Goal: Obtain resource: Download file/media

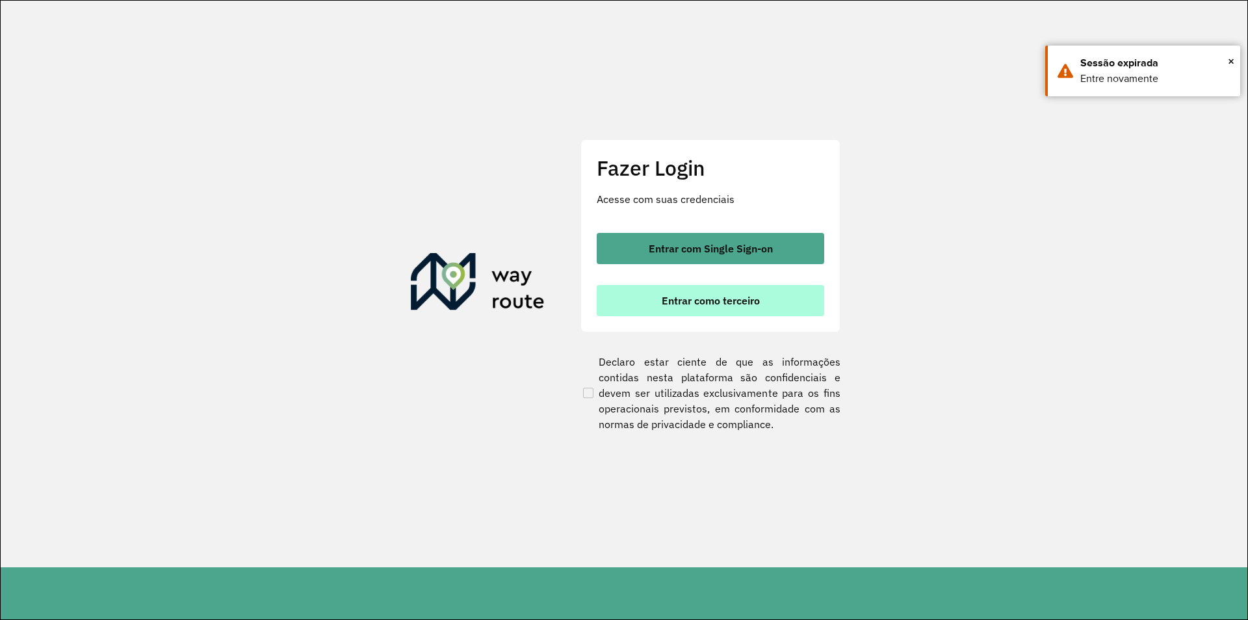
click at [646, 306] on button "Entrar como terceiro" at bounding box center [711, 300] width 228 height 31
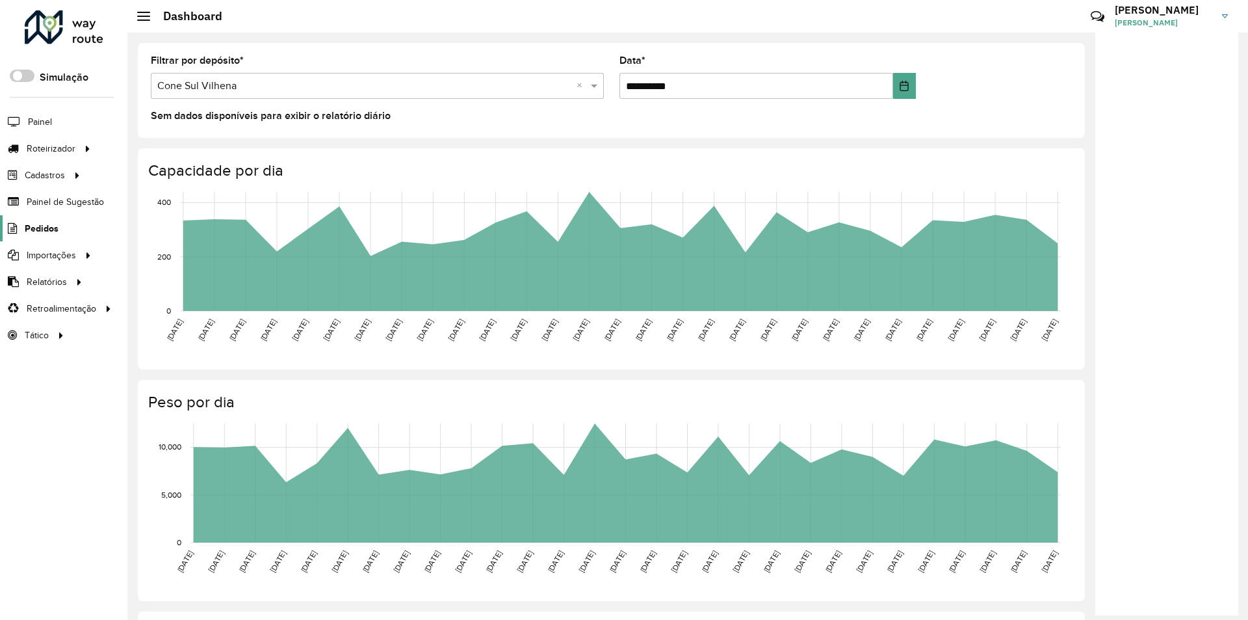
click at [44, 229] on span "Pedidos" at bounding box center [42, 229] width 34 height 14
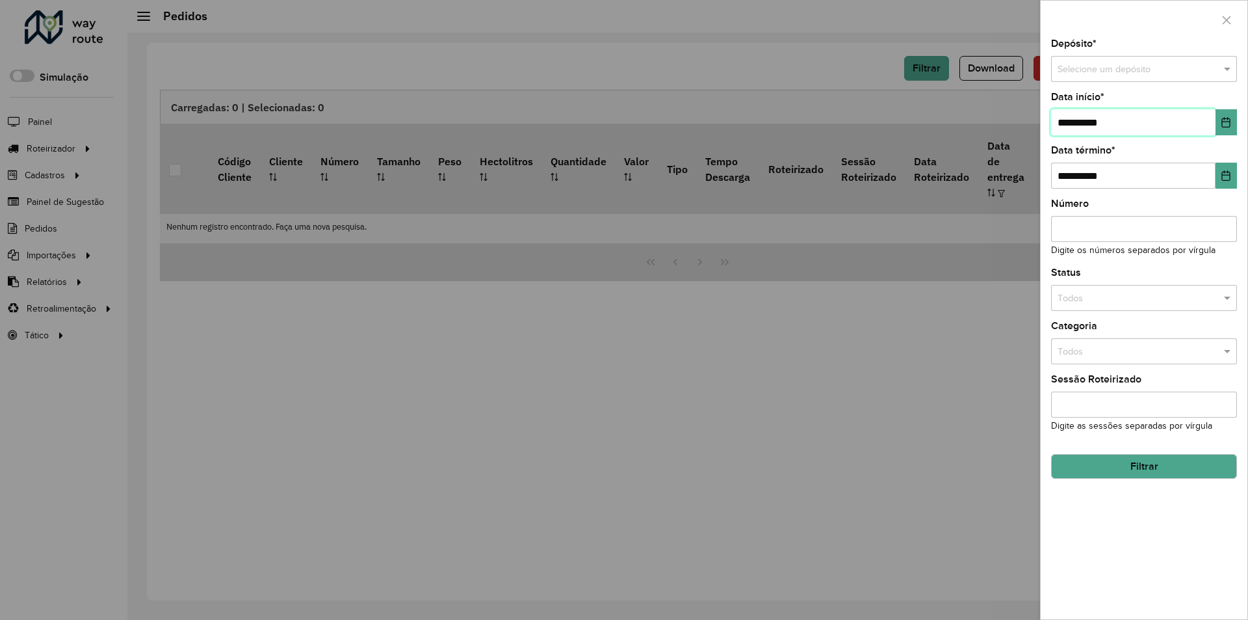
click at [1068, 121] on input "**********" at bounding box center [1133, 122] width 164 height 26
type input "**********"
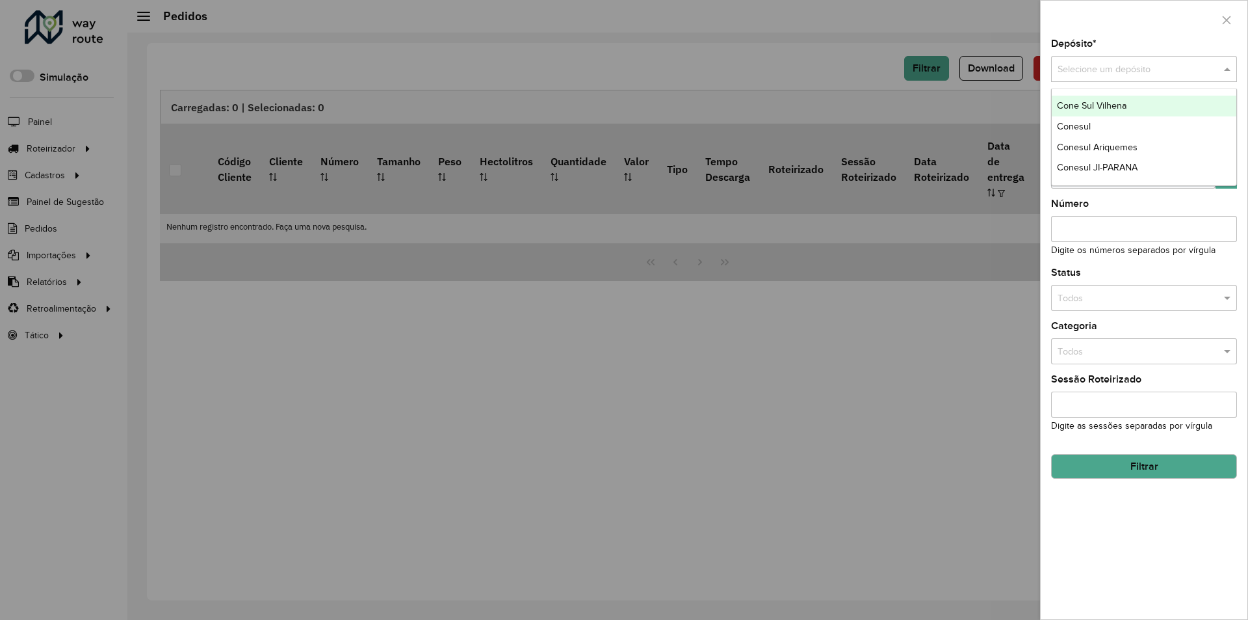
click at [1226, 66] on span at bounding box center [1229, 69] width 16 height 14
click at [1122, 131] on div "Conesul" at bounding box center [1144, 126] width 185 height 21
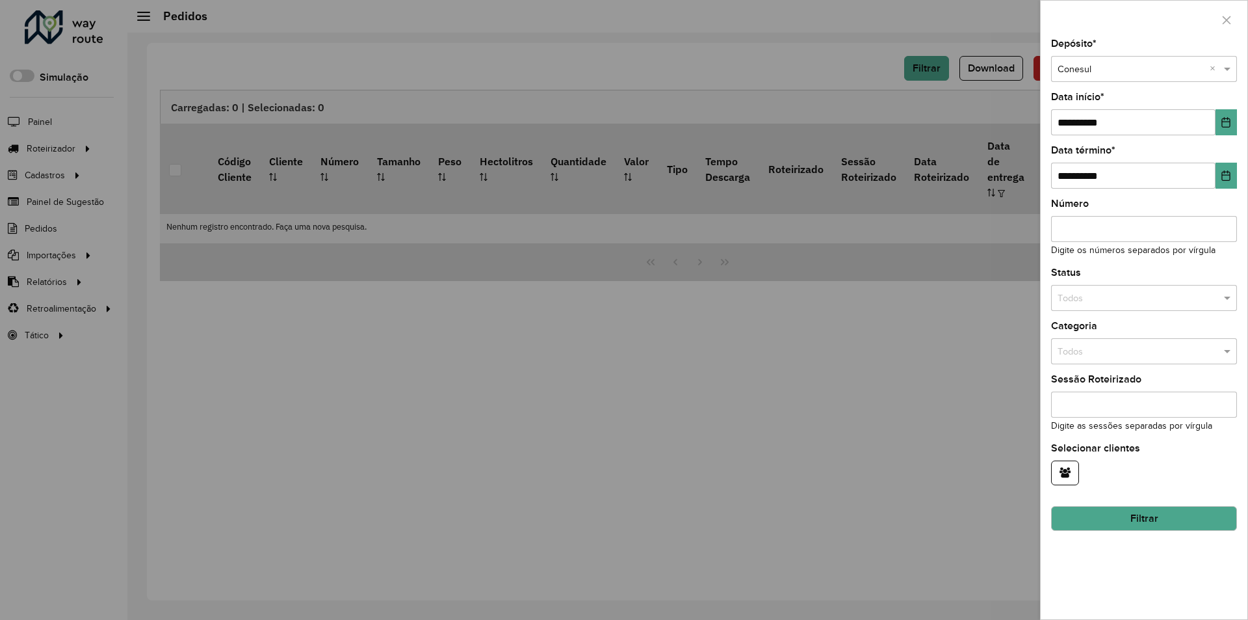
click at [1135, 520] on button "Filtrar" at bounding box center [1144, 518] width 186 height 25
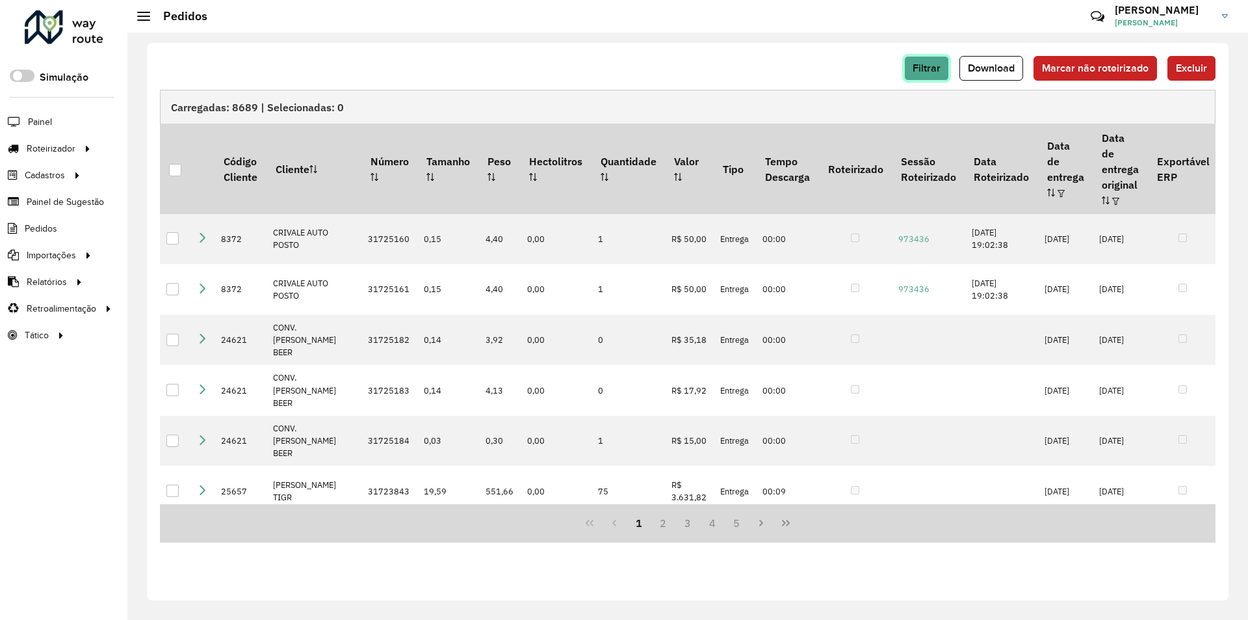
click at [938, 72] on span "Filtrar" at bounding box center [927, 67] width 28 height 11
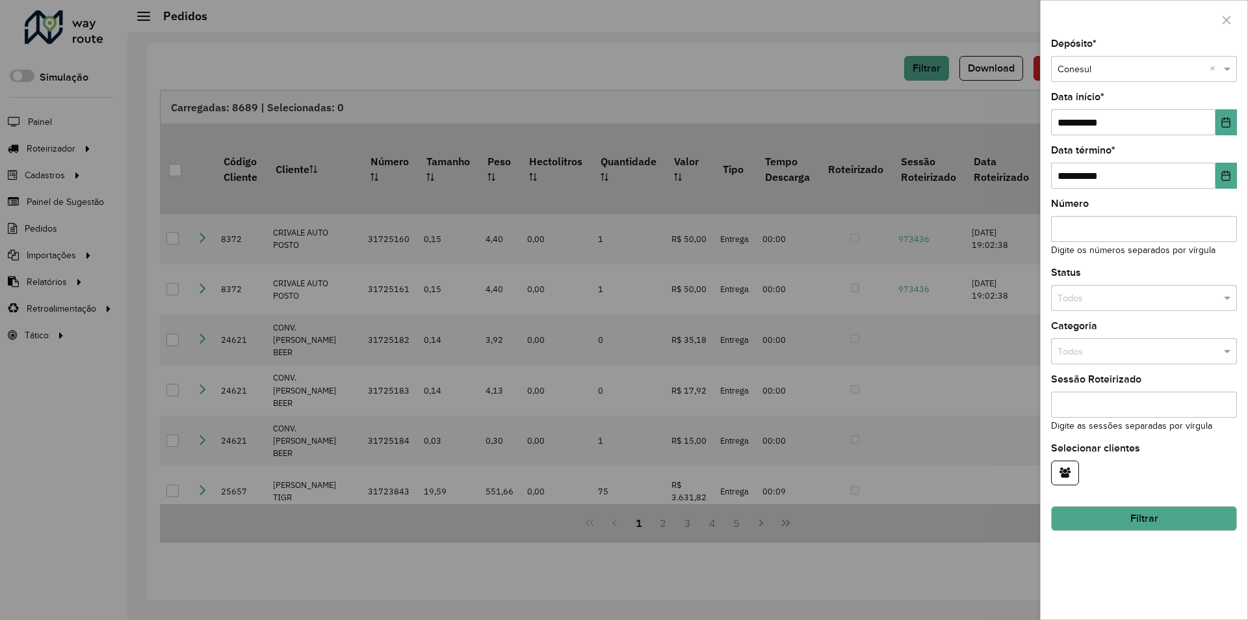
click at [811, 62] on div at bounding box center [624, 310] width 1248 height 620
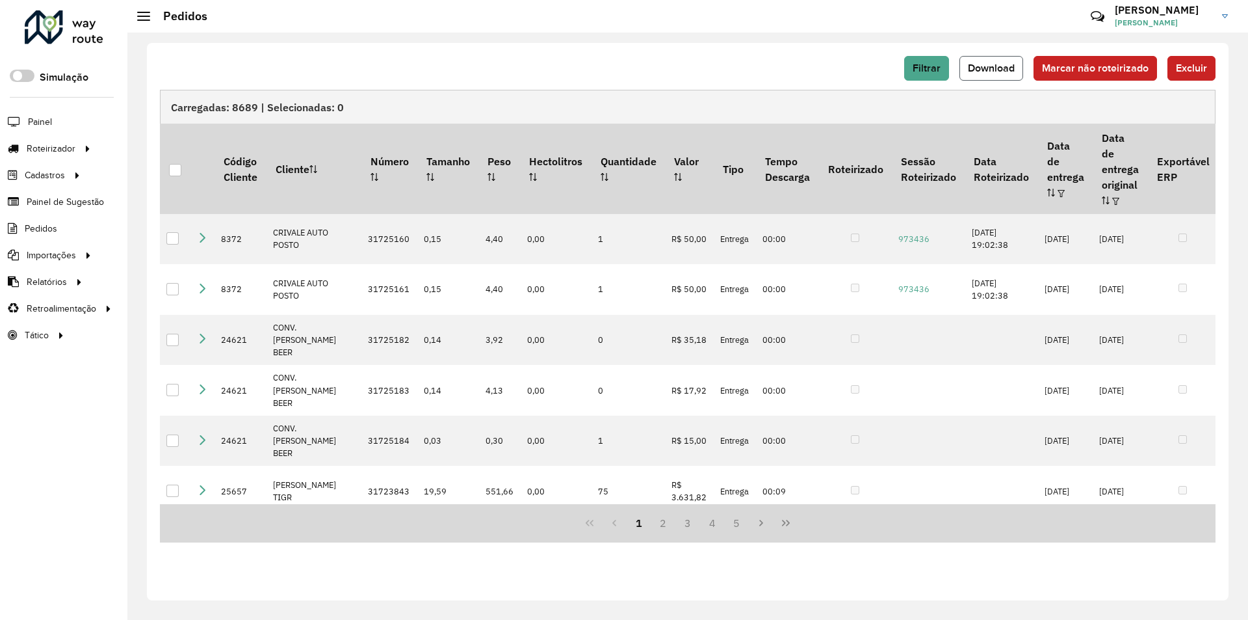
click at [998, 67] on span "Download" at bounding box center [991, 67] width 47 height 11
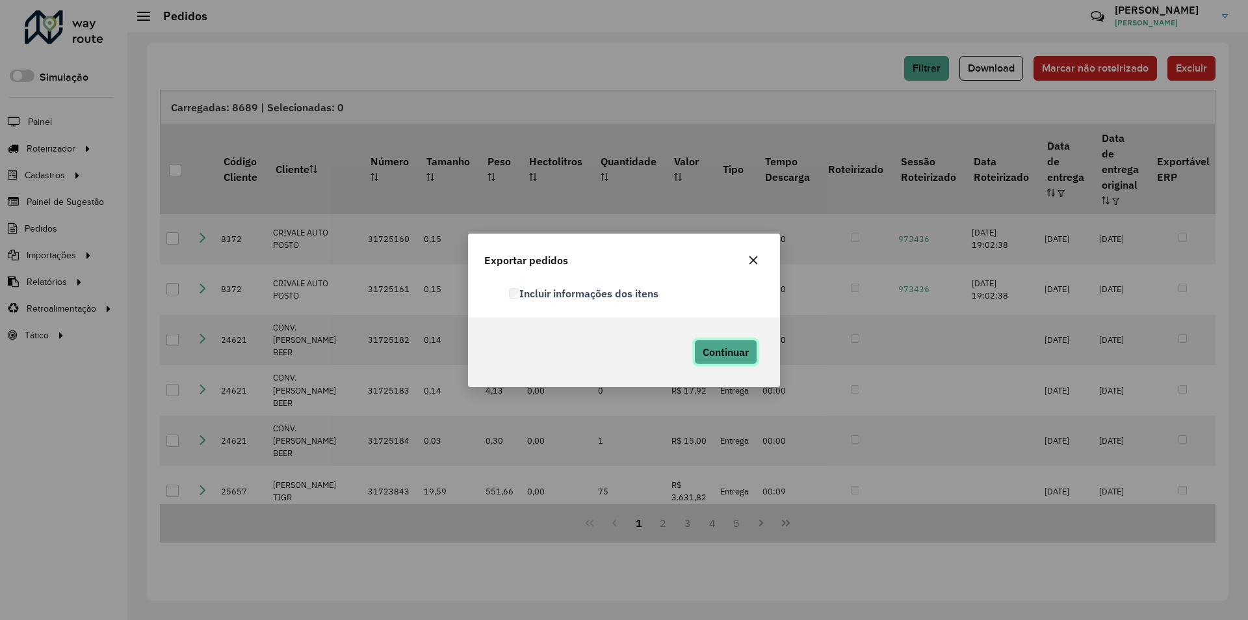
click at [736, 345] on span "Continuar" at bounding box center [726, 351] width 46 height 13
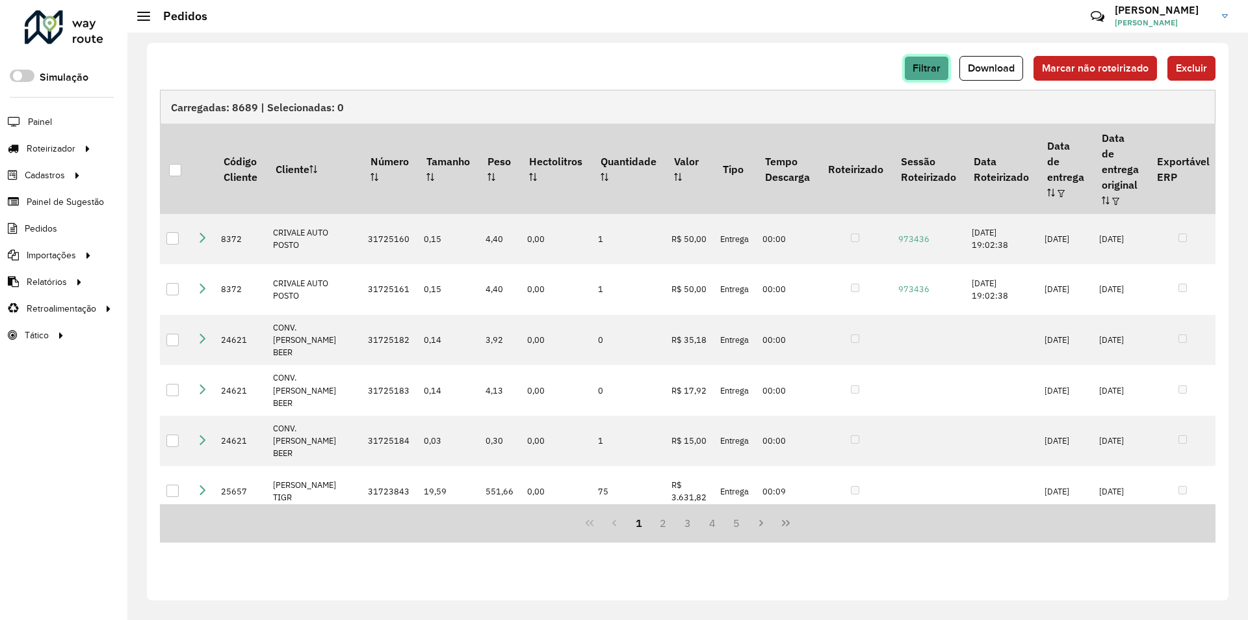
click at [929, 69] on span "Filtrar" at bounding box center [927, 67] width 28 height 11
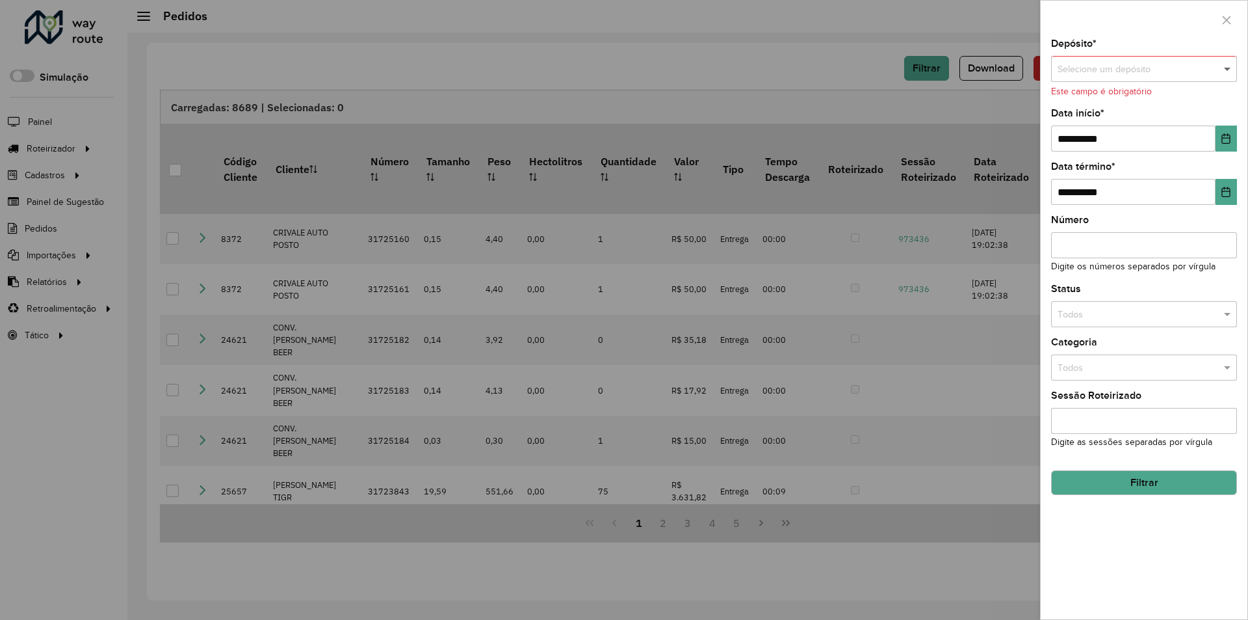
click at [1231, 66] on span at bounding box center [1229, 69] width 16 height 14
click at [1148, 142] on div "Conesul Ariquemes" at bounding box center [1144, 147] width 185 height 21
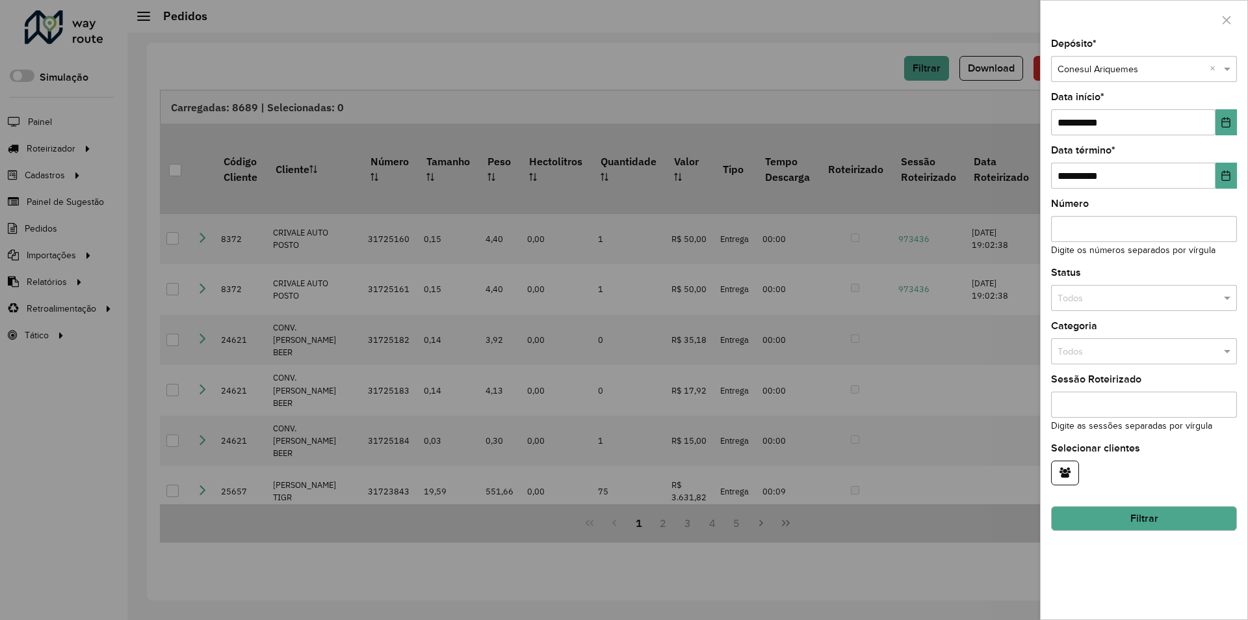
click at [1130, 521] on button "Filtrar" at bounding box center [1144, 518] width 186 height 25
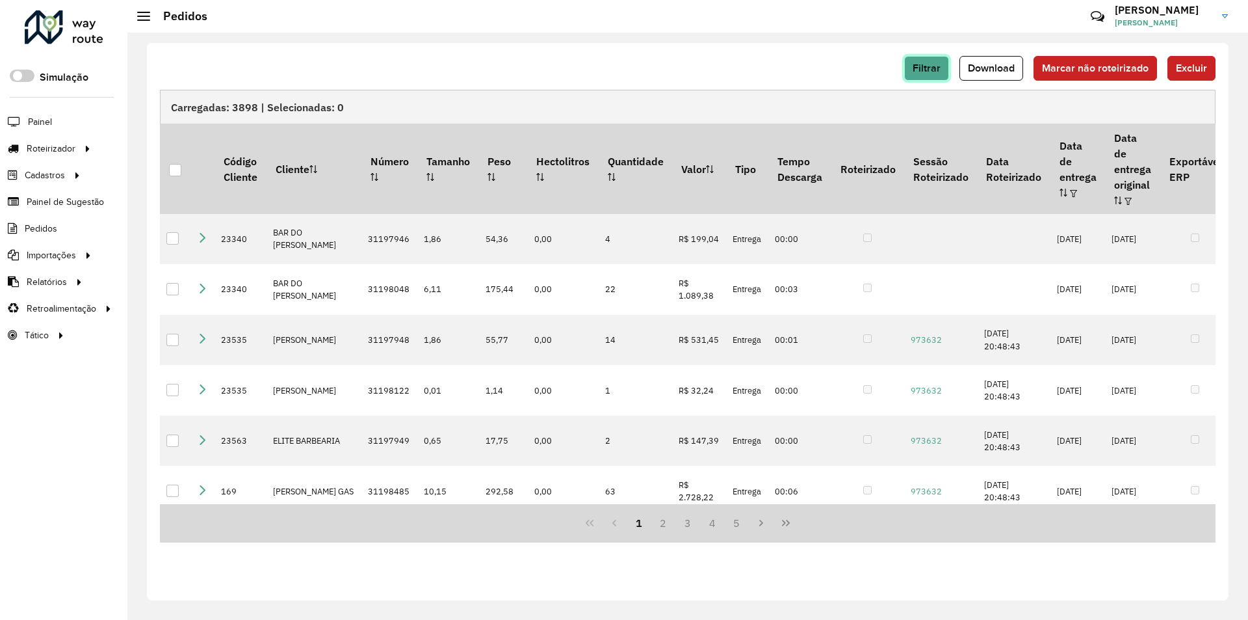
click at [931, 65] on span "Filtrar" at bounding box center [927, 67] width 28 height 11
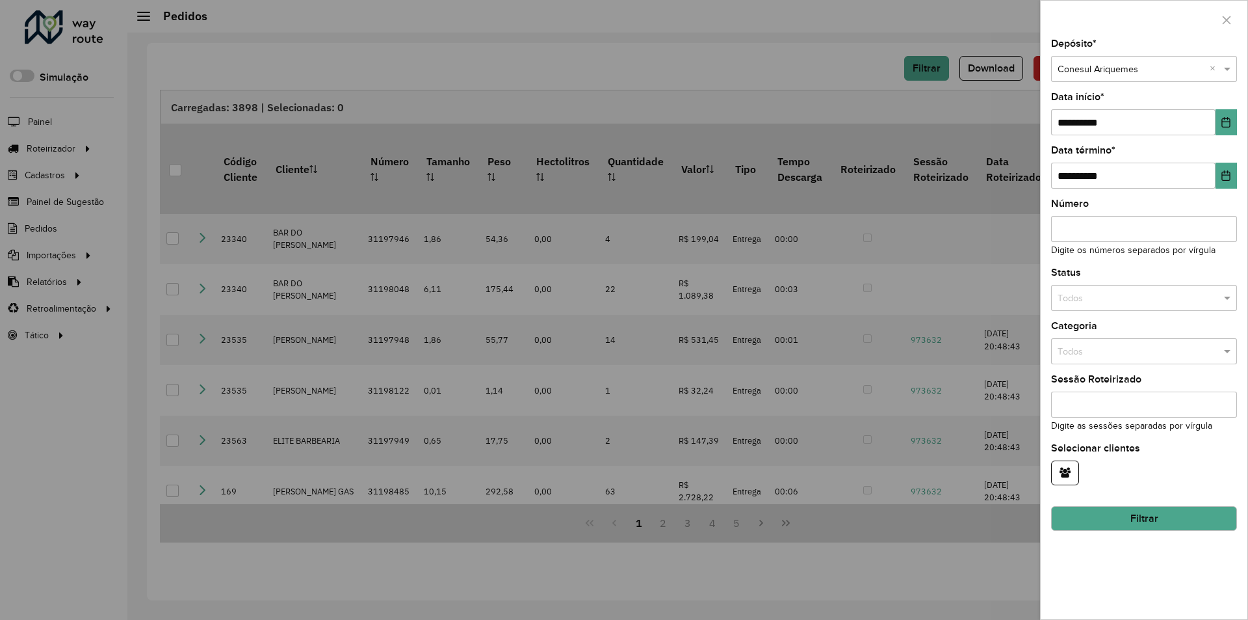
click at [832, 81] on div at bounding box center [624, 310] width 1248 height 620
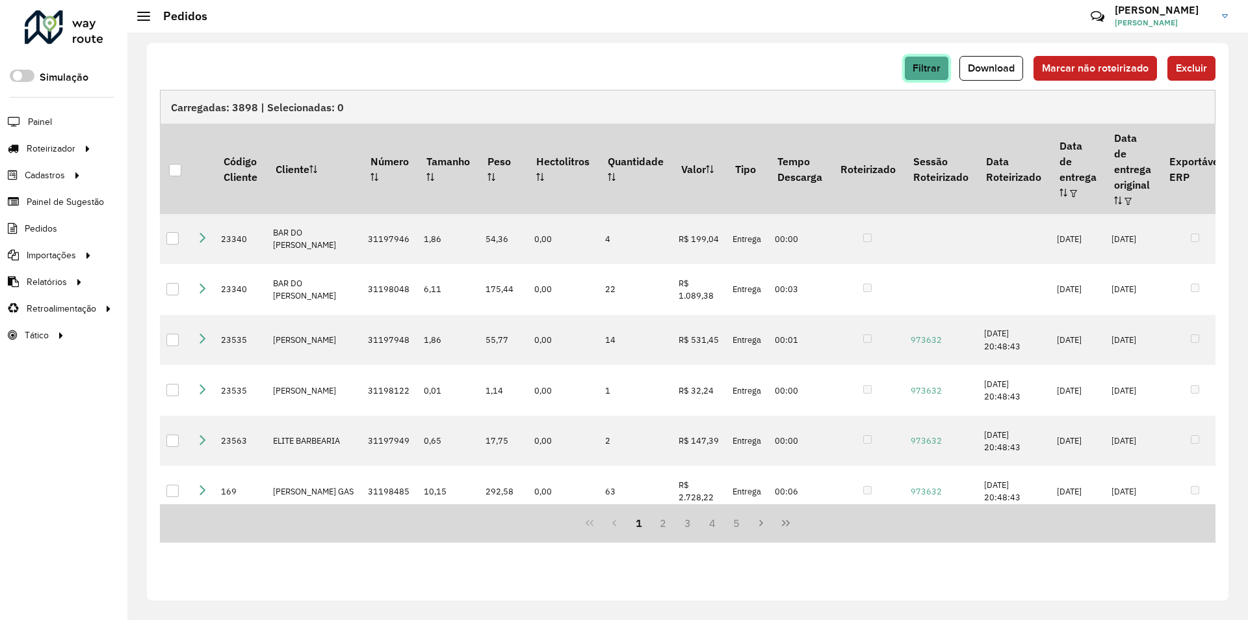
click at [923, 72] on span "Filtrar" at bounding box center [927, 67] width 28 height 11
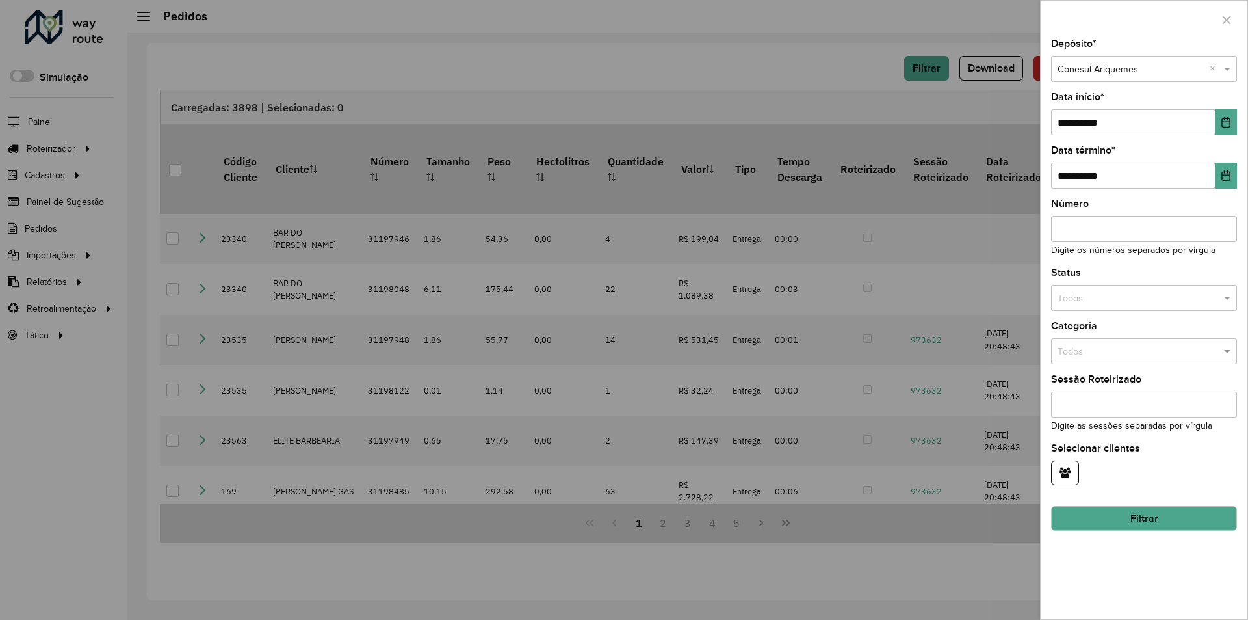
click at [816, 86] on div at bounding box center [624, 310] width 1248 height 620
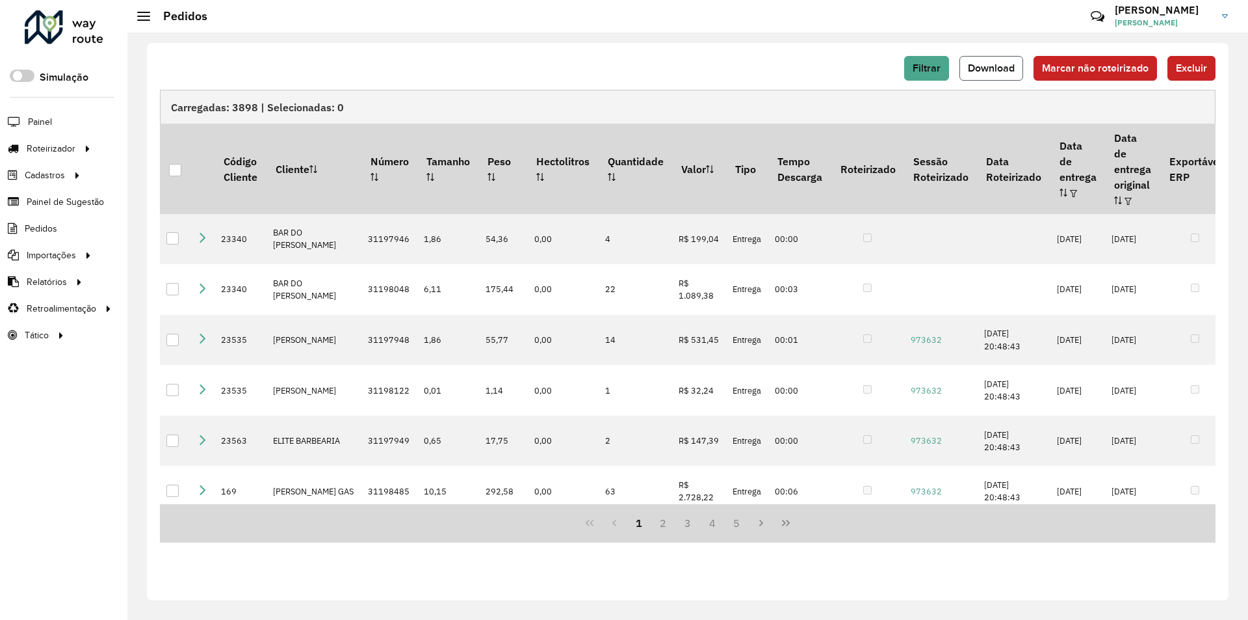
click at [992, 70] on span "Download" at bounding box center [991, 67] width 47 height 11
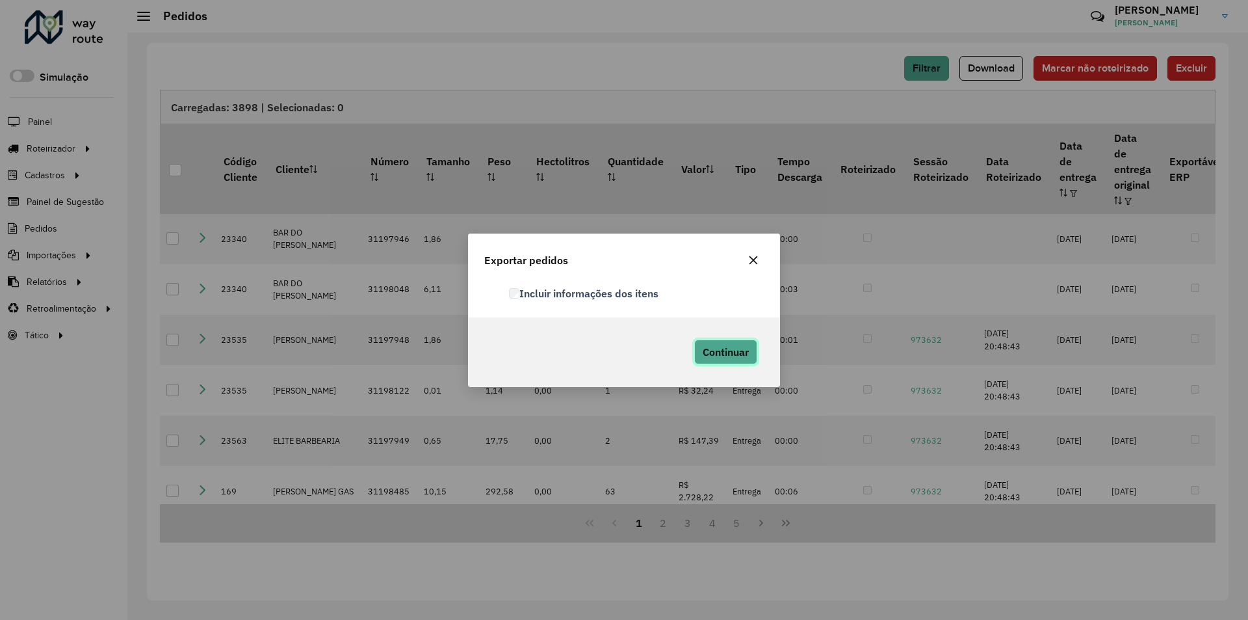
click at [751, 352] on button "Continuar" at bounding box center [725, 351] width 63 height 25
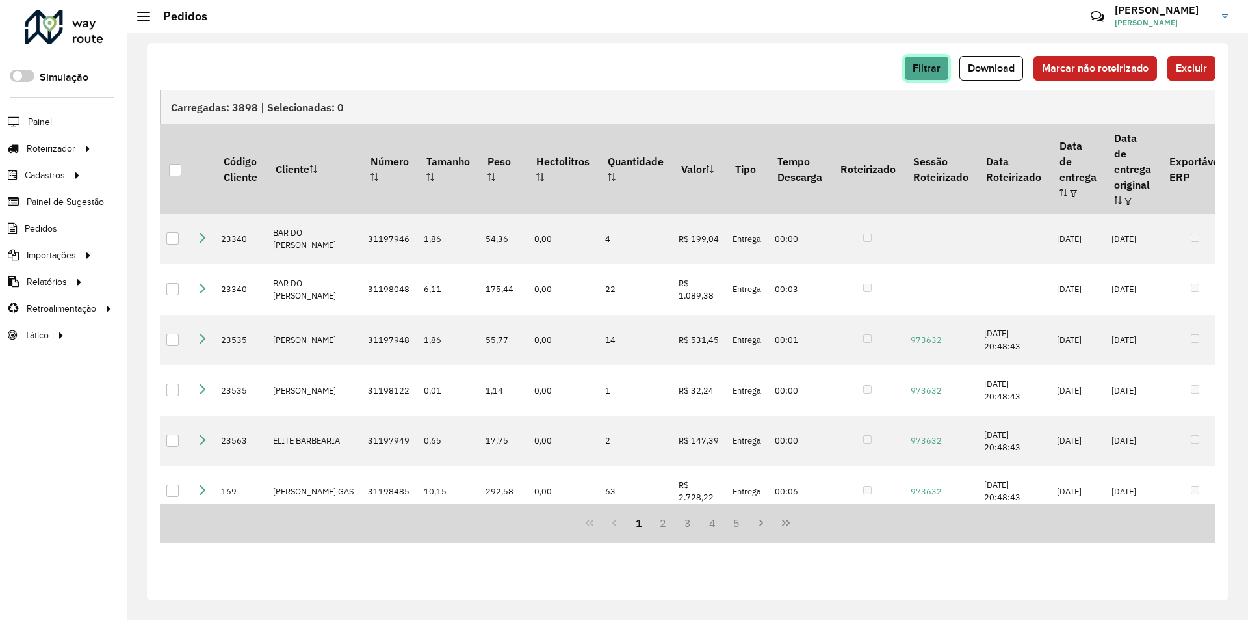
click at [923, 74] on button "Filtrar" at bounding box center [926, 68] width 45 height 25
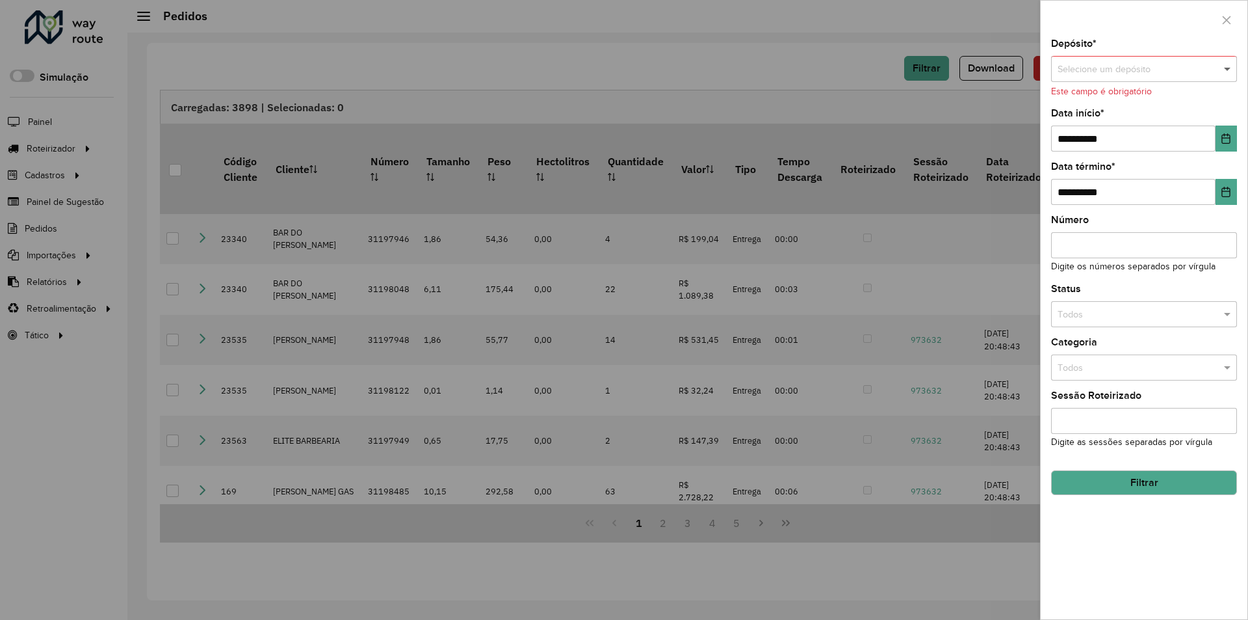
click at [1231, 65] on span at bounding box center [1229, 69] width 16 height 14
click at [1131, 170] on span "Conesul JI-PARANA" at bounding box center [1097, 167] width 81 height 10
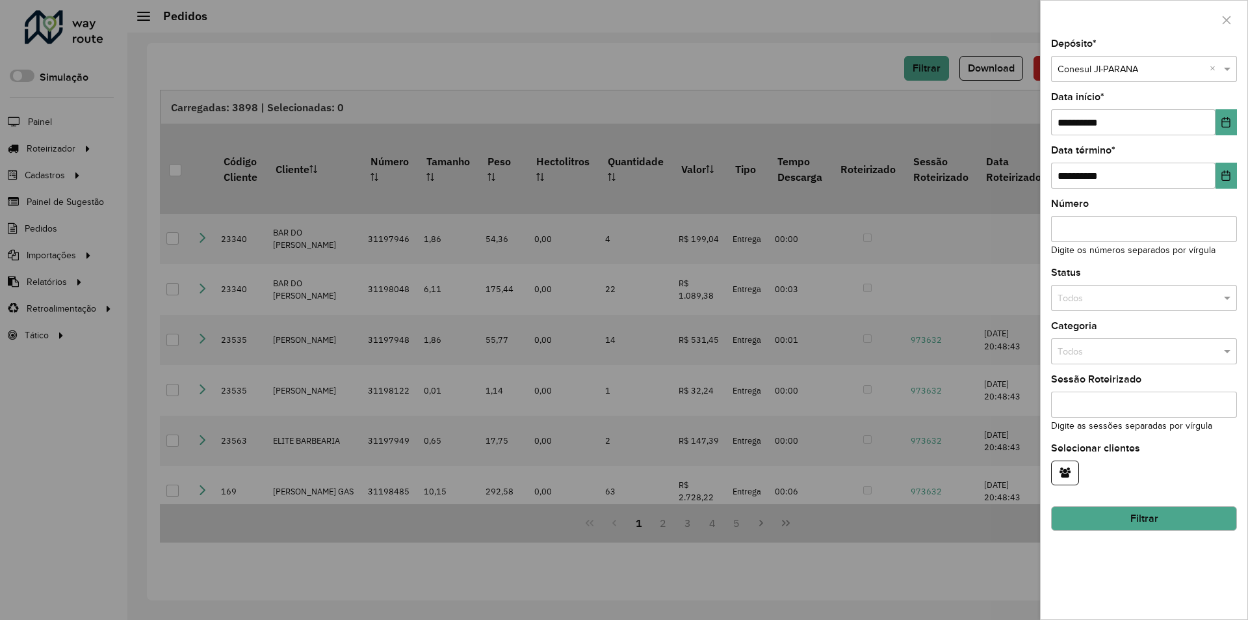
click at [1155, 518] on button "Filtrar" at bounding box center [1144, 518] width 186 height 25
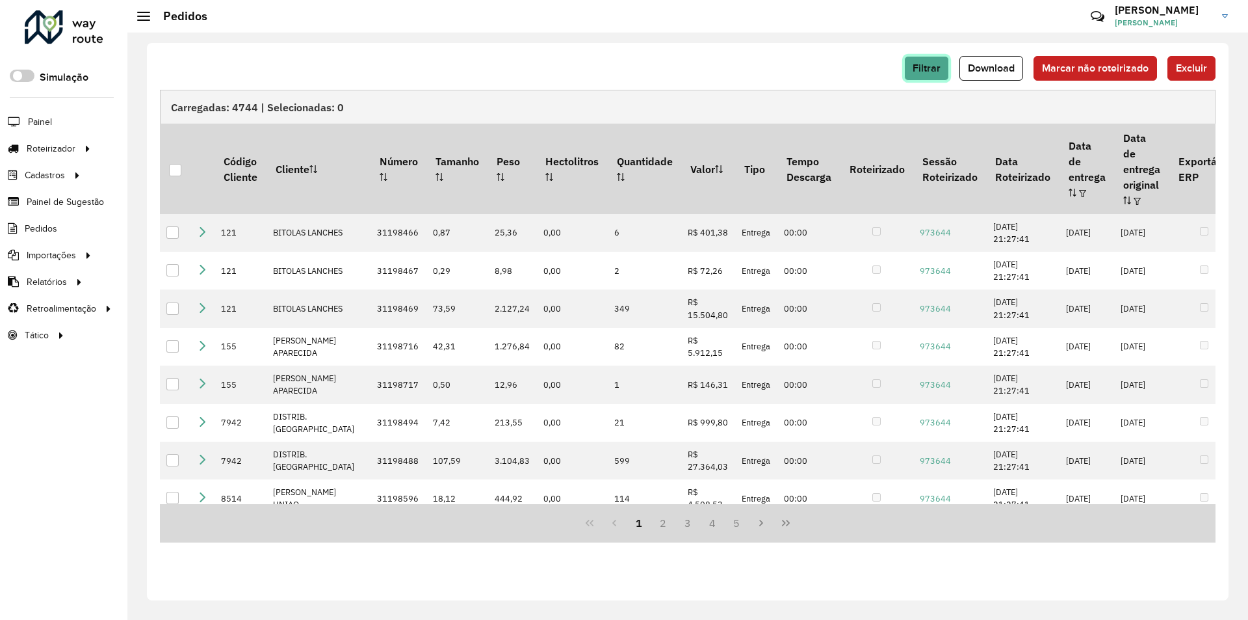
click at [937, 76] on button "Filtrar" at bounding box center [926, 68] width 45 height 25
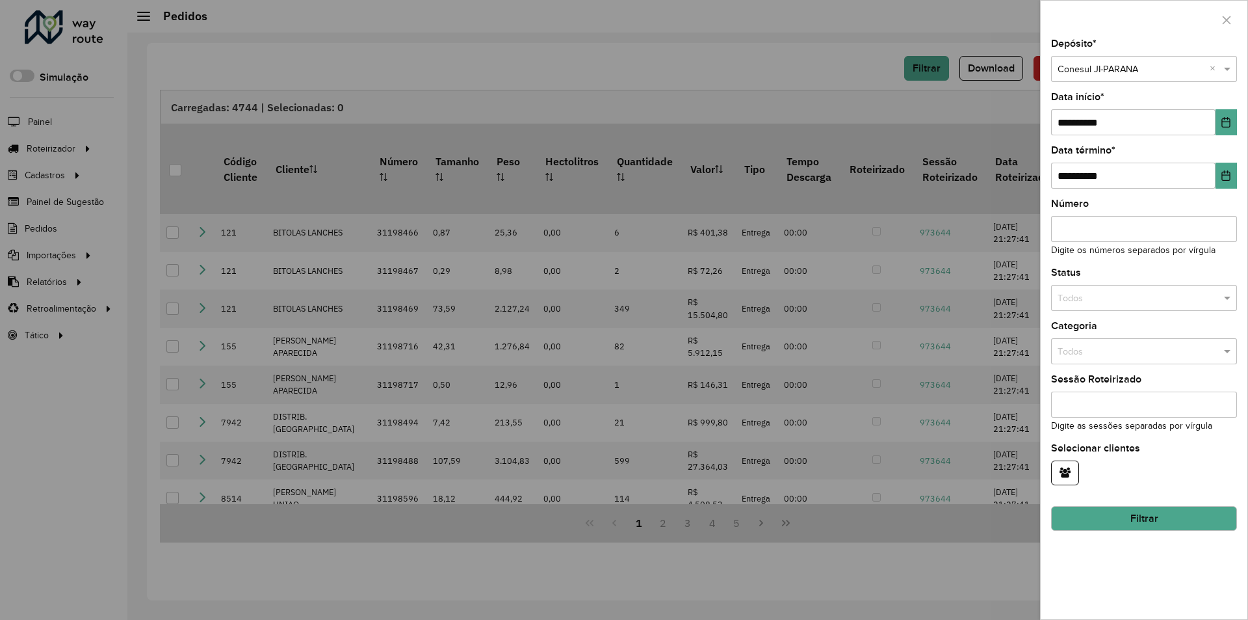
click at [845, 91] on div at bounding box center [624, 310] width 1248 height 620
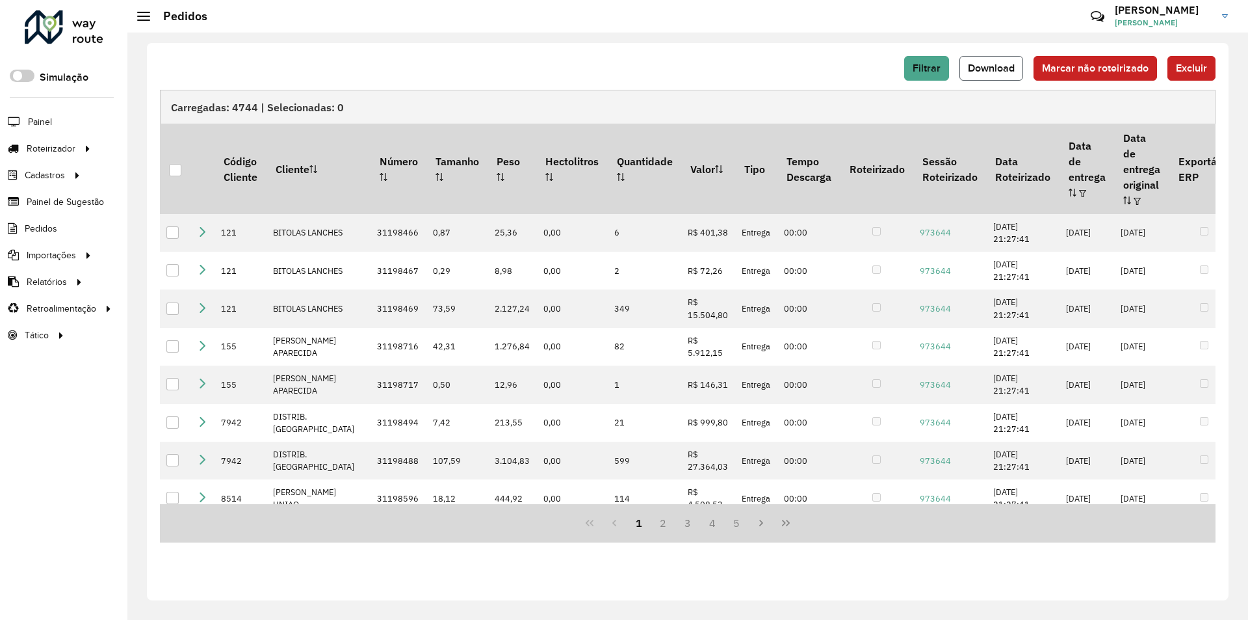
click at [982, 73] on button "Download" at bounding box center [992, 68] width 64 height 25
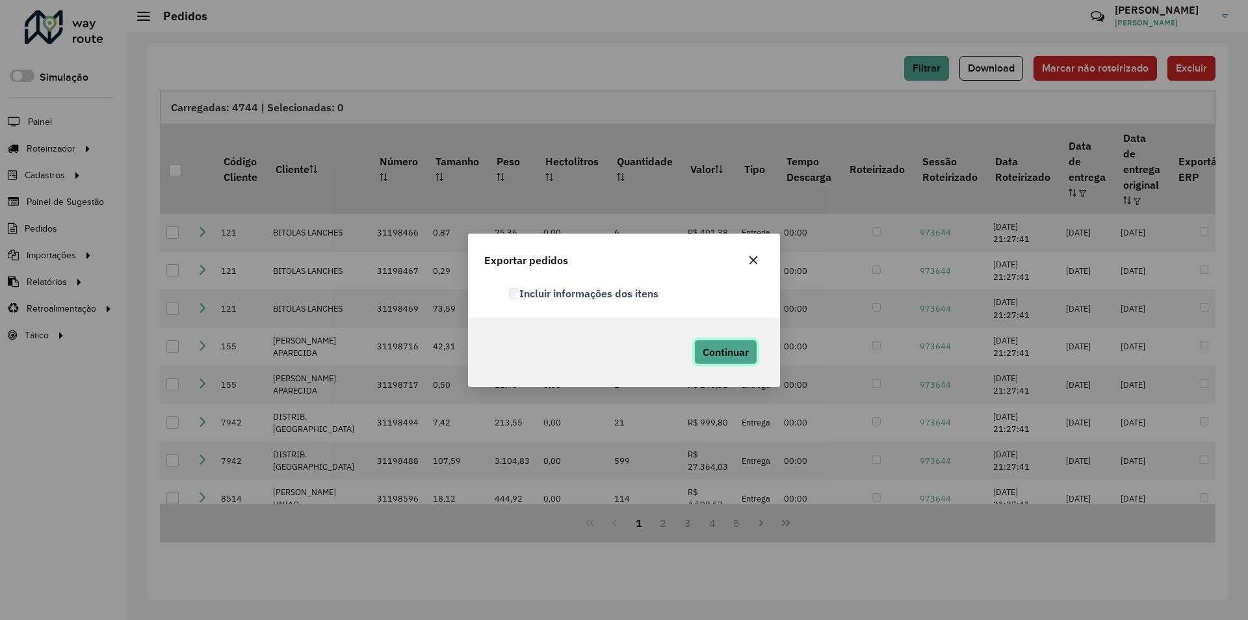
click at [741, 350] on span "Continuar" at bounding box center [726, 351] width 46 height 13
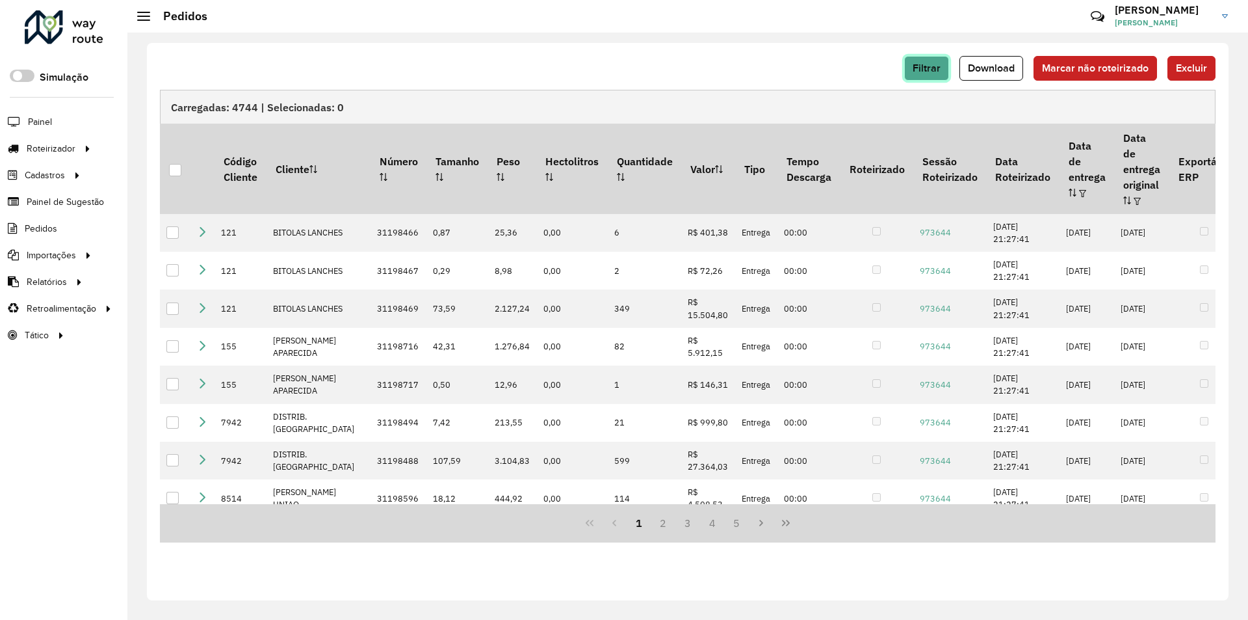
click at [940, 67] on span "Filtrar" at bounding box center [927, 67] width 28 height 11
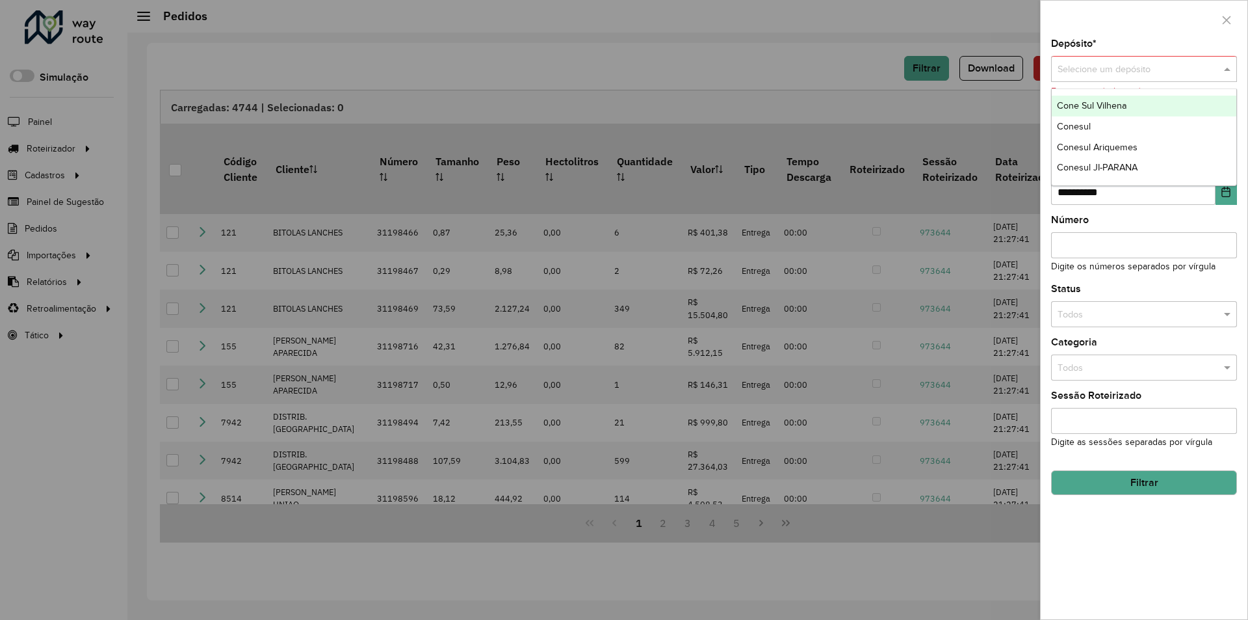
click at [1228, 68] on span at bounding box center [1229, 69] width 16 height 14
click at [1069, 106] on span "Cone Sul Vilhena" at bounding box center [1092, 105] width 70 height 10
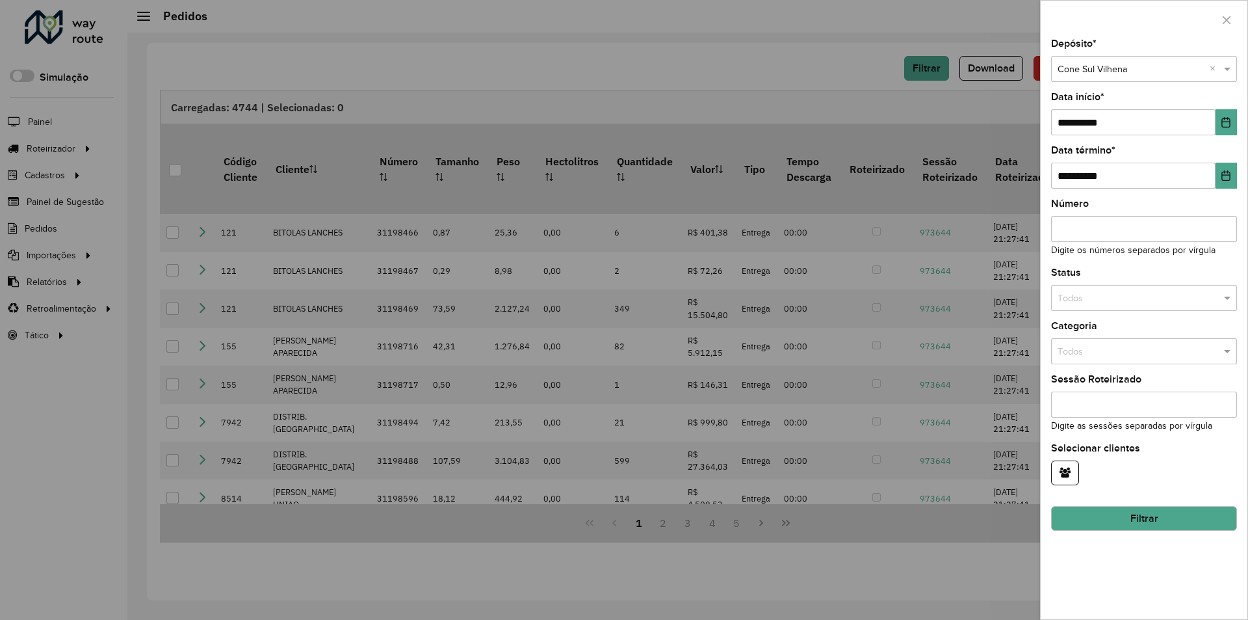
click at [1126, 525] on button "Filtrar" at bounding box center [1144, 518] width 186 height 25
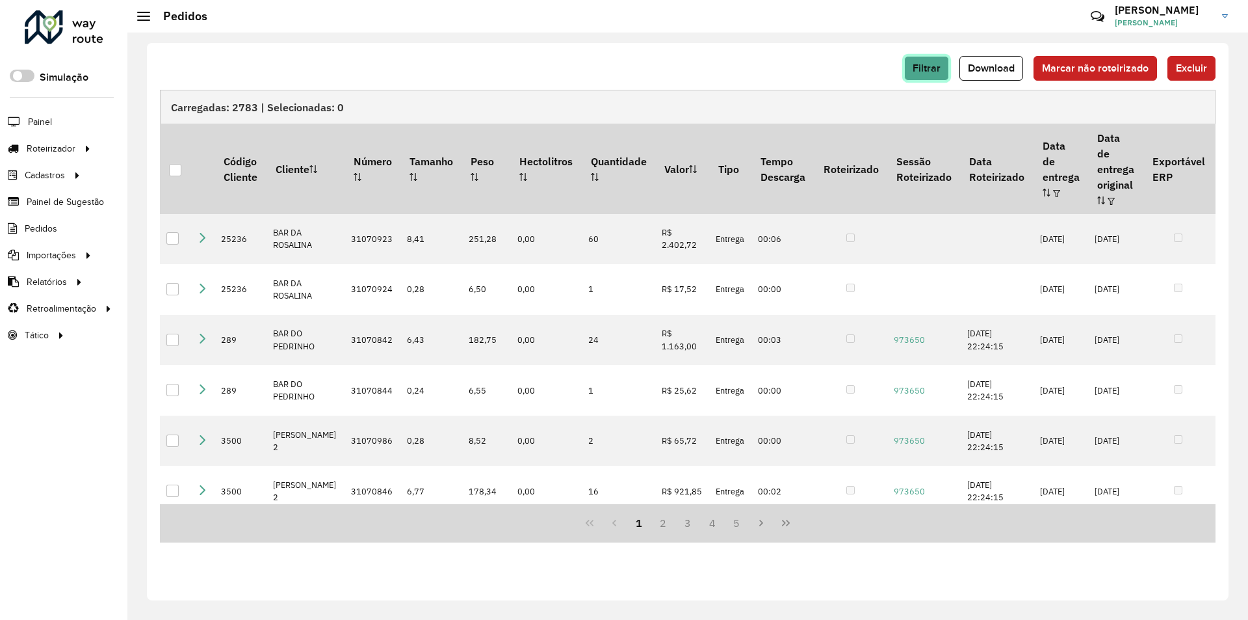
click at [937, 66] on span "Filtrar" at bounding box center [927, 67] width 28 height 11
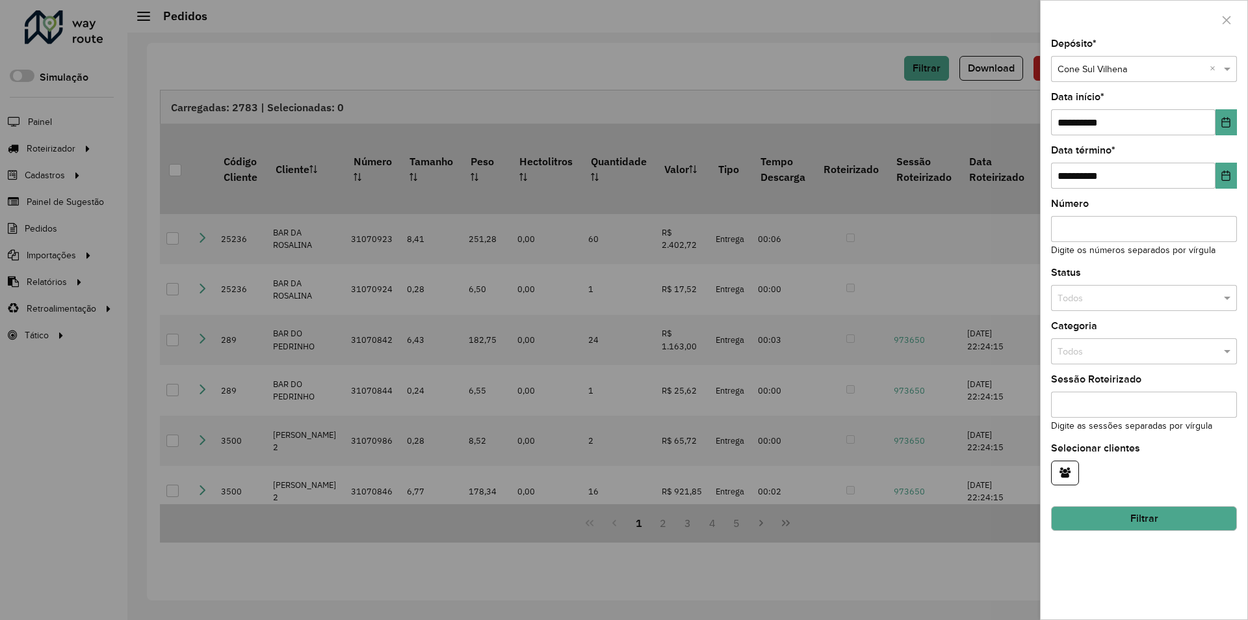
click at [806, 74] on div at bounding box center [624, 310] width 1248 height 620
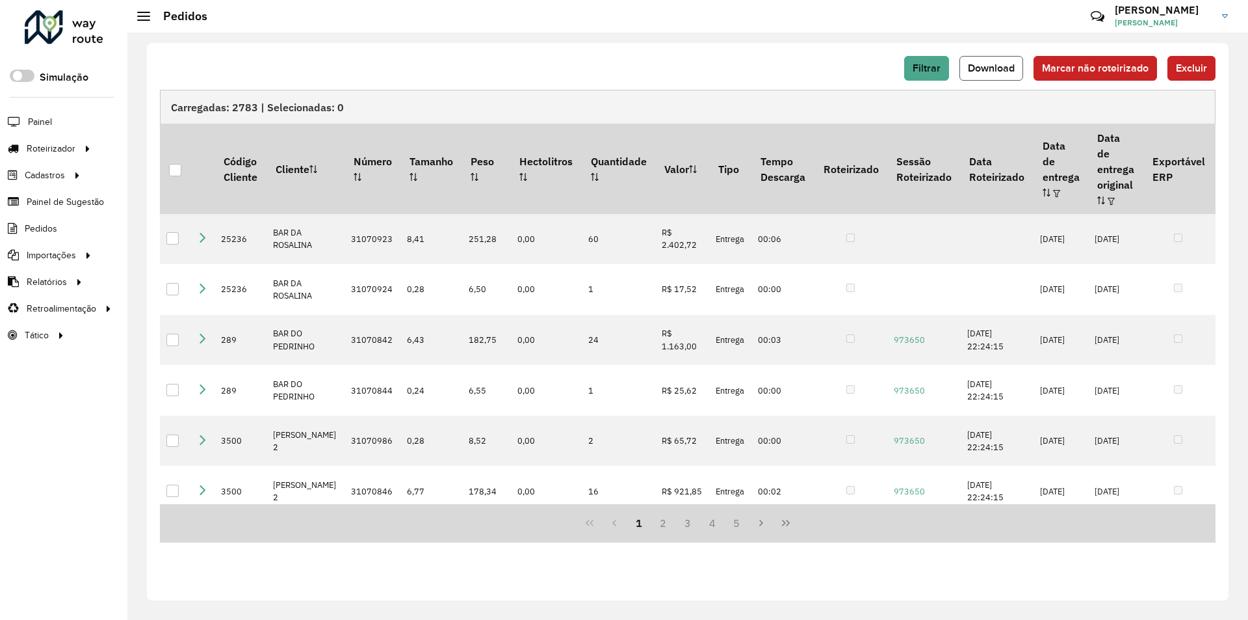
click at [971, 71] on span "Download" at bounding box center [991, 67] width 47 height 11
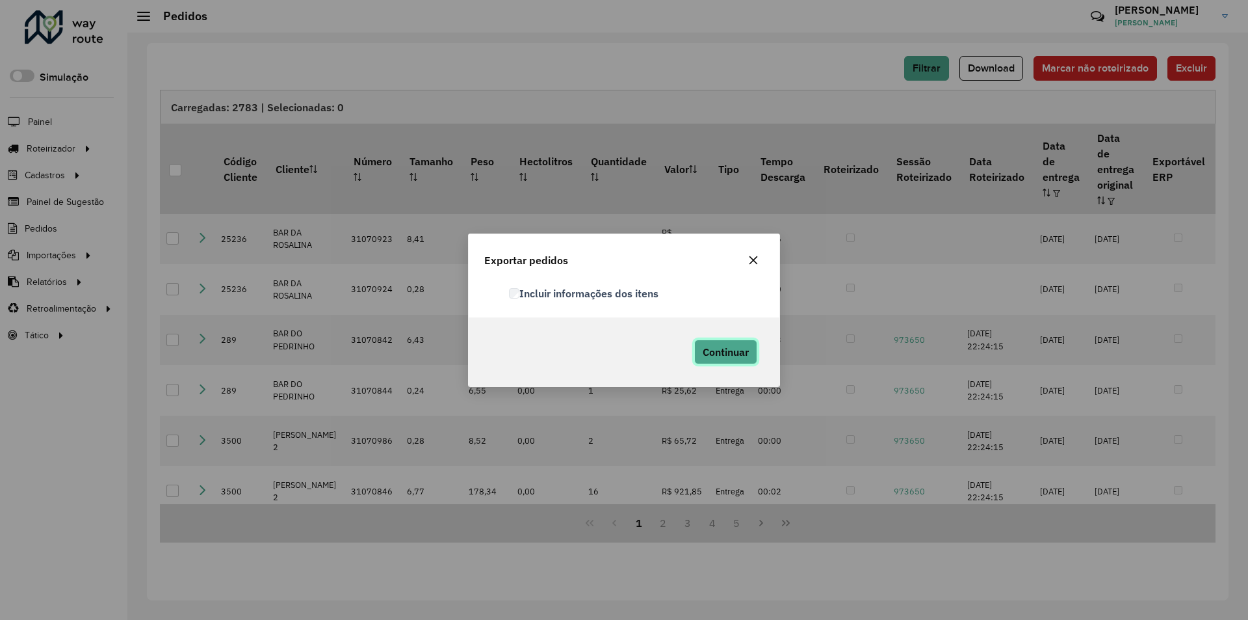
click at [734, 352] on span "Continuar" at bounding box center [726, 351] width 46 height 13
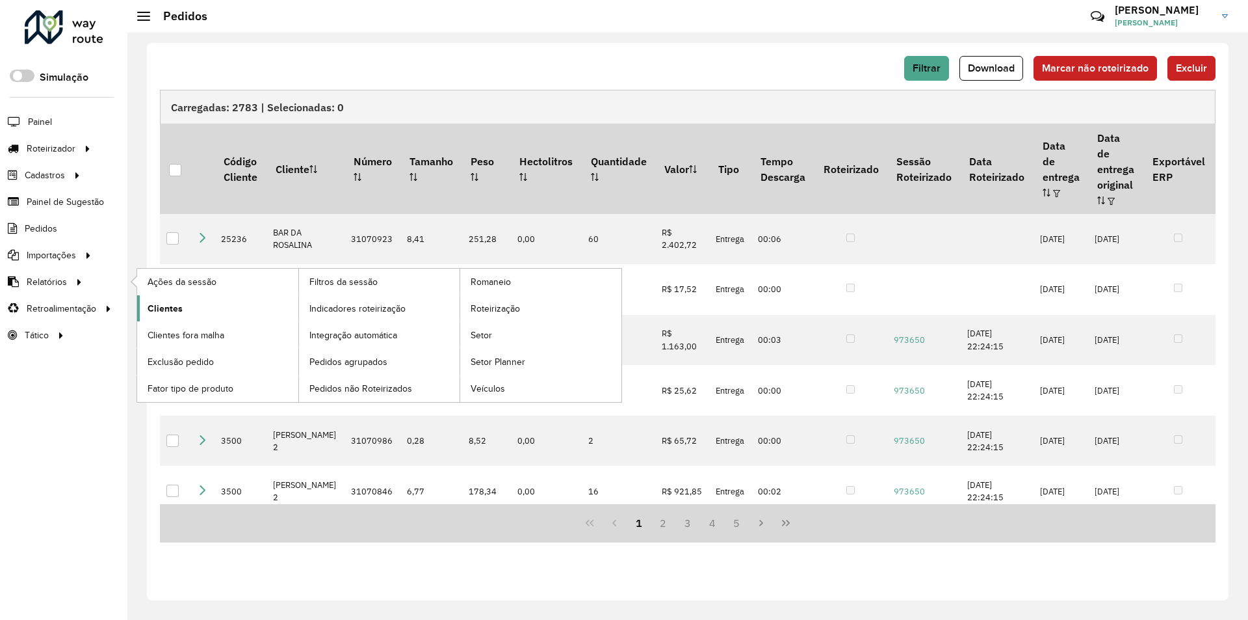
click at [180, 306] on span "Clientes" at bounding box center [165, 309] width 35 height 14
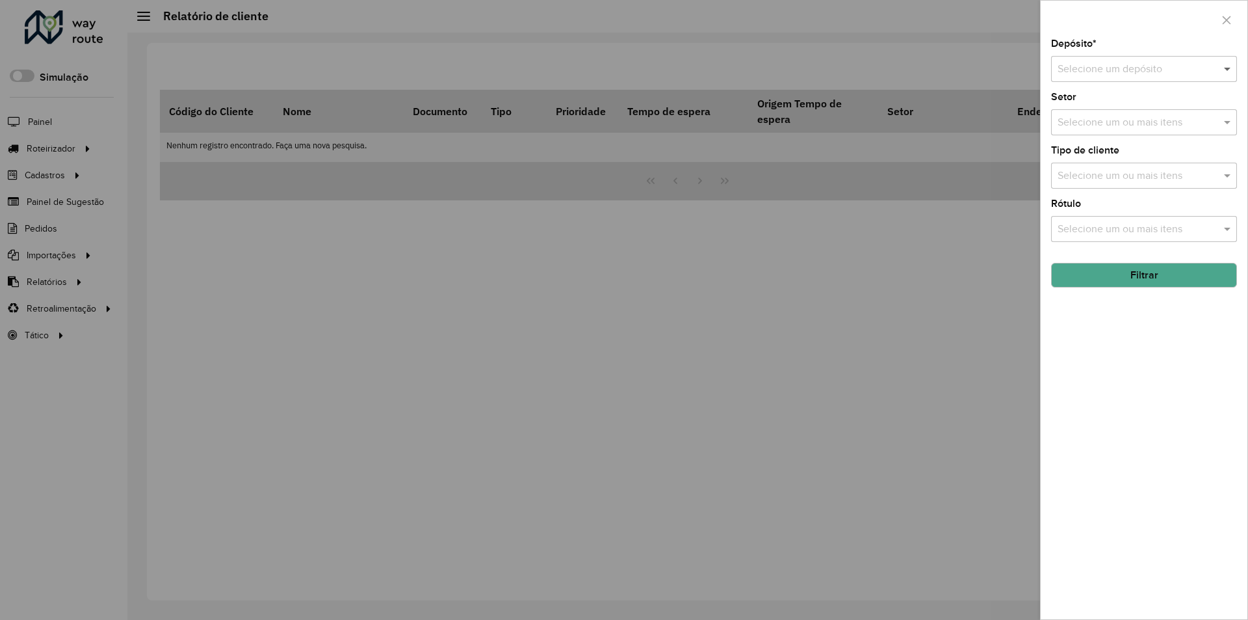
click at [1229, 72] on span at bounding box center [1229, 69] width 16 height 16
click at [1108, 135] on div "Conesul" at bounding box center [1144, 129] width 185 height 22
click at [1157, 274] on button "Filtrar" at bounding box center [1144, 275] width 186 height 25
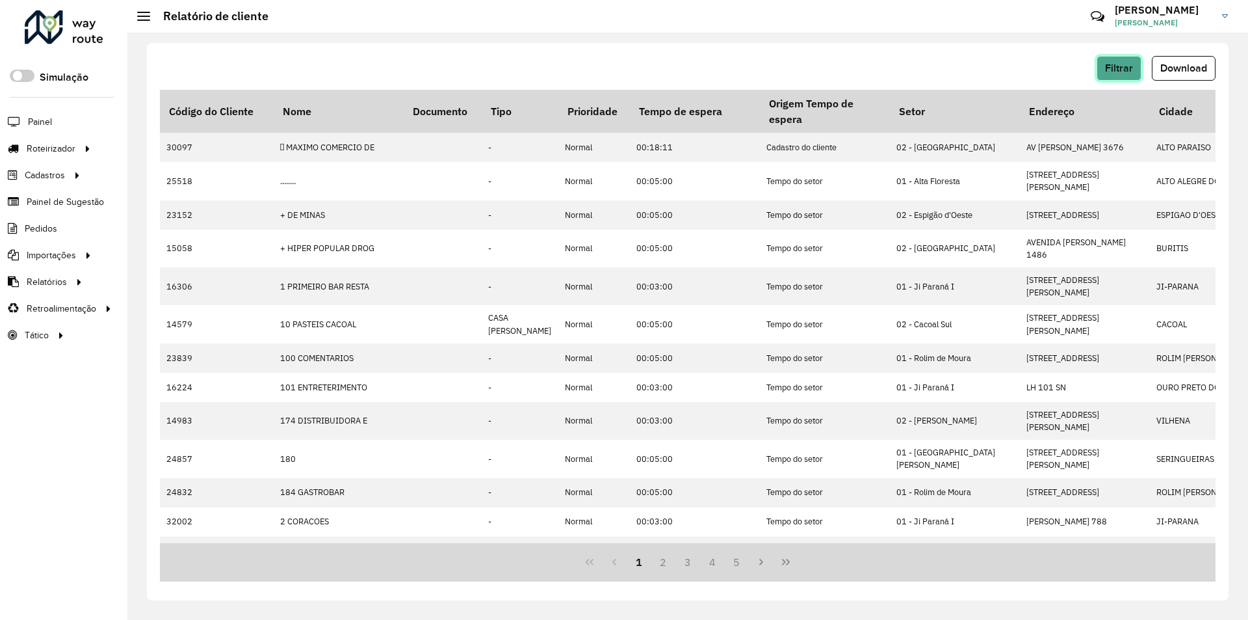
click at [1114, 75] on button "Filtrar" at bounding box center [1119, 68] width 45 height 25
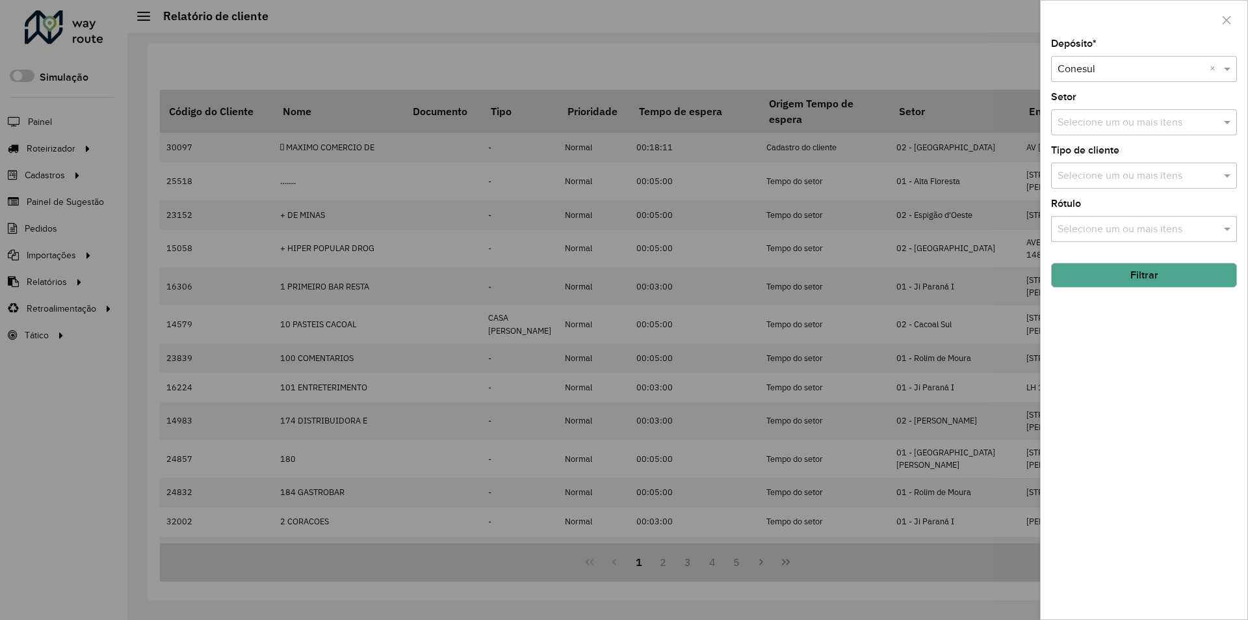
click at [1017, 74] on div at bounding box center [624, 310] width 1248 height 620
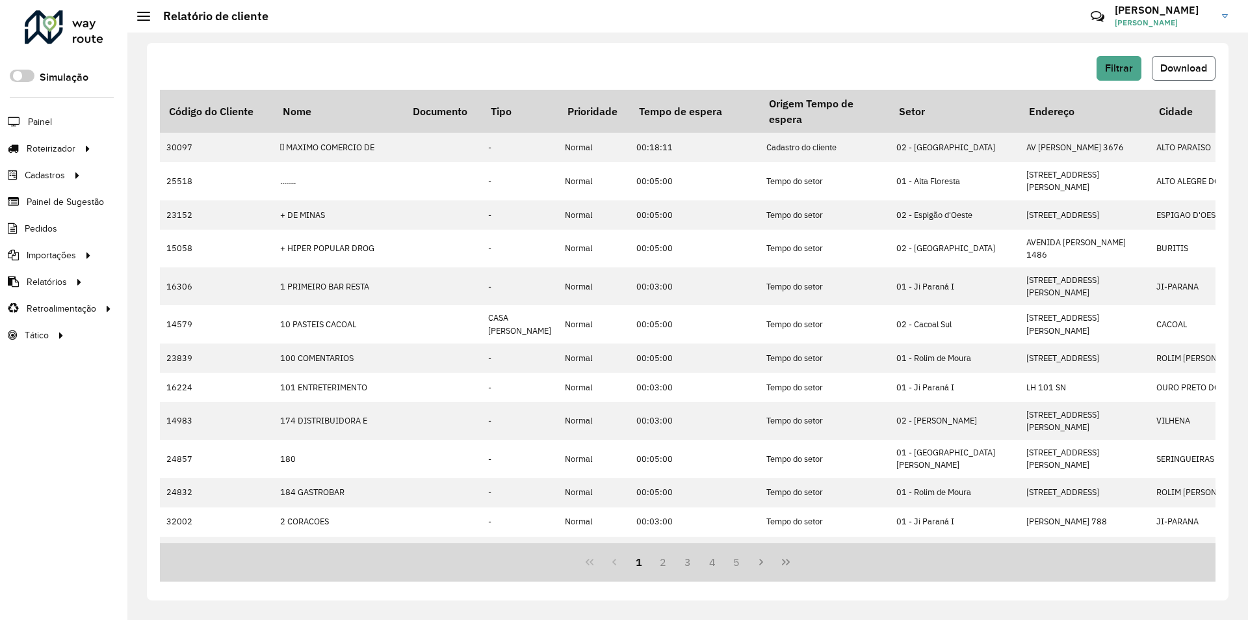
click at [1168, 72] on span "Download" at bounding box center [1184, 67] width 47 height 11
click at [1112, 68] on span "Filtrar" at bounding box center [1119, 67] width 28 height 11
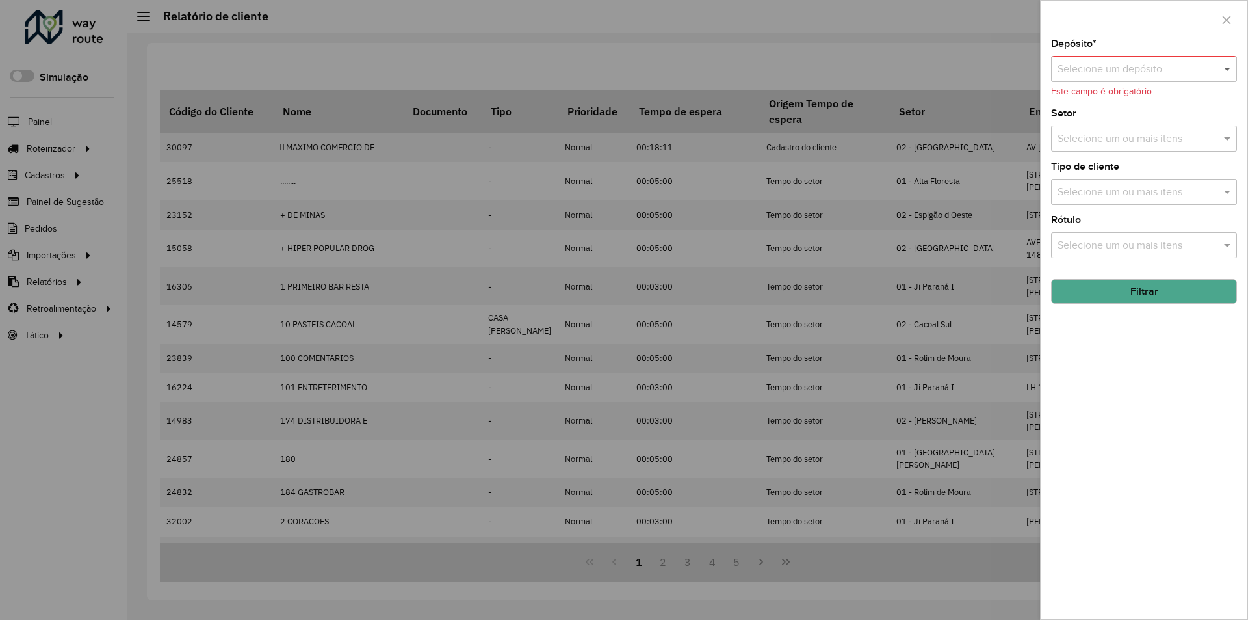
click at [1228, 70] on span at bounding box center [1229, 69] width 16 height 16
click at [1125, 151] on span "Conesul Ariquemes" at bounding box center [1102, 150] width 90 height 11
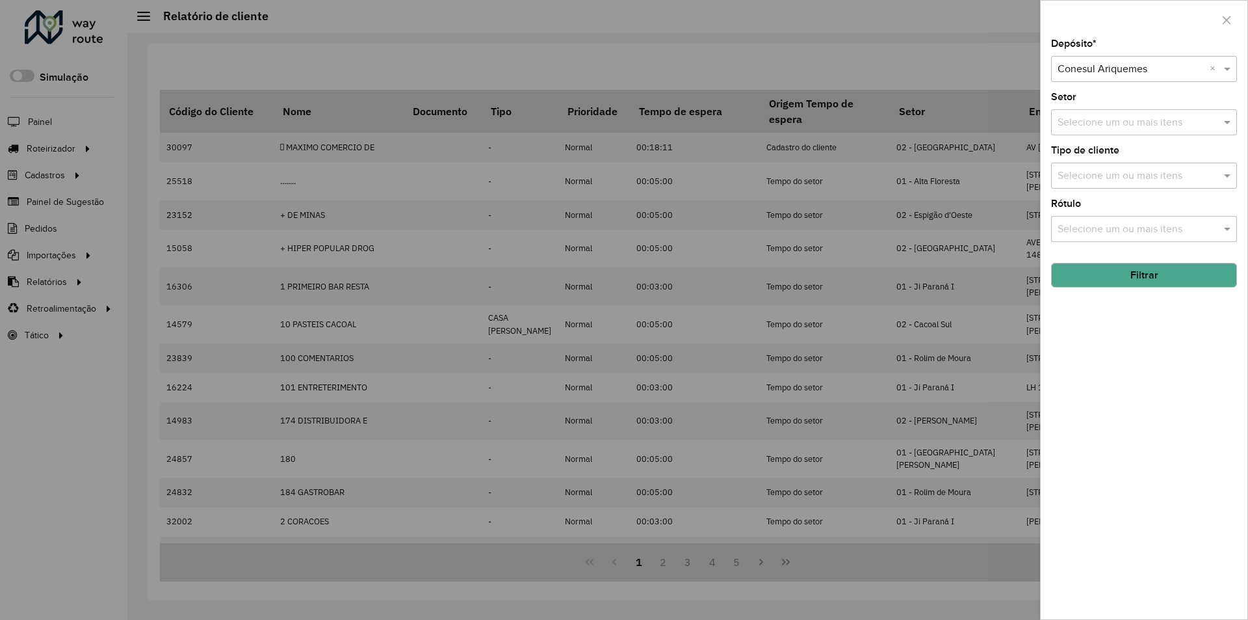
click at [1164, 272] on button "Filtrar" at bounding box center [1144, 275] width 186 height 25
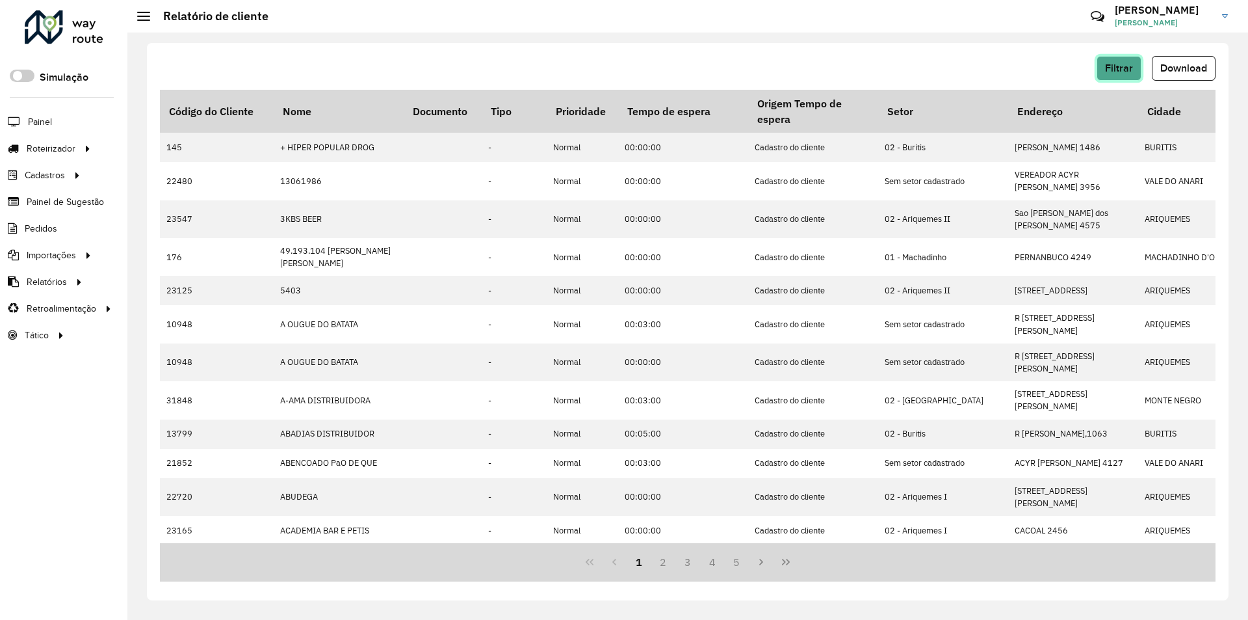
click at [1115, 78] on button "Filtrar" at bounding box center [1119, 68] width 45 height 25
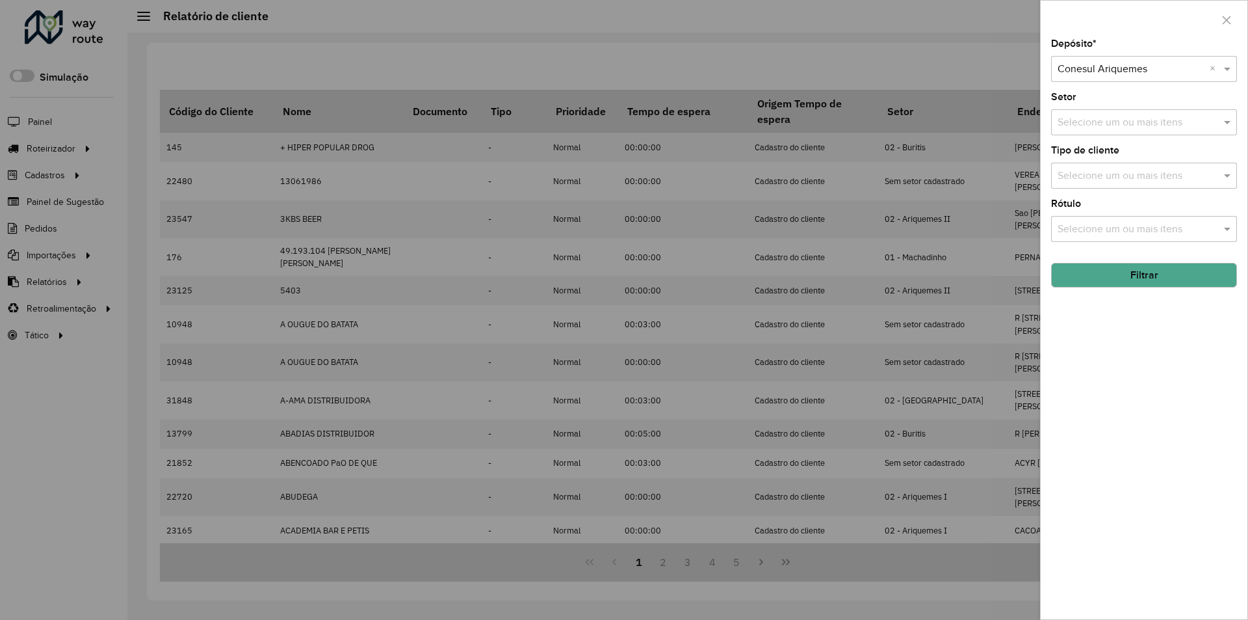
click at [980, 68] on div at bounding box center [624, 310] width 1248 height 620
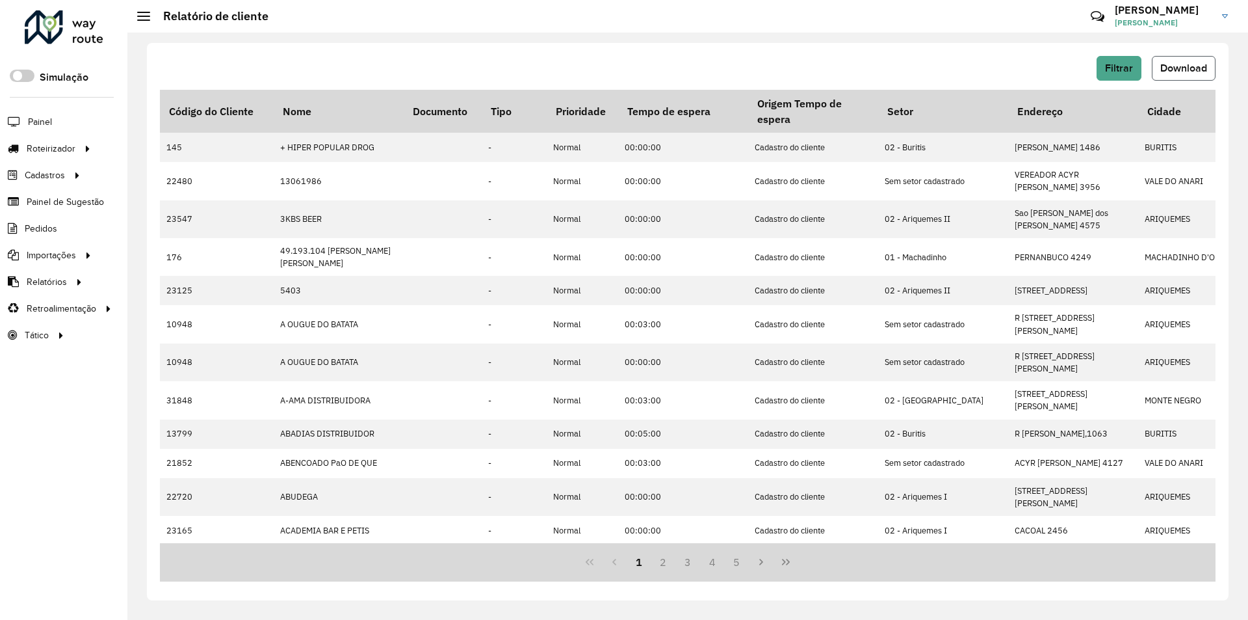
click at [1178, 68] on span "Download" at bounding box center [1184, 67] width 47 height 11
click at [1112, 66] on span "Filtrar" at bounding box center [1119, 67] width 28 height 11
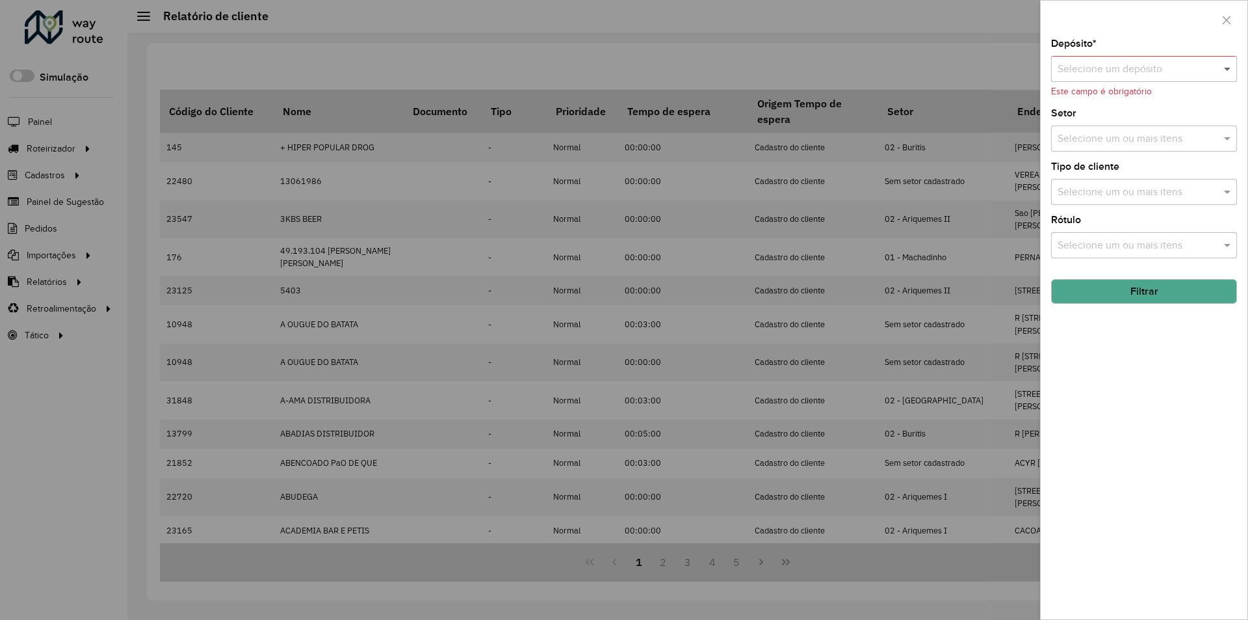
click at [1229, 68] on span at bounding box center [1229, 69] width 16 height 16
click at [1182, 170] on div "Conesul JI-PARANA" at bounding box center [1144, 173] width 185 height 22
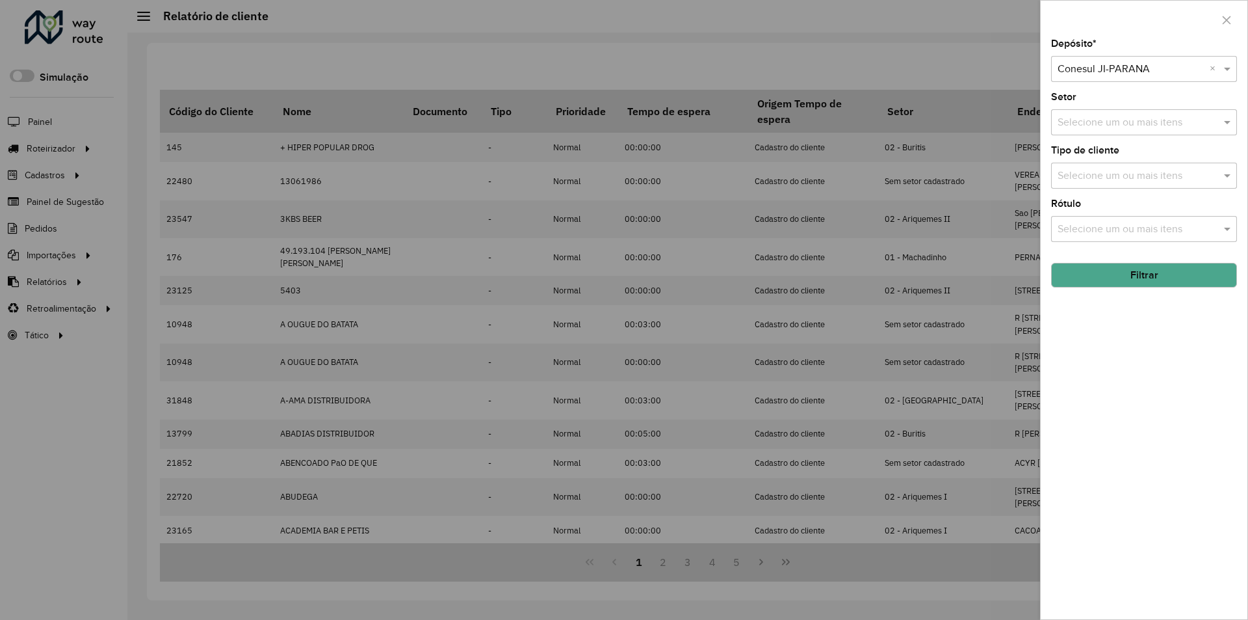
click at [1166, 274] on button "Filtrar" at bounding box center [1144, 275] width 186 height 25
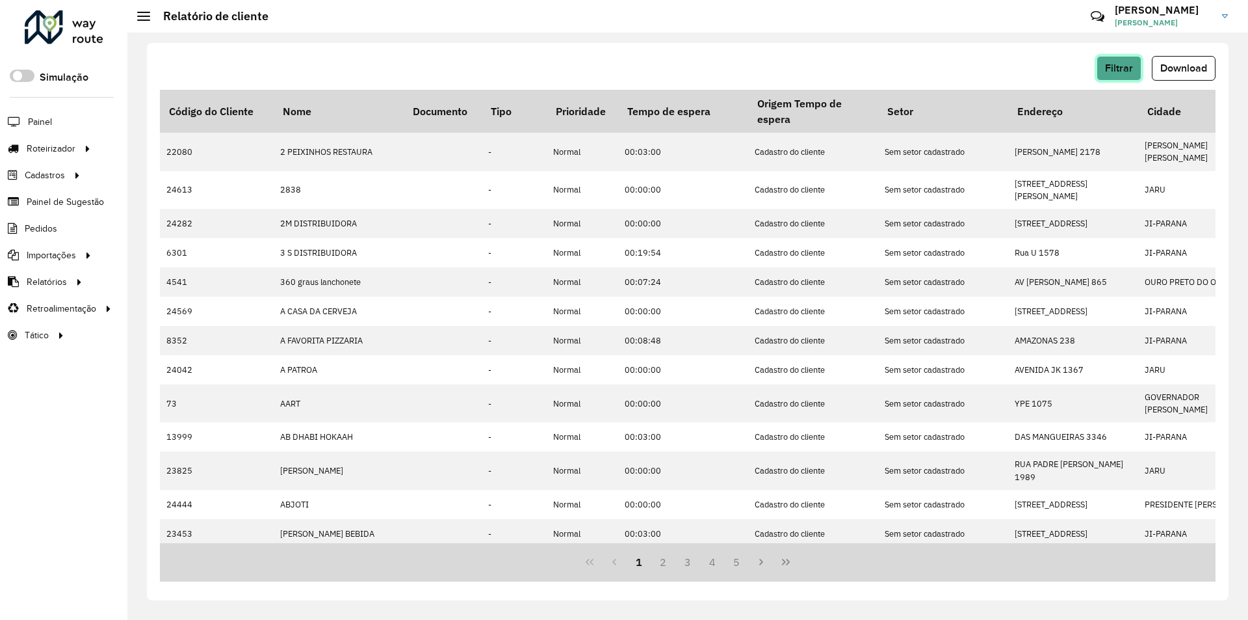
click at [1109, 71] on span "Filtrar" at bounding box center [1119, 67] width 28 height 11
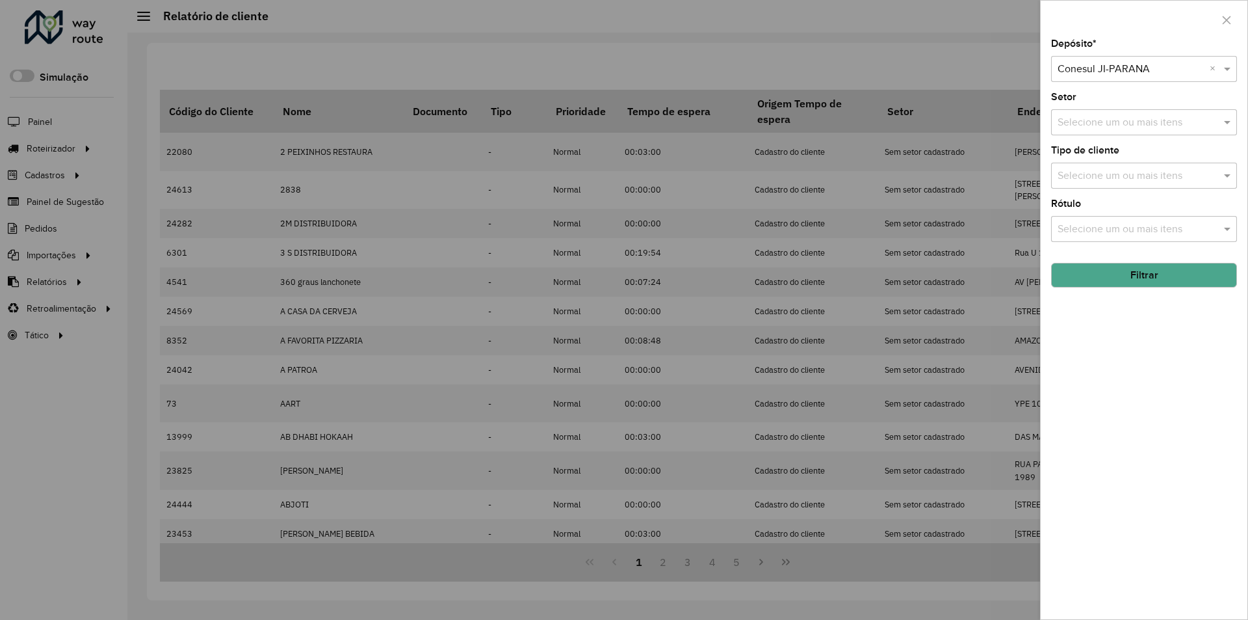
click at [995, 66] on div at bounding box center [624, 310] width 1248 height 620
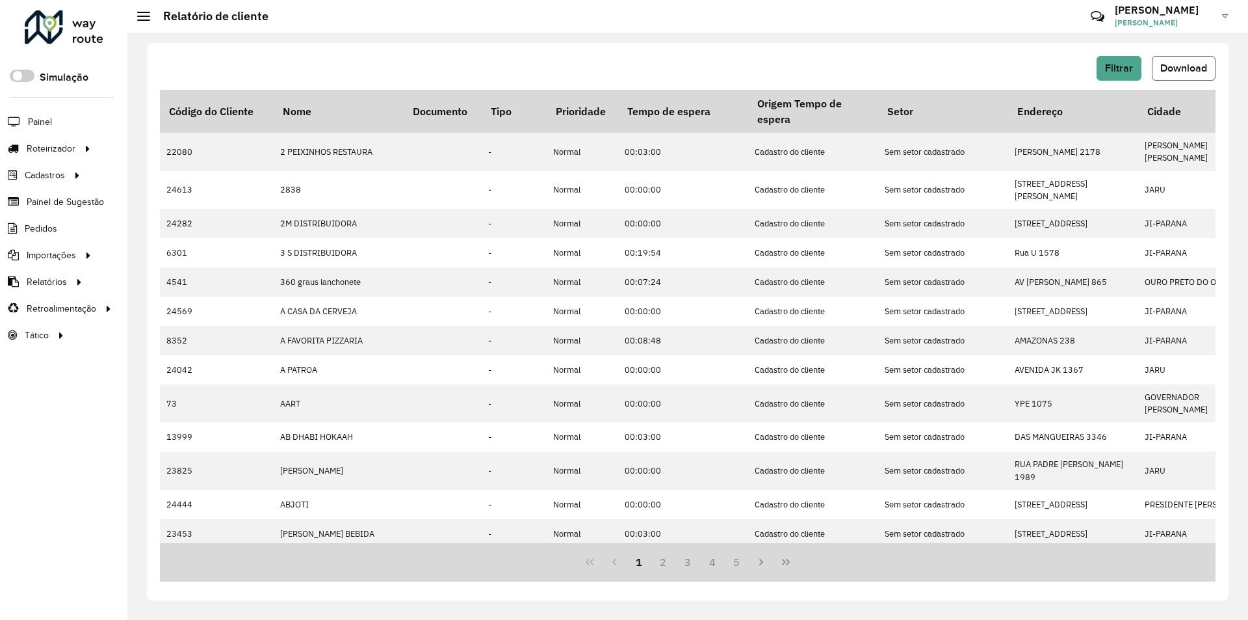
click at [1178, 62] on span "Download" at bounding box center [1184, 67] width 47 height 11
click at [1116, 62] on button "Filtrar" at bounding box center [1119, 68] width 45 height 25
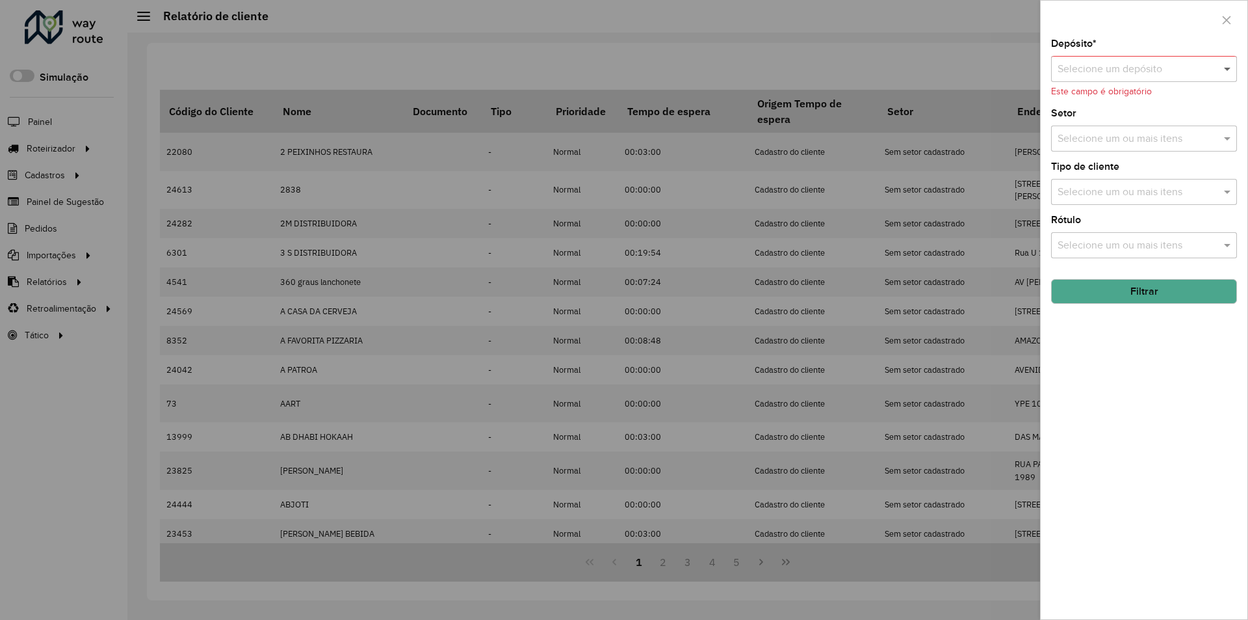
click at [1229, 70] on span at bounding box center [1229, 69] width 16 height 16
click at [1176, 103] on div "Cone Sul Vilhena" at bounding box center [1144, 107] width 185 height 22
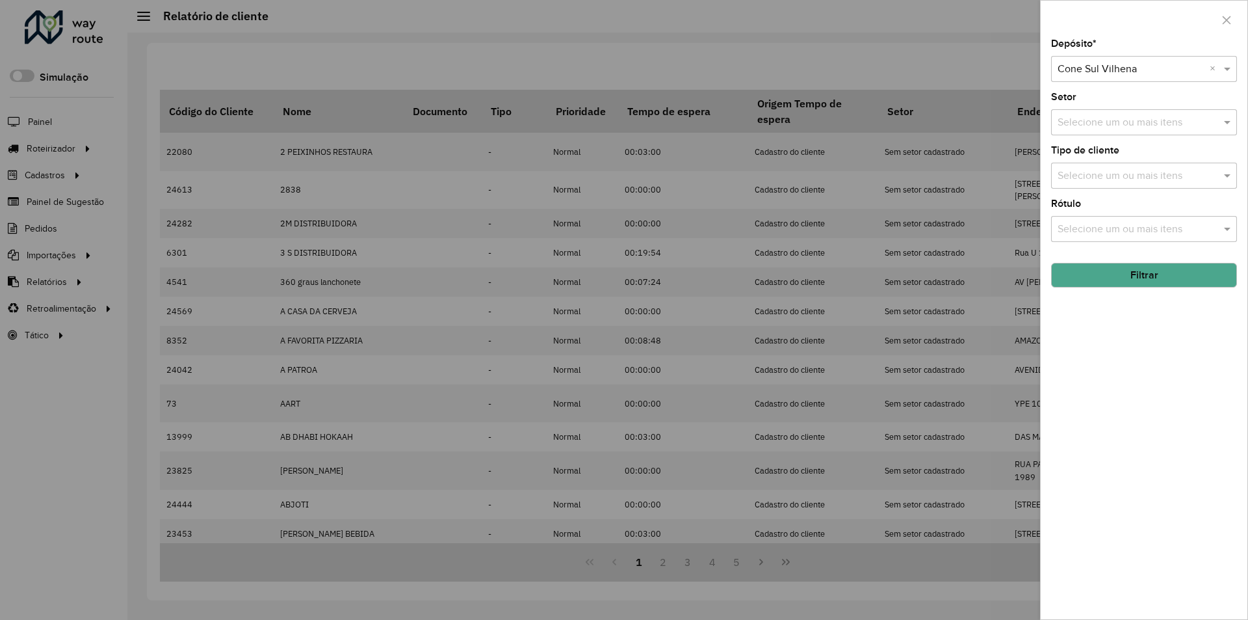
click at [1129, 274] on button "Filtrar" at bounding box center [1144, 275] width 186 height 25
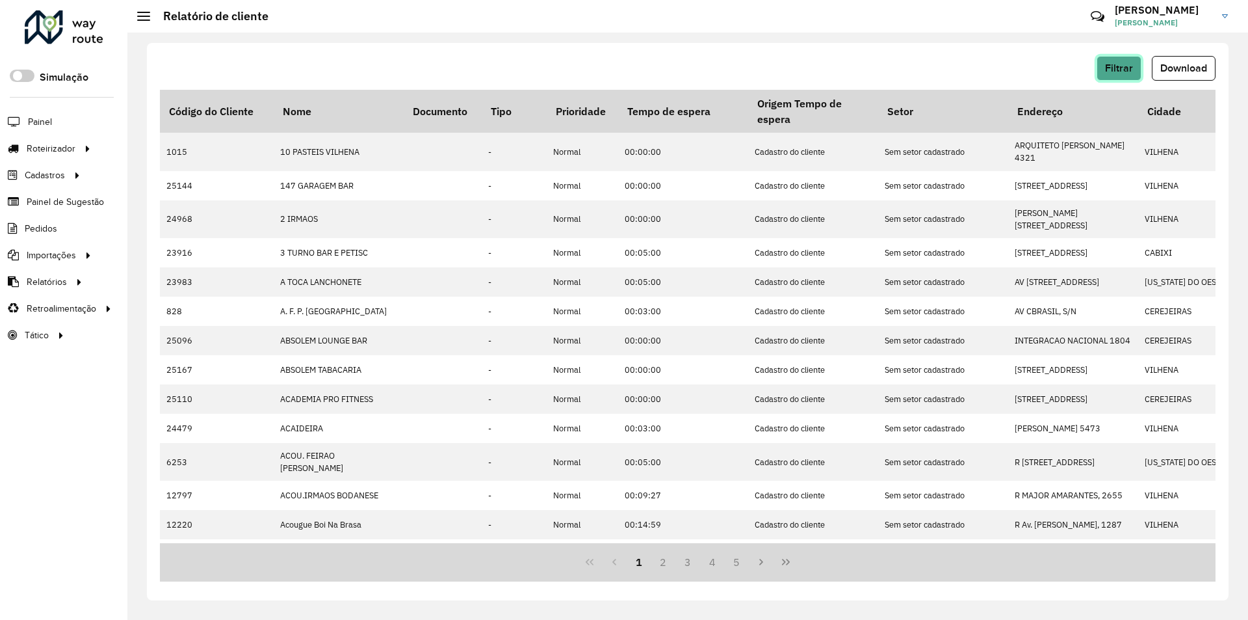
click at [1116, 69] on span "Filtrar" at bounding box center [1119, 67] width 28 height 11
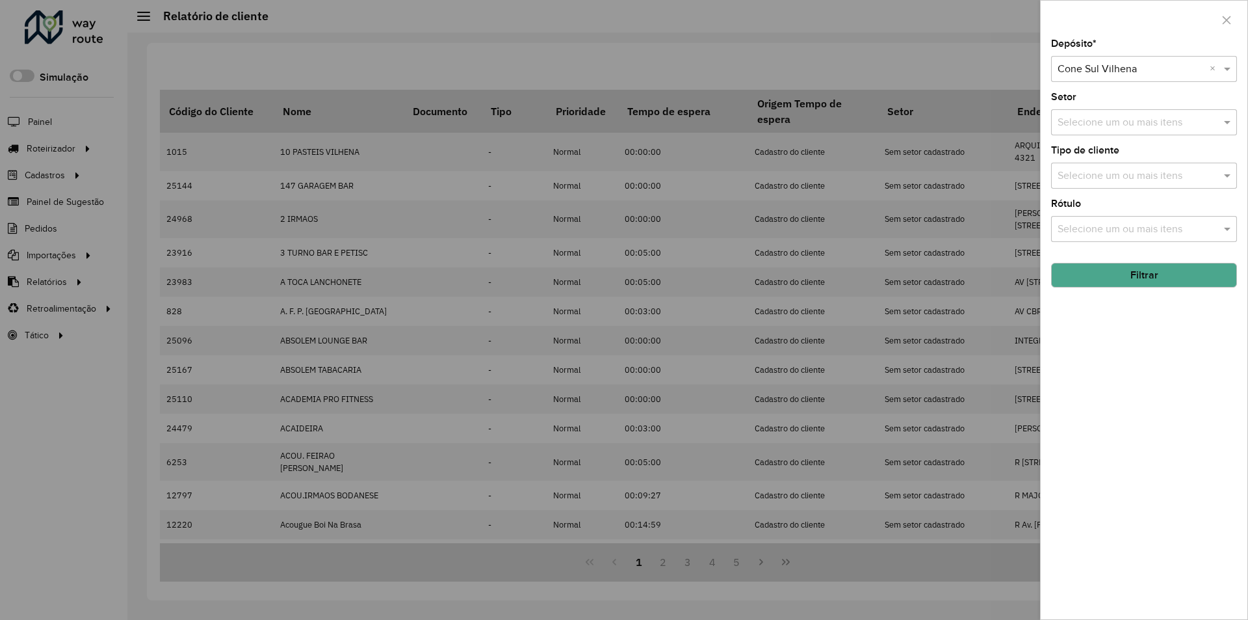
click at [1001, 67] on div at bounding box center [624, 310] width 1248 height 620
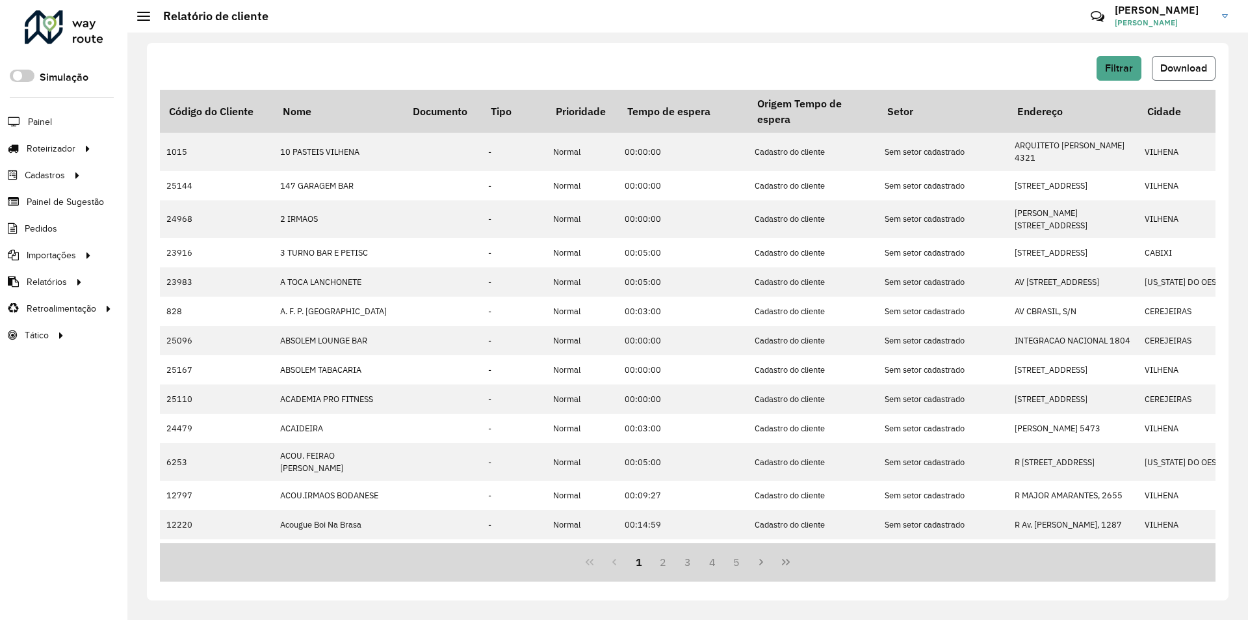
click at [1175, 66] on span "Download" at bounding box center [1184, 67] width 47 height 11
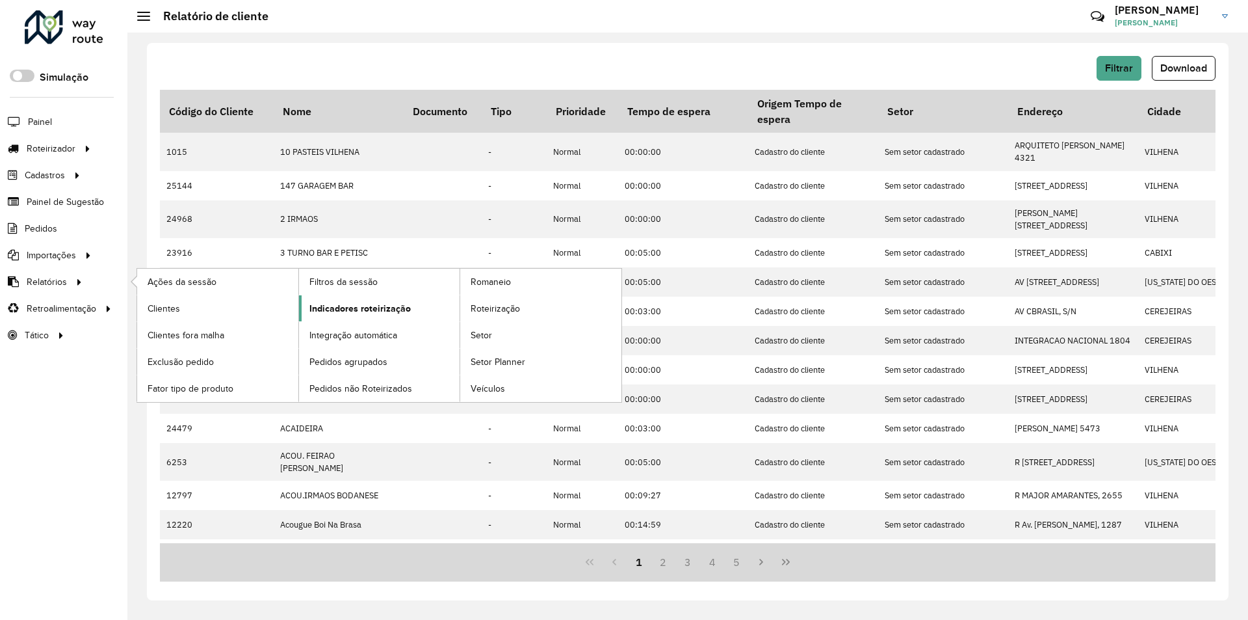
click at [372, 315] on span "Indicadores roteirização" at bounding box center [359, 309] width 101 height 14
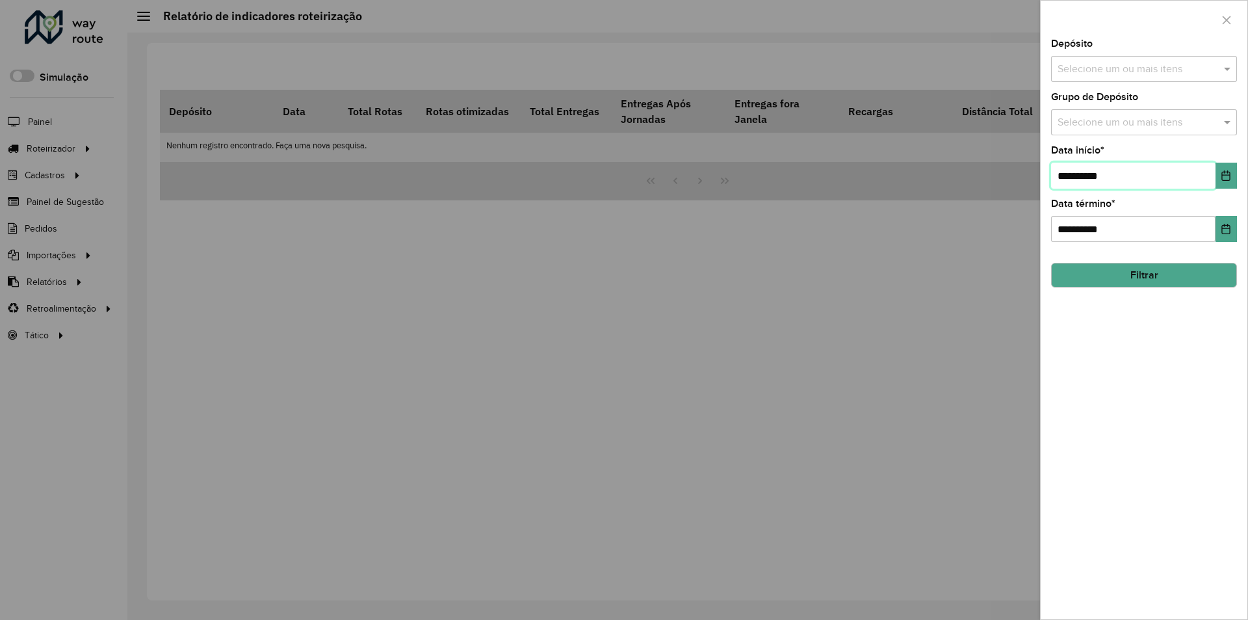
click at [1071, 174] on input "**********" at bounding box center [1133, 176] width 164 height 26
type input "**********"
click at [1224, 69] on span at bounding box center [1229, 69] width 16 height 16
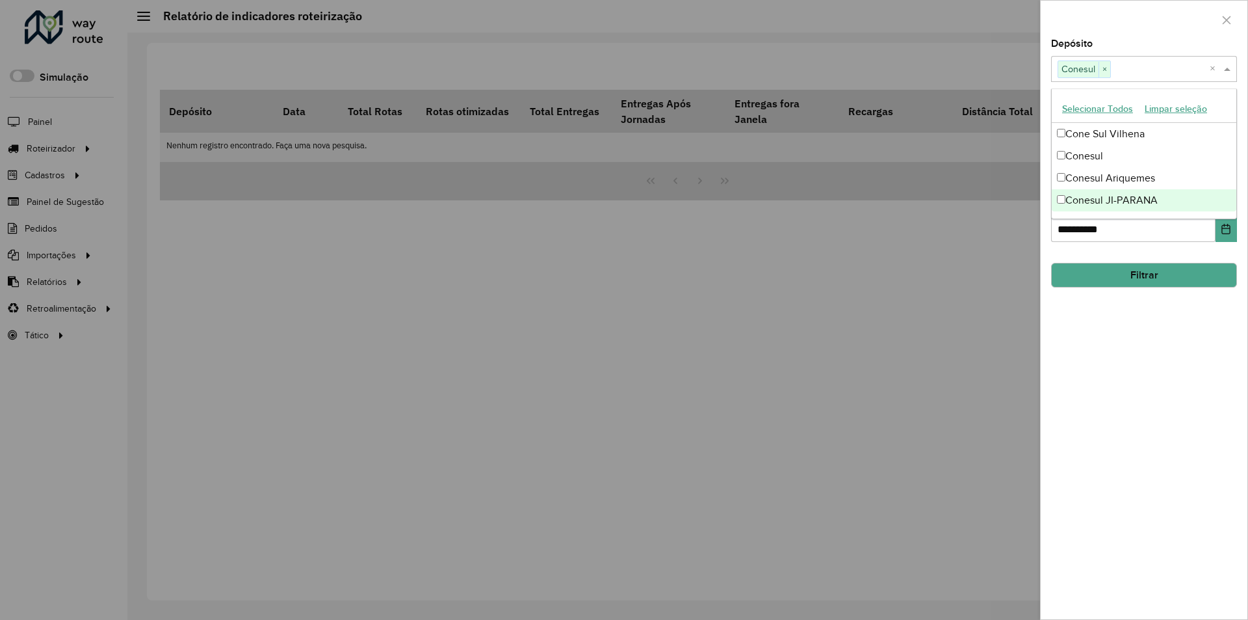
click at [1117, 338] on div "**********" at bounding box center [1144, 329] width 207 height 580
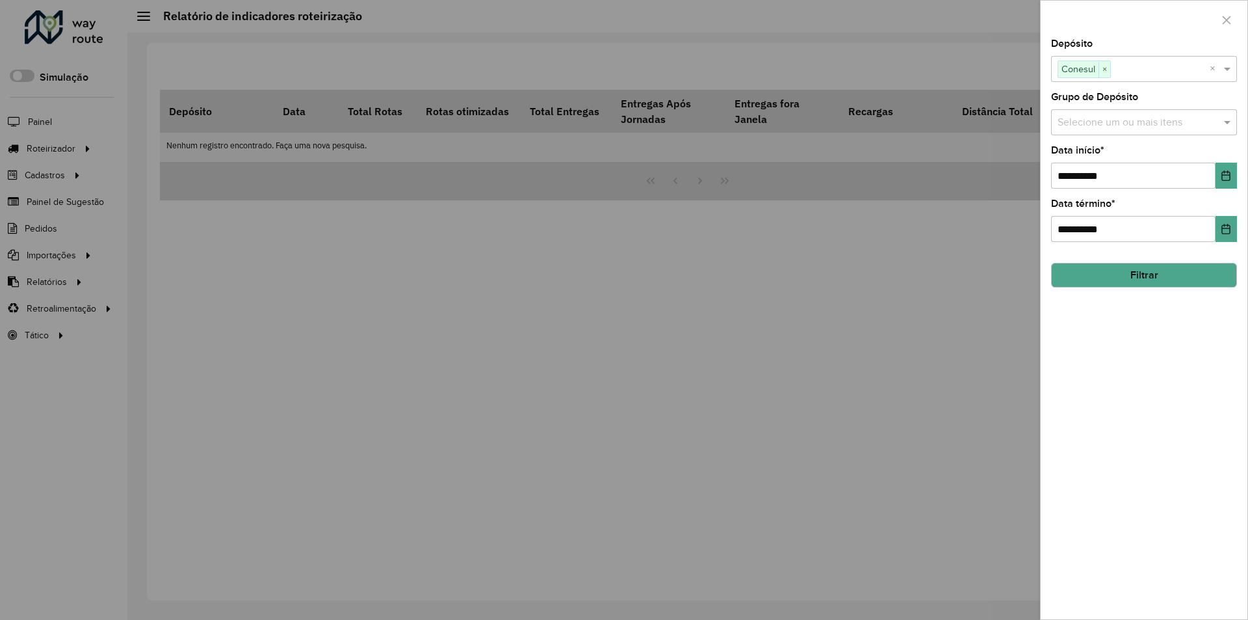
click at [1099, 283] on button "Filtrar" at bounding box center [1144, 275] width 186 height 25
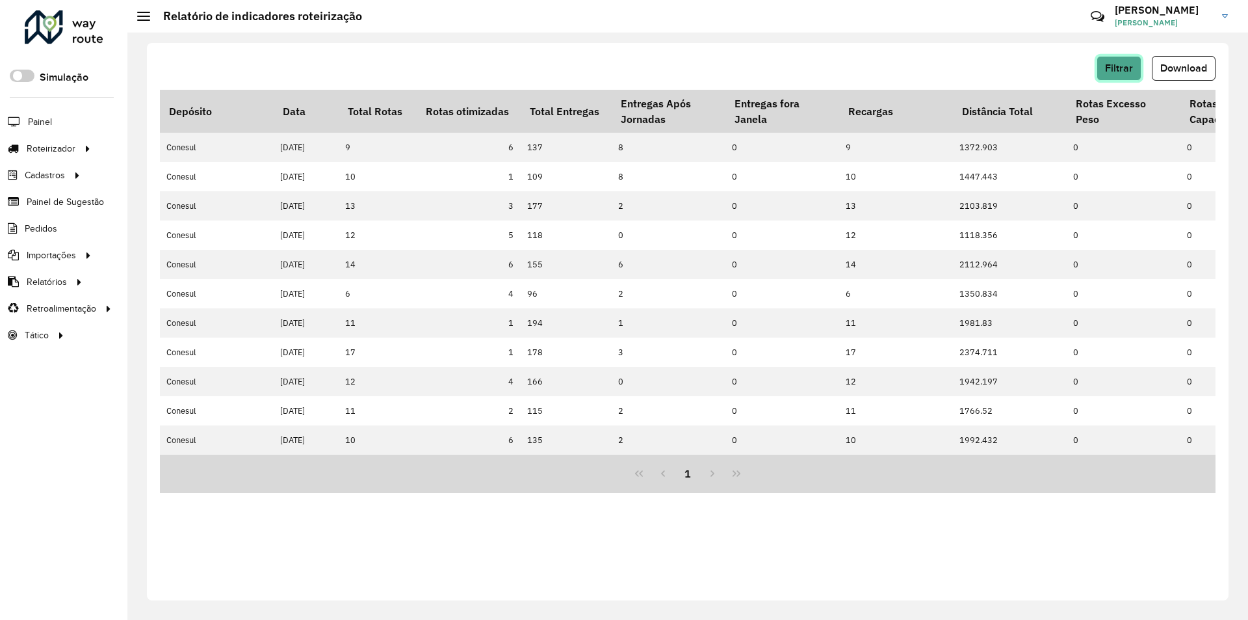
click at [1108, 73] on span "Filtrar" at bounding box center [1119, 67] width 28 height 11
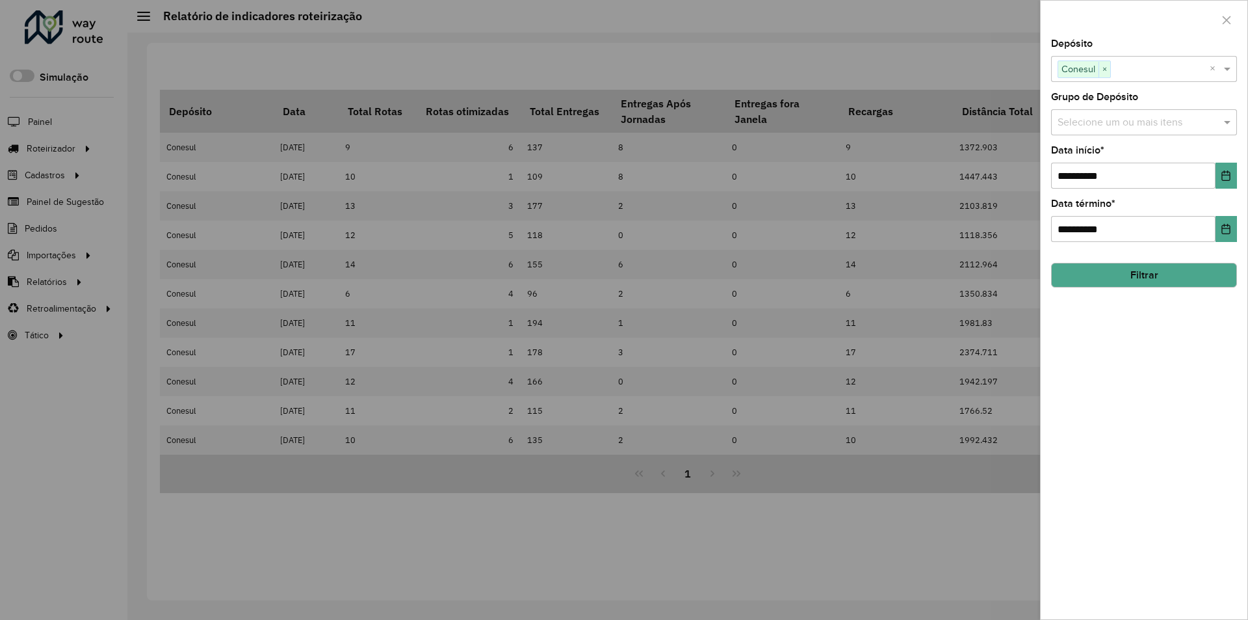
click at [1002, 71] on div at bounding box center [624, 310] width 1248 height 620
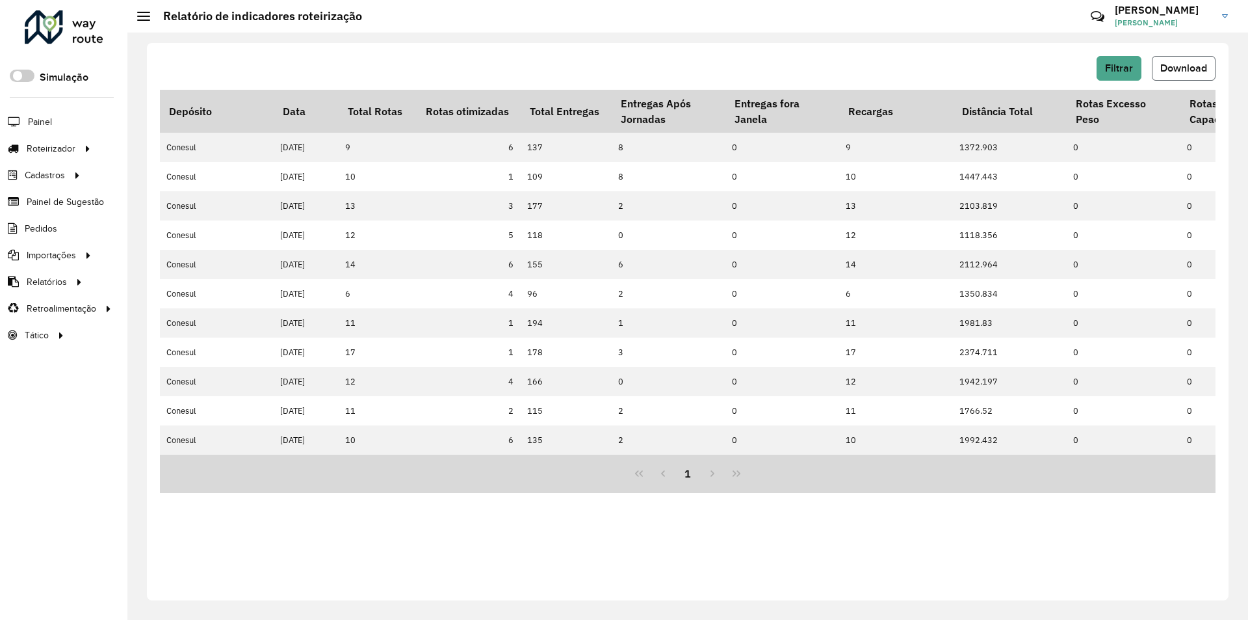
click at [1168, 70] on span "Download" at bounding box center [1184, 67] width 47 height 11
click at [1118, 62] on button "Filtrar" at bounding box center [1119, 68] width 45 height 25
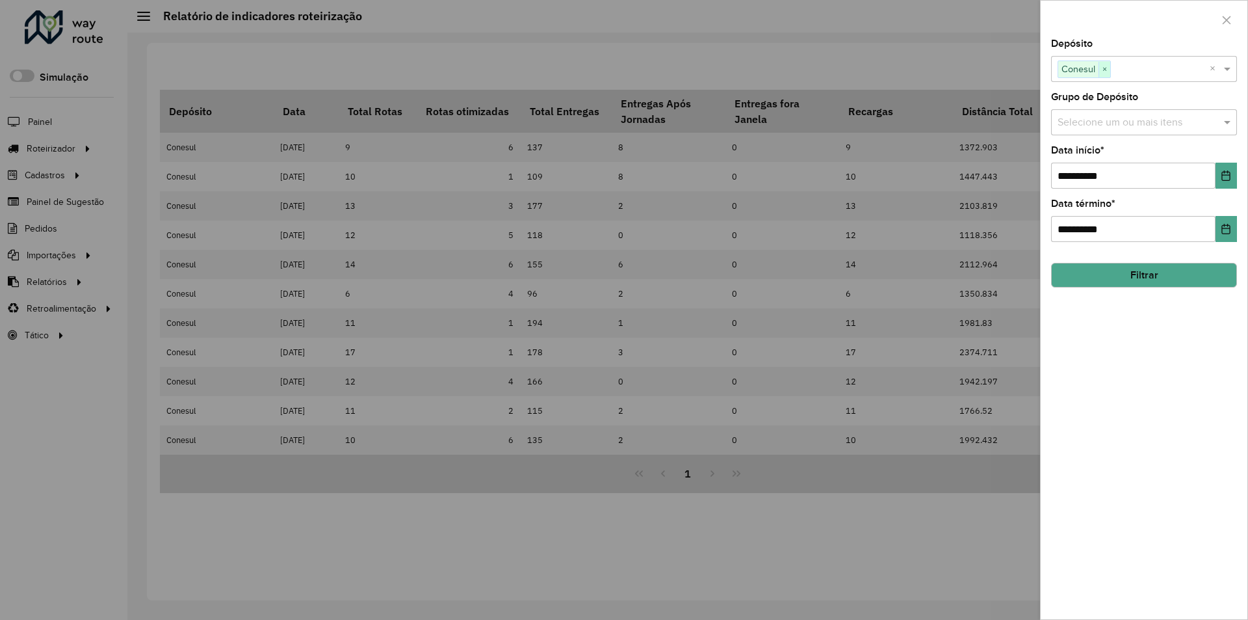
click at [1108, 70] on span "×" at bounding box center [1105, 70] width 12 height 16
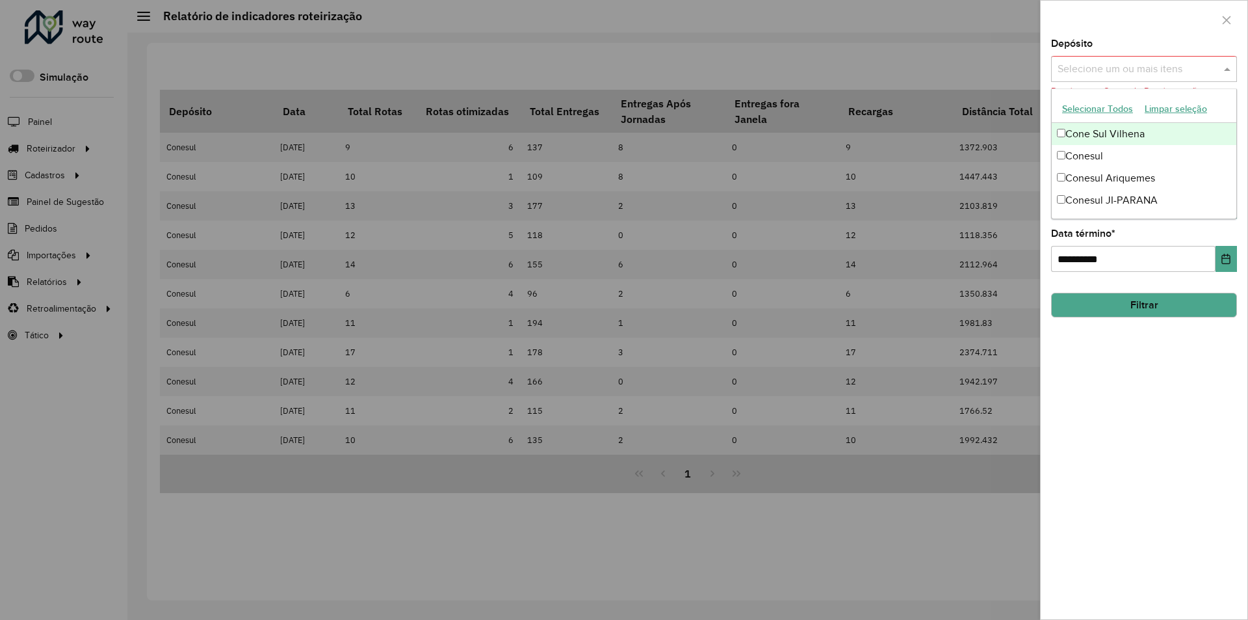
click at [1235, 70] on span at bounding box center [1229, 69] width 16 height 16
click at [1064, 172] on div "Conesul Ariquemes" at bounding box center [1144, 178] width 185 height 22
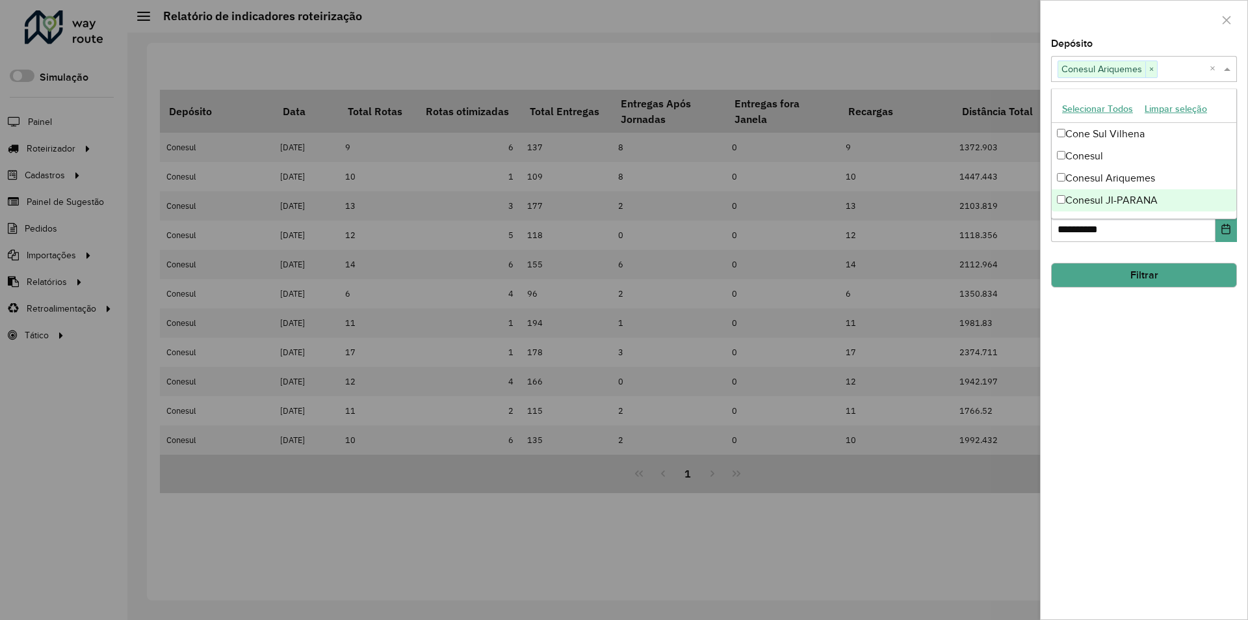
click at [1153, 382] on div "**********" at bounding box center [1144, 329] width 207 height 580
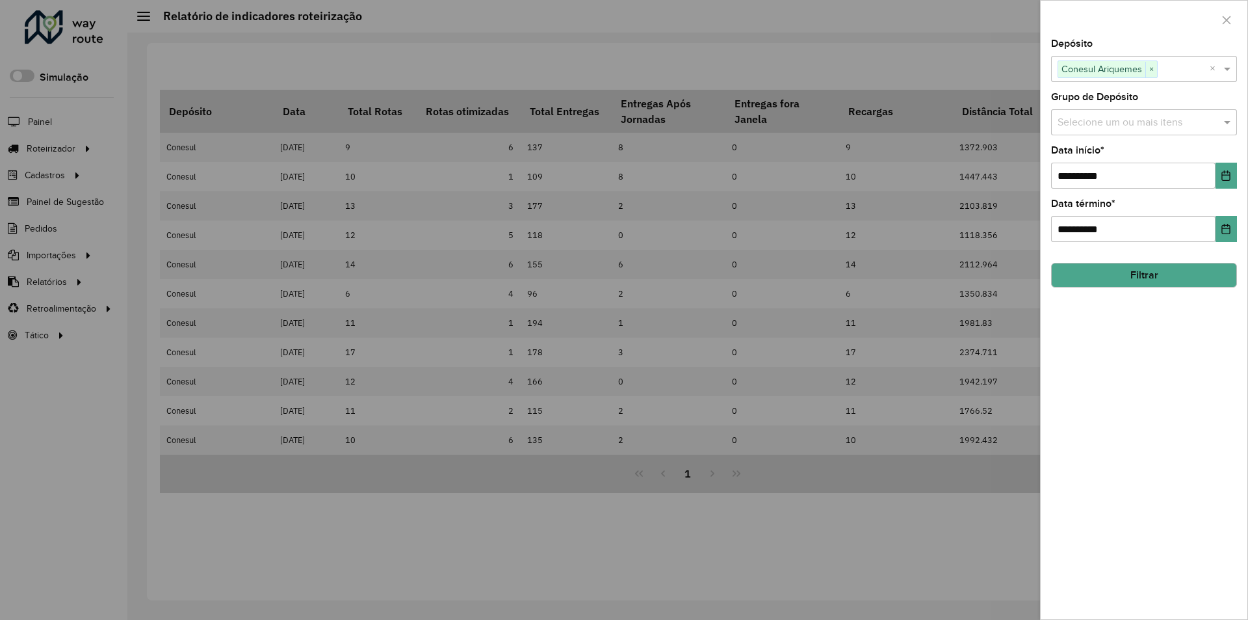
click at [1146, 273] on button "Filtrar" at bounding box center [1144, 275] width 186 height 25
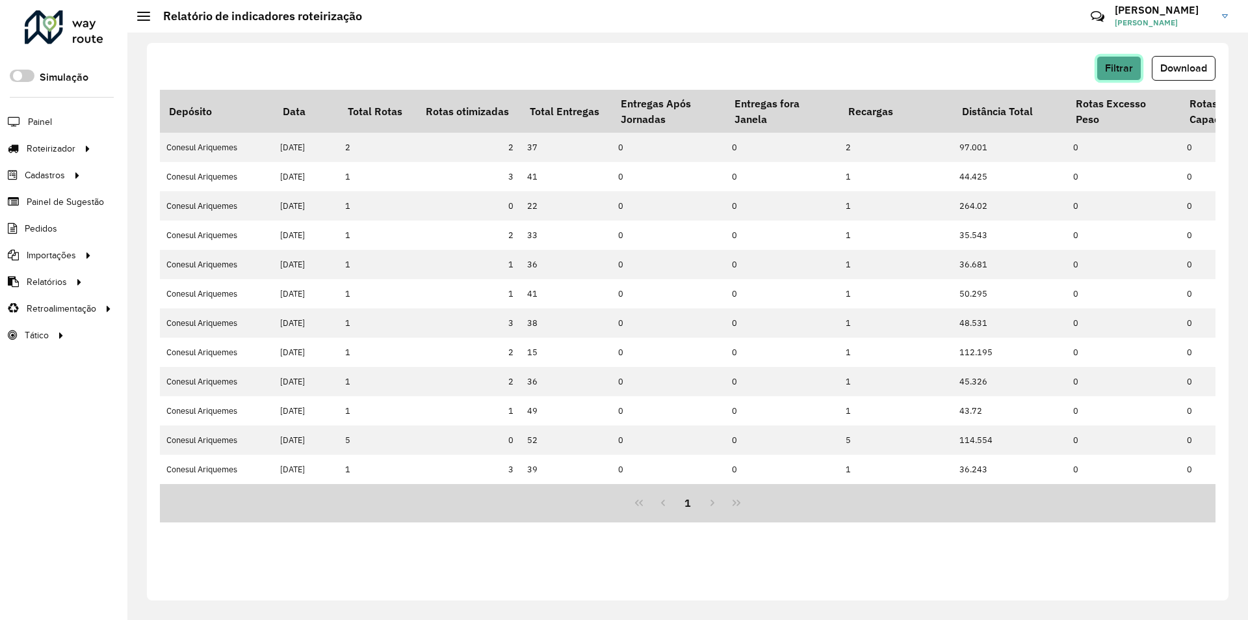
click at [1119, 73] on span "Filtrar" at bounding box center [1119, 67] width 28 height 11
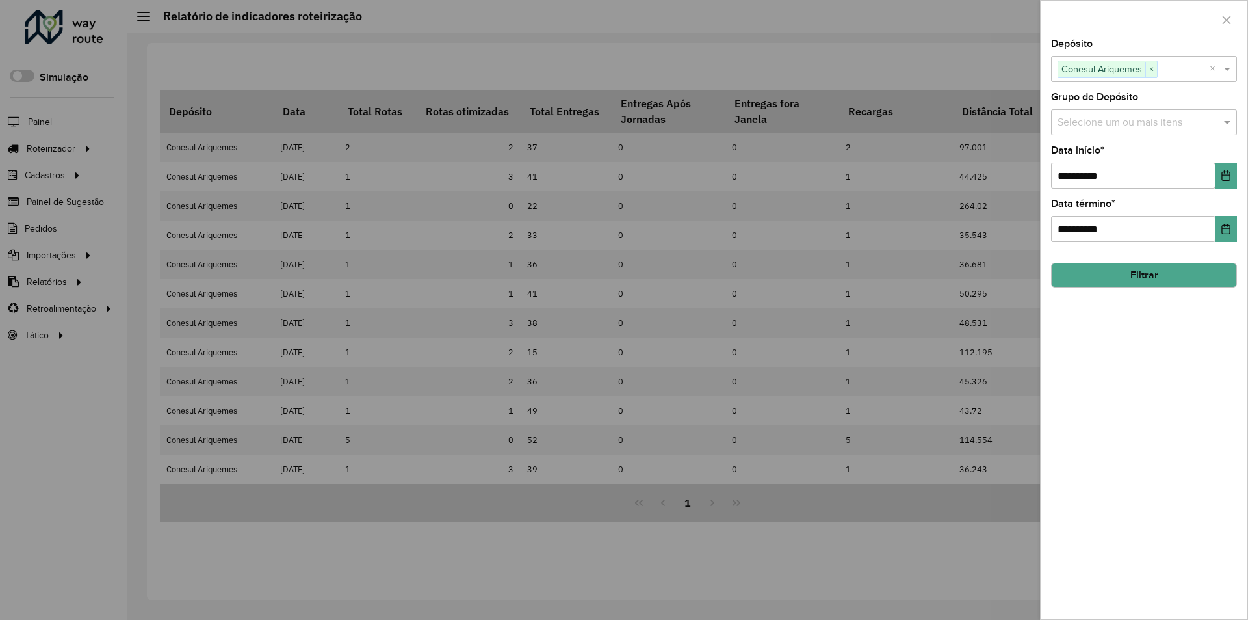
click at [1006, 64] on div at bounding box center [624, 310] width 1248 height 620
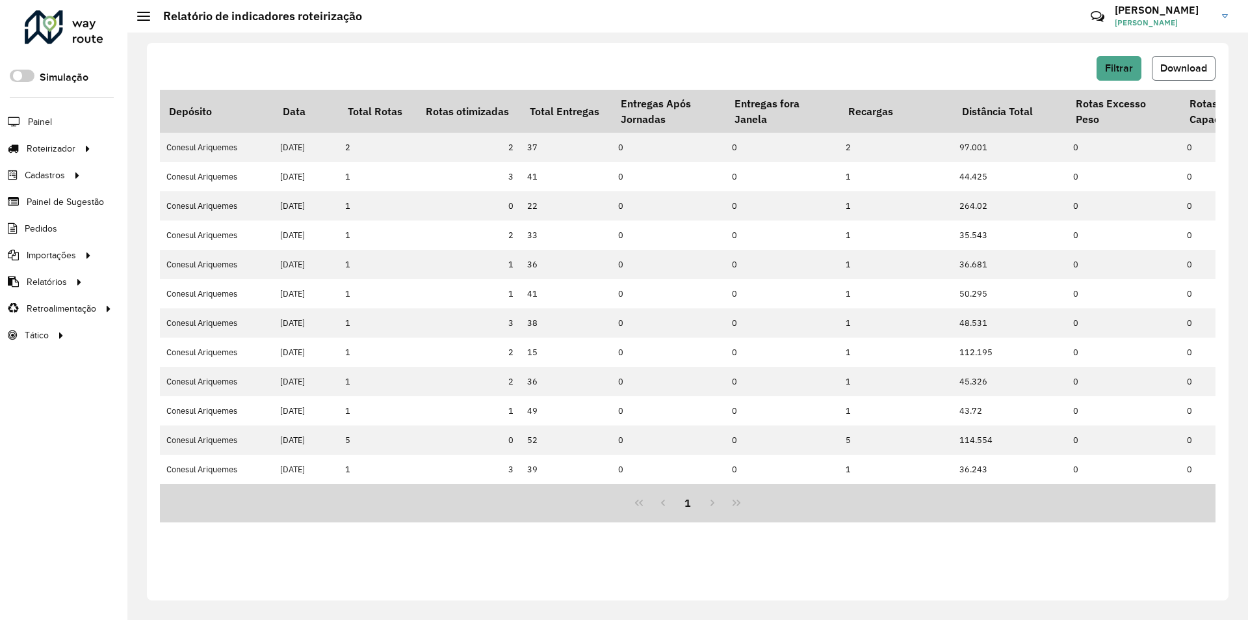
click at [1176, 72] on span "Download" at bounding box center [1184, 67] width 47 height 11
click at [1119, 72] on span "Filtrar" at bounding box center [1119, 67] width 28 height 11
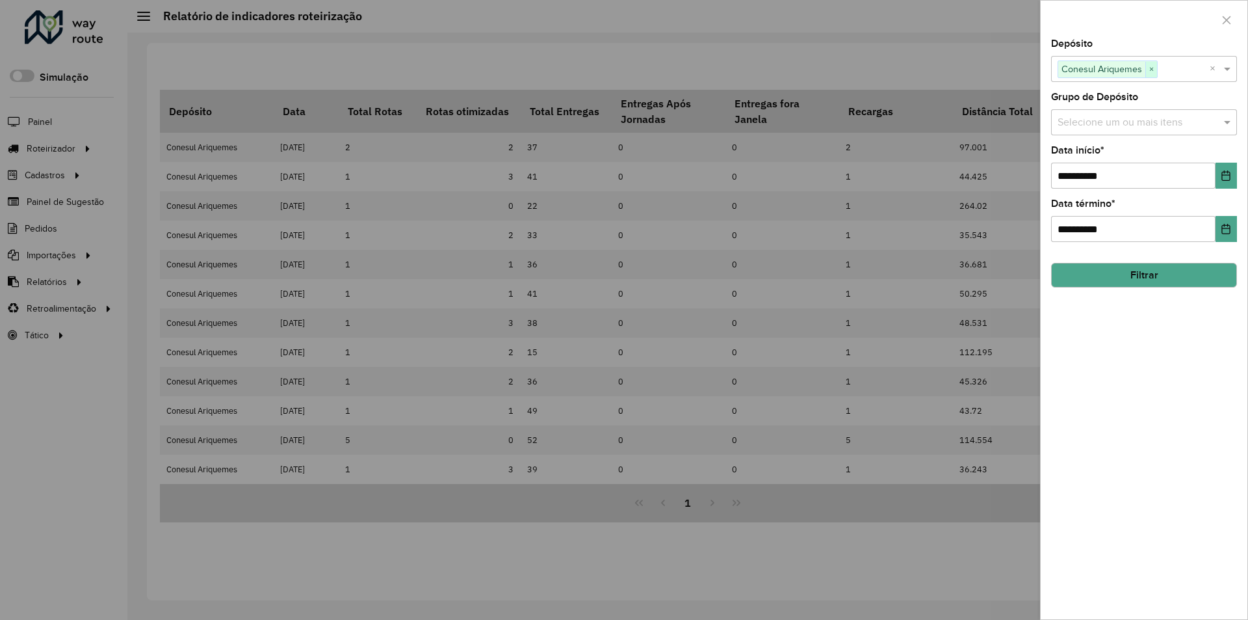
click at [1152, 67] on span "×" at bounding box center [1152, 70] width 12 height 16
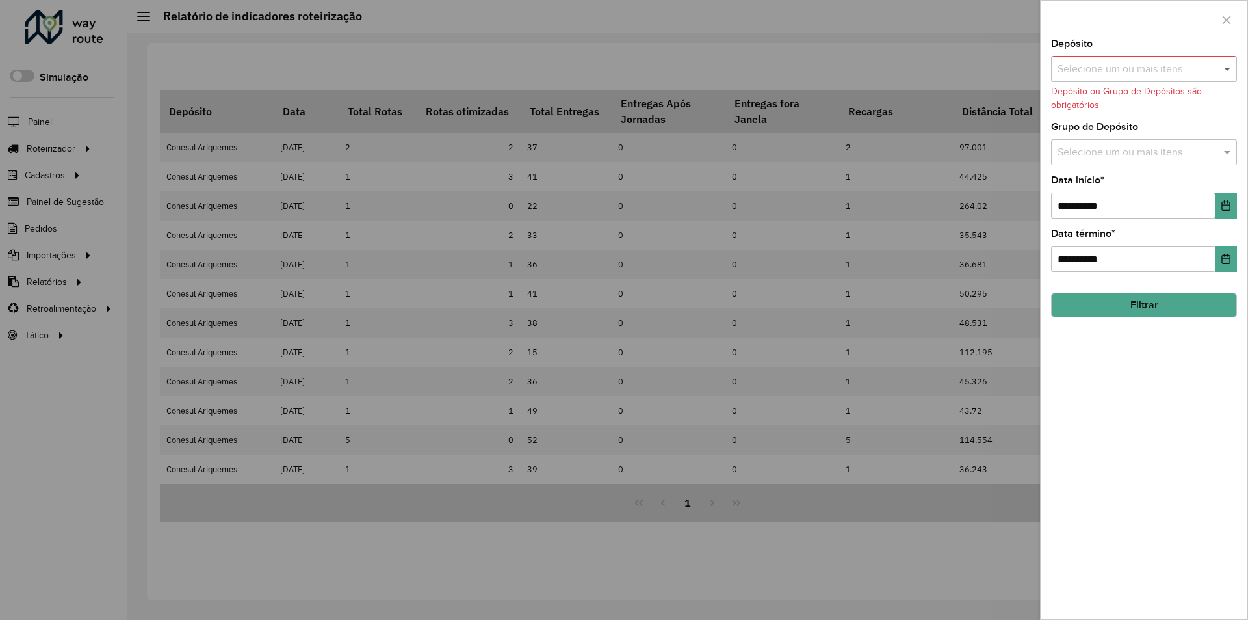
click at [1227, 66] on span at bounding box center [1229, 69] width 16 height 16
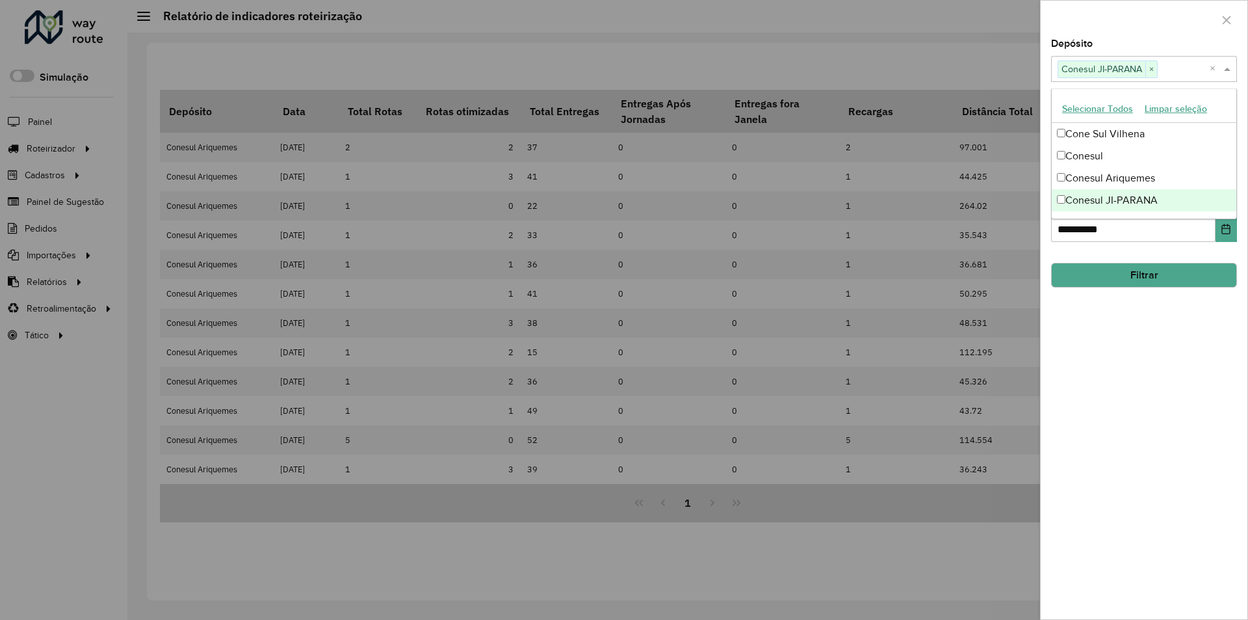
click at [1158, 399] on div "**********" at bounding box center [1144, 329] width 207 height 580
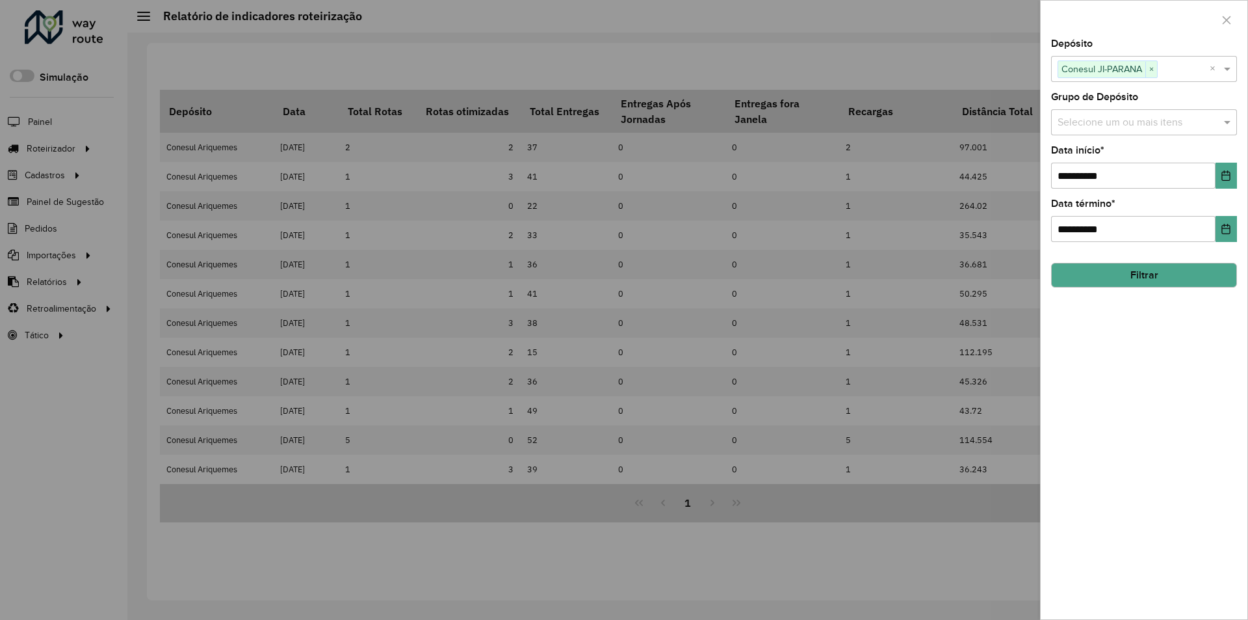
click at [1097, 277] on button "Filtrar" at bounding box center [1144, 275] width 186 height 25
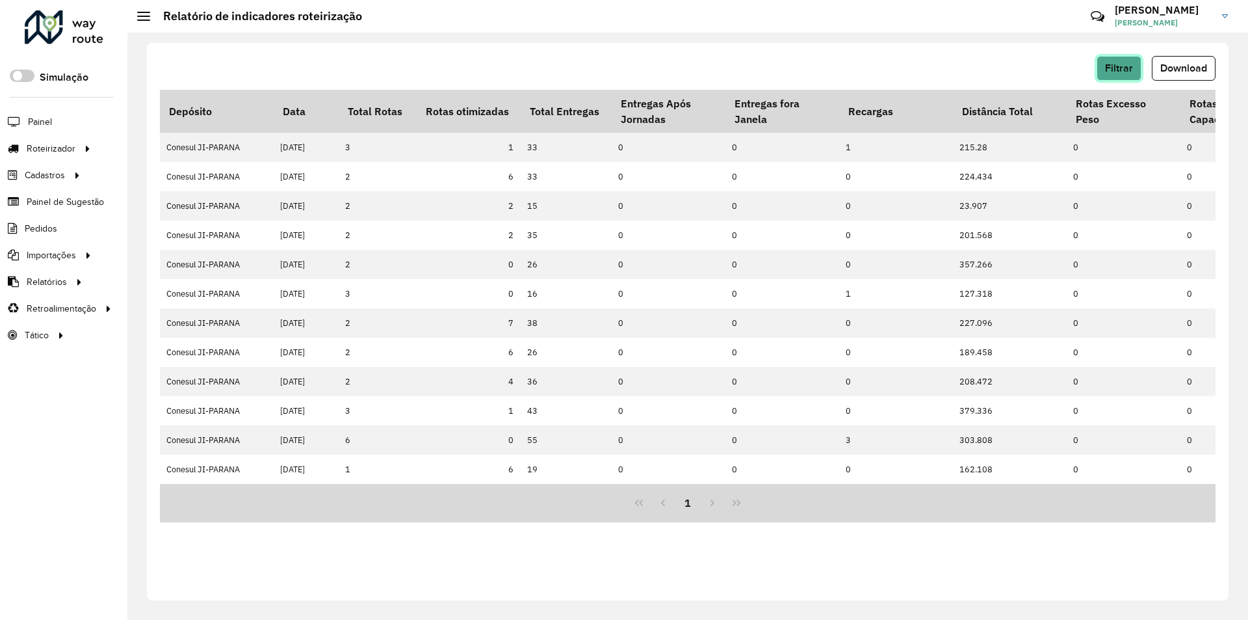
click at [1122, 63] on span "Filtrar" at bounding box center [1119, 67] width 28 height 11
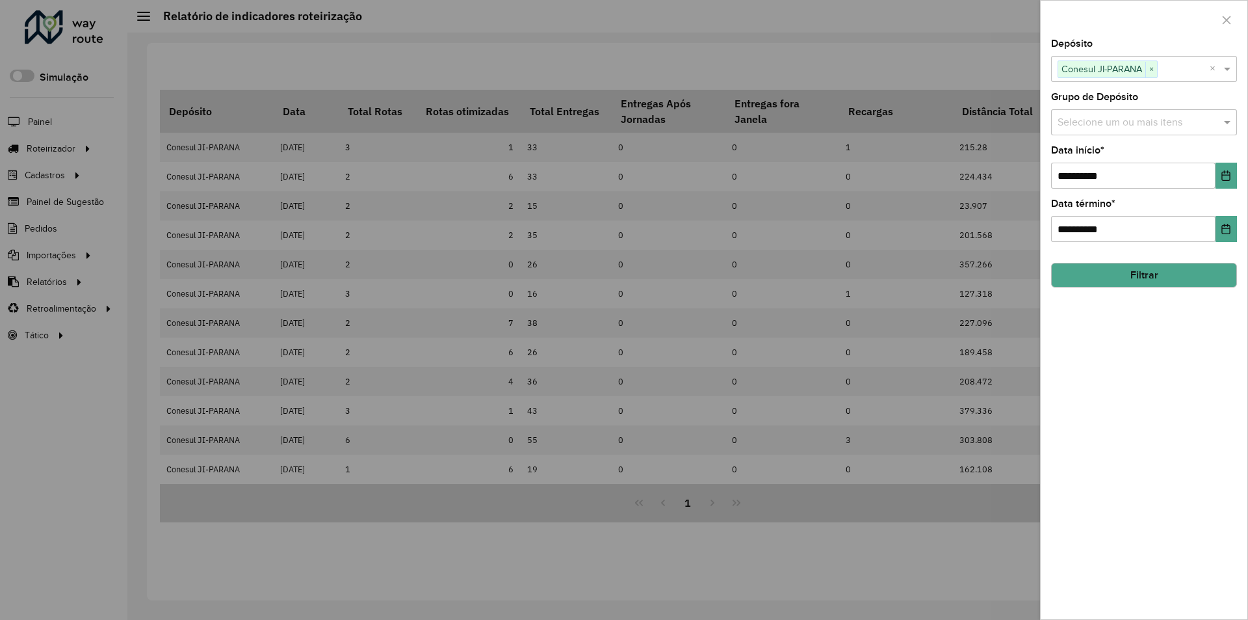
click at [975, 79] on div at bounding box center [624, 310] width 1248 height 620
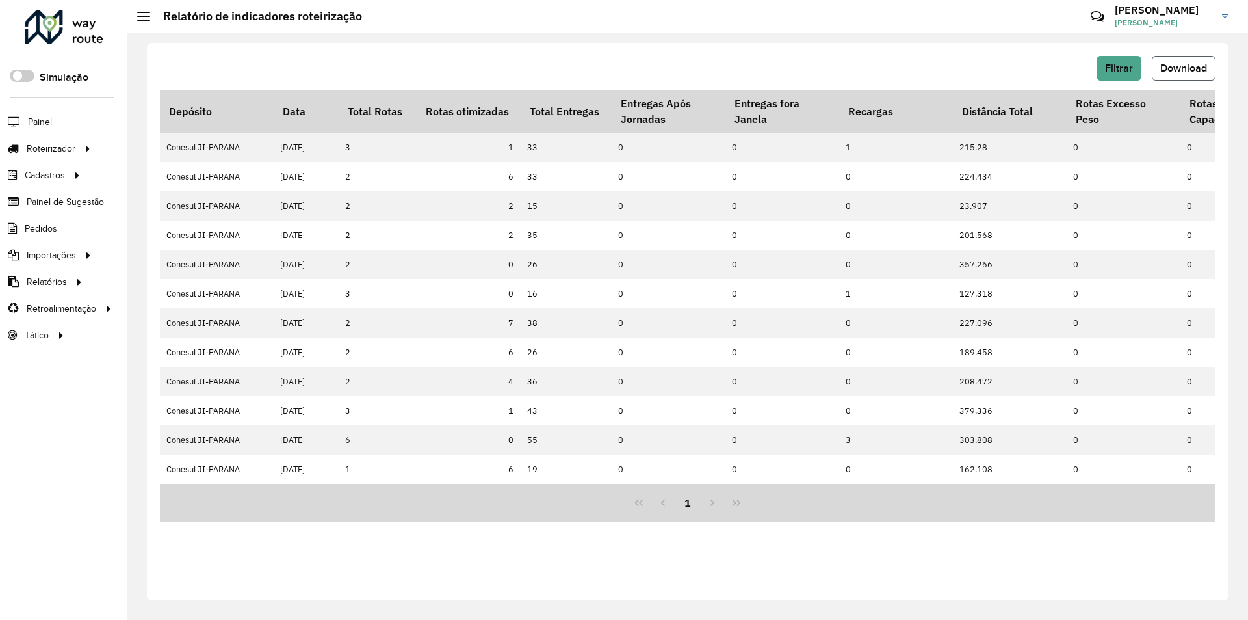
click at [1182, 77] on button "Download" at bounding box center [1184, 68] width 64 height 25
click at [1120, 72] on span "Filtrar" at bounding box center [1119, 67] width 28 height 11
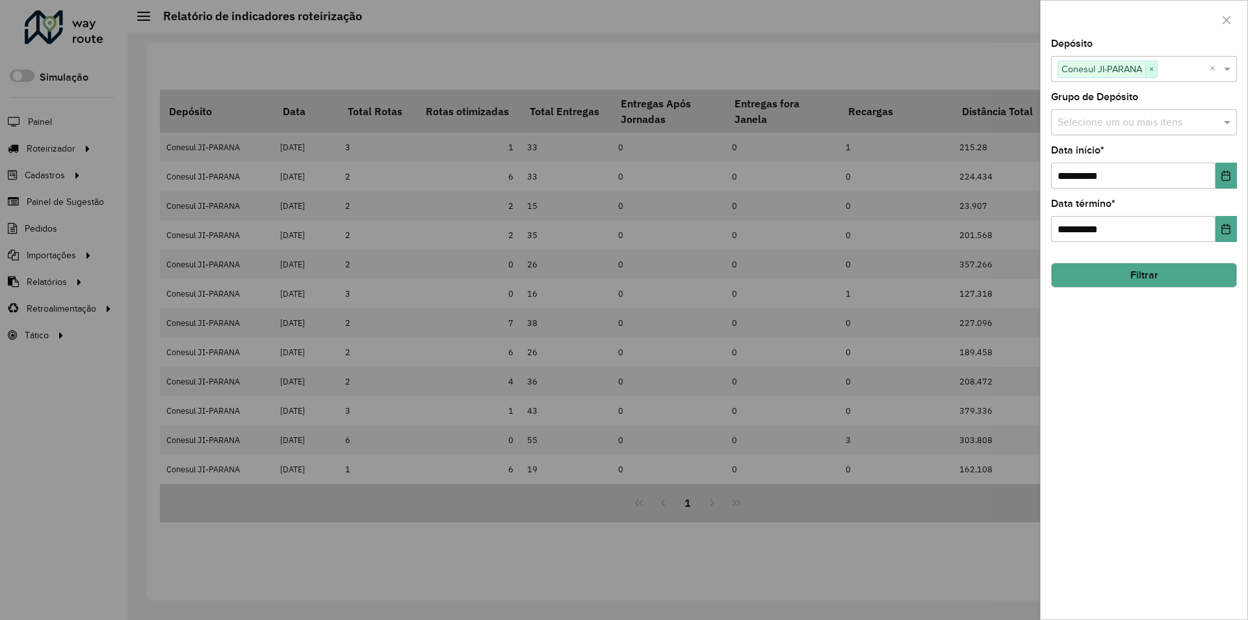
click at [1157, 71] on span "×" at bounding box center [1152, 70] width 12 height 16
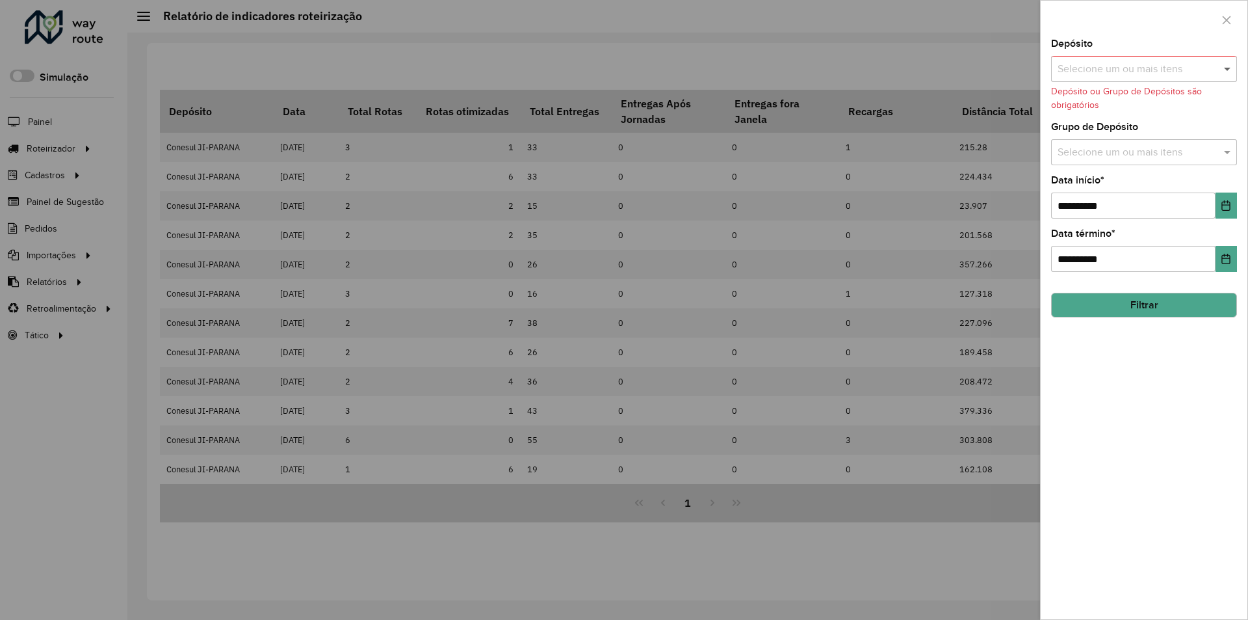
click at [1227, 70] on span at bounding box center [1229, 69] width 16 height 16
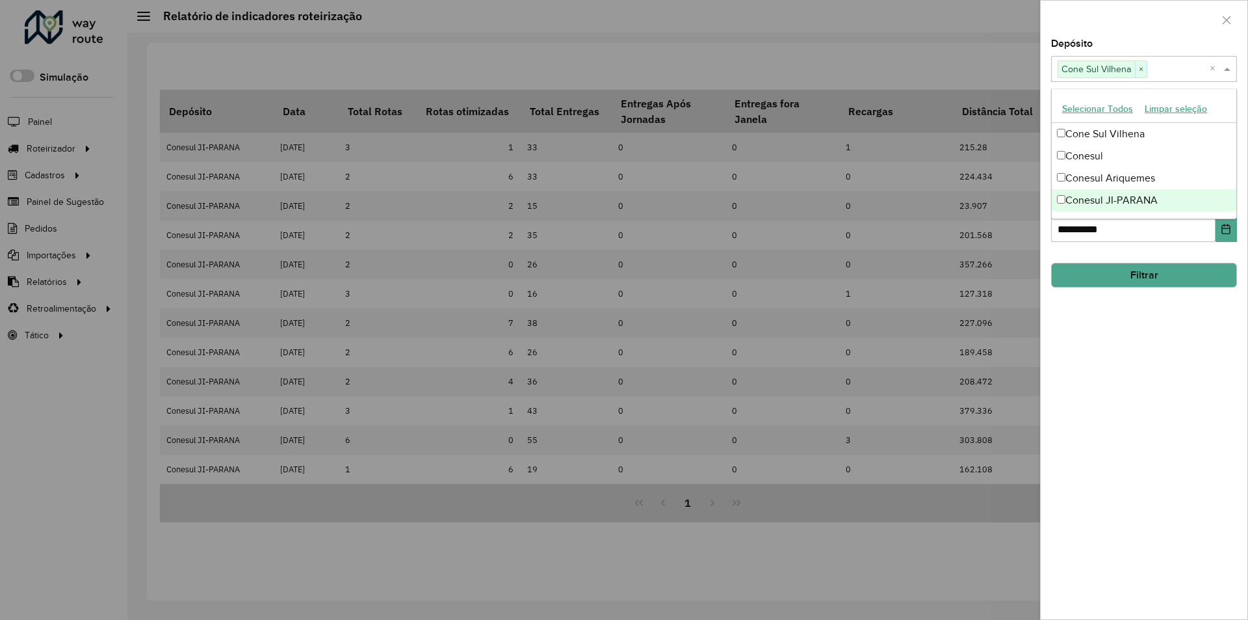
click at [1127, 344] on div "**********" at bounding box center [1144, 329] width 207 height 580
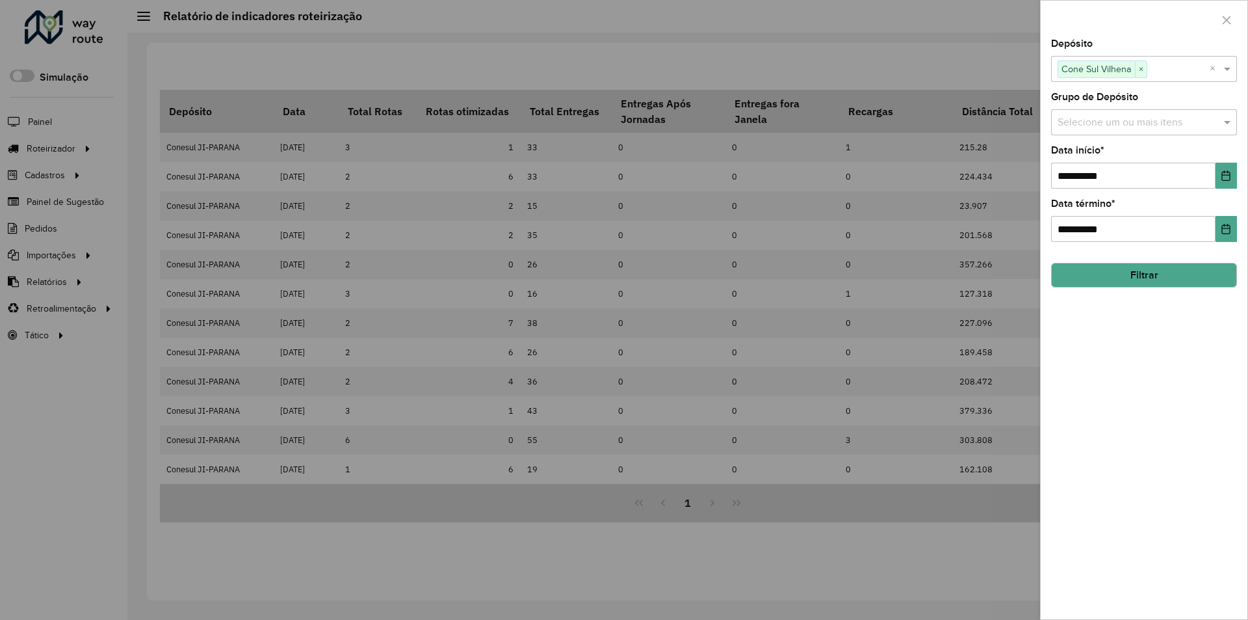
click at [1081, 274] on button "Filtrar" at bounding box center [1144, 275] width 186 height 25
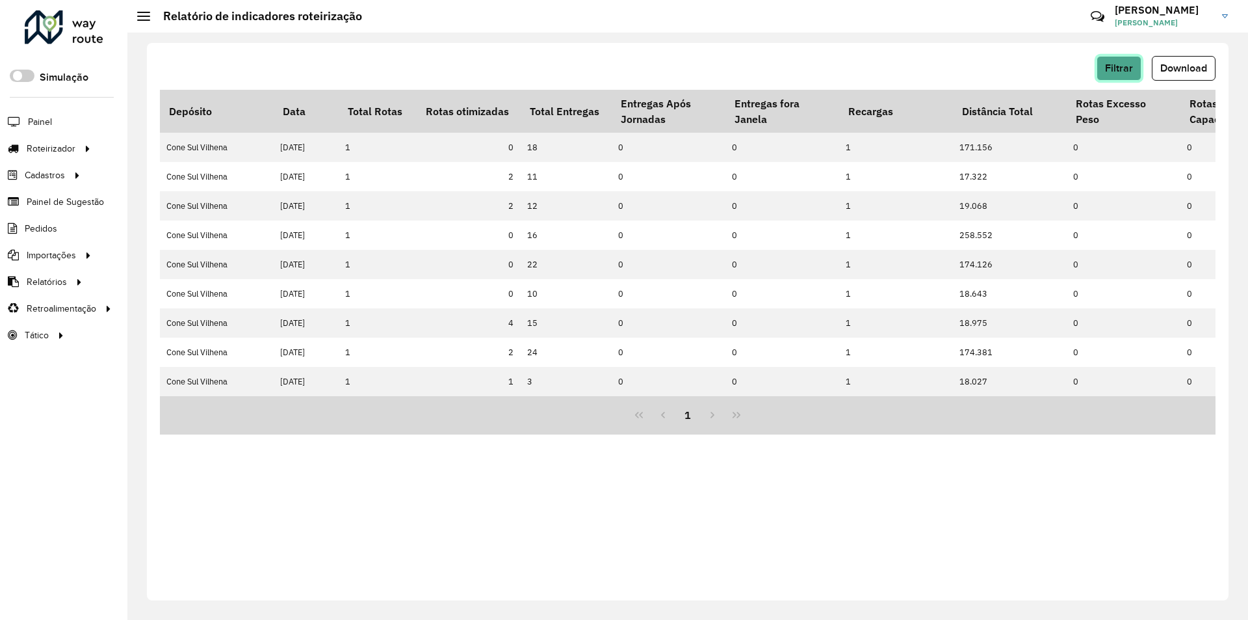
click at [1129, 72] on span "Filtrar" at bounding box center [1119, 67] width 28 height 11
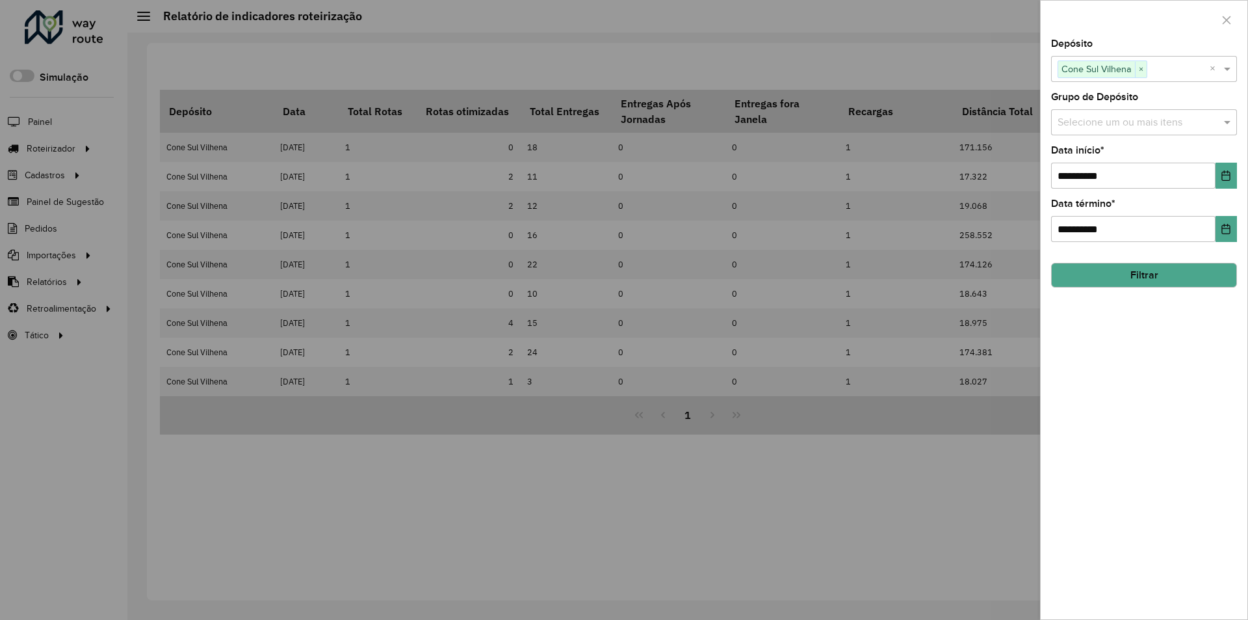
click at [995, 73] on div at bounding box center [624, 310] width 1248 height 620
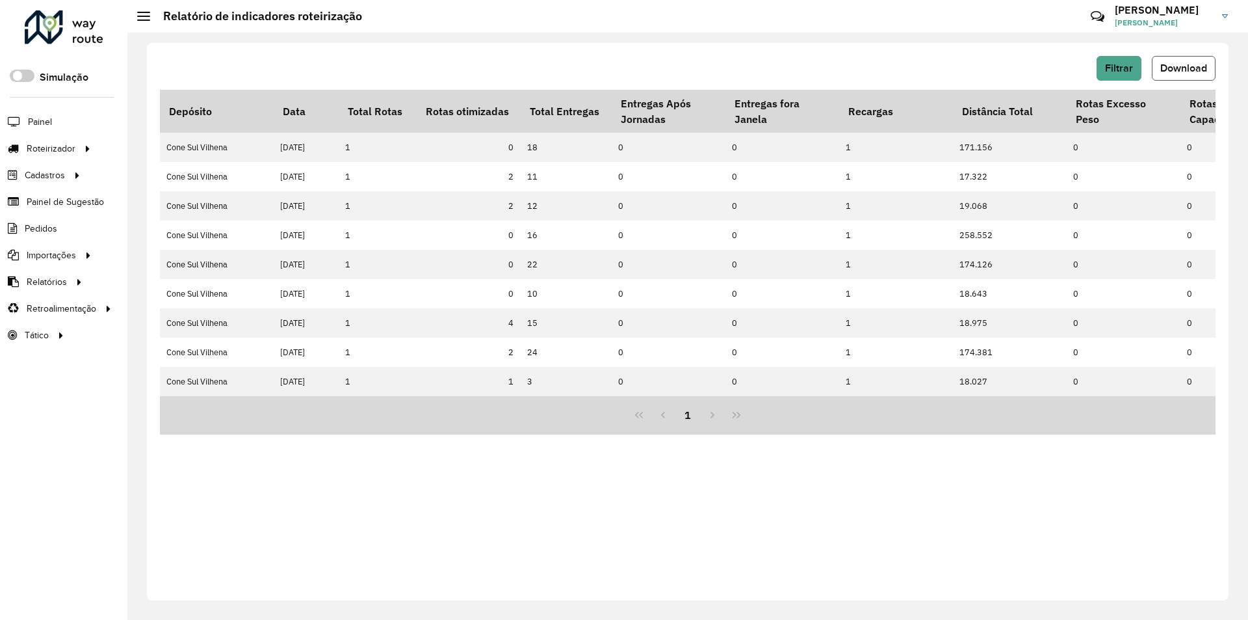
click at [1170, 68] on span "Download" at bounding box center [1184, 67] width 47 height 11
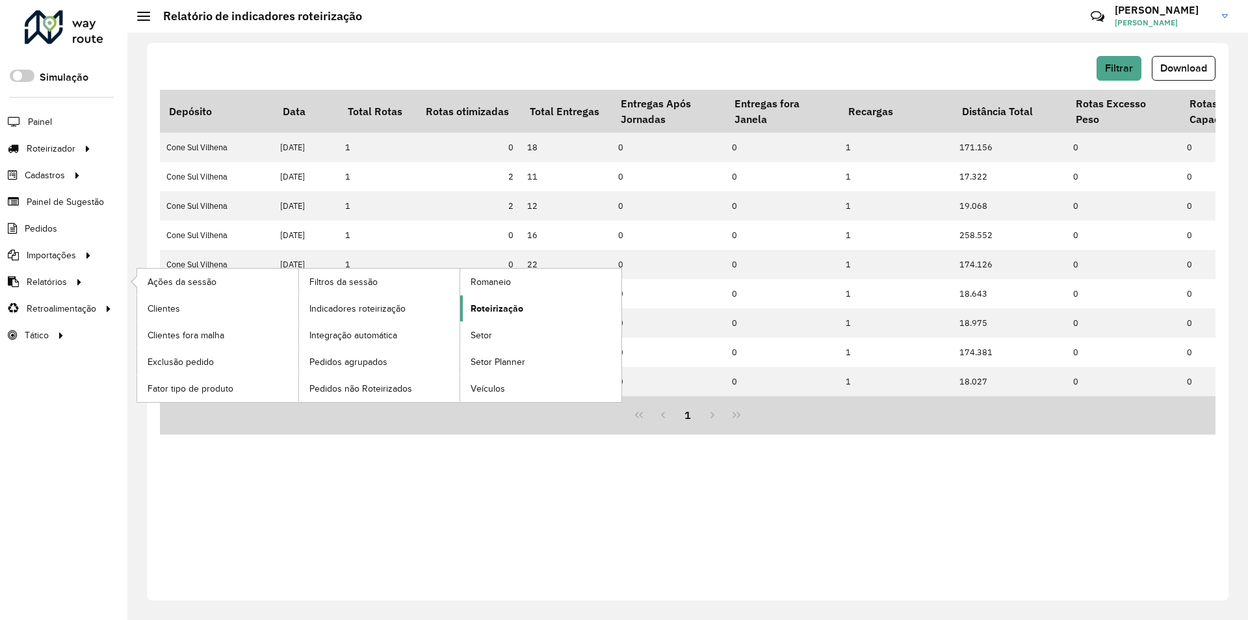
click at [481, 304] on span "Roteirização" at bounding box center [497, 309] width 53 height 14
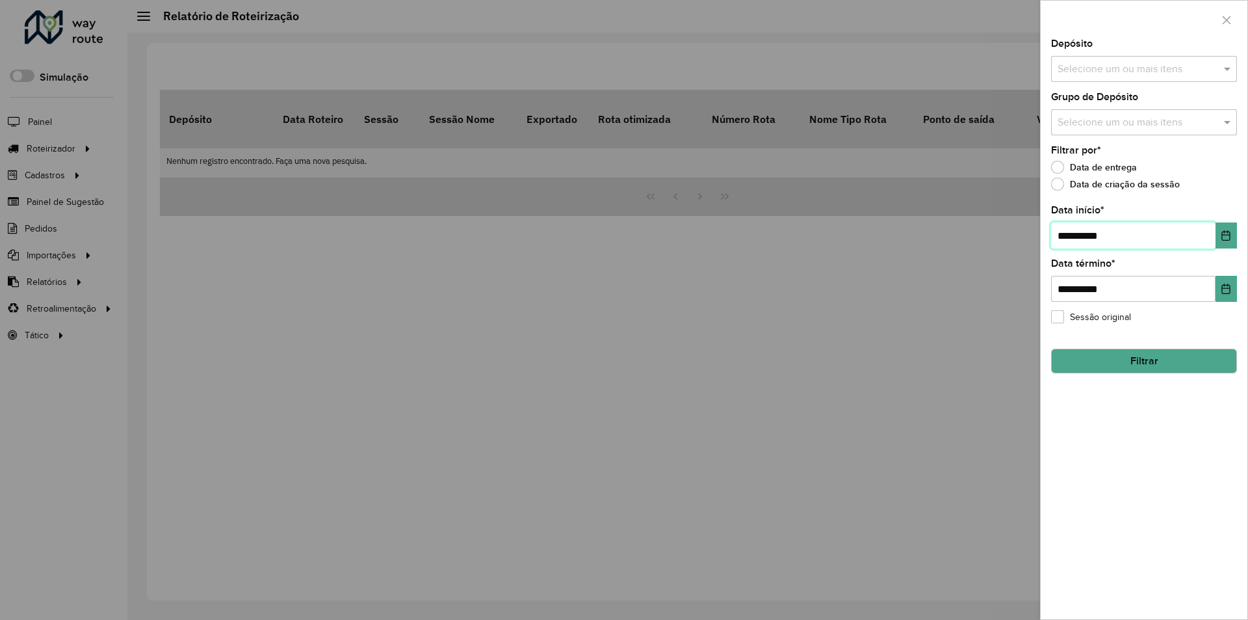
click at [1069, 229] on input "**********" at bounding box center [1133, 235] width 164 height 26
type input "**********"
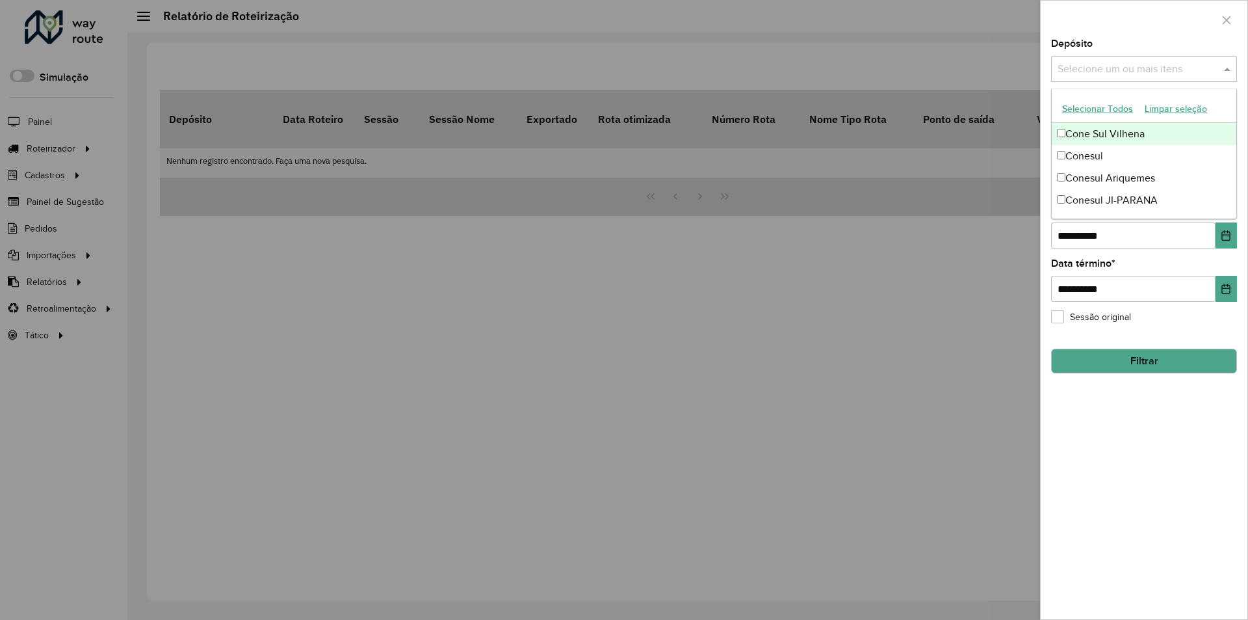
click at [1230, 70] on span at bounding box center [1229, 69] width 16 height 16
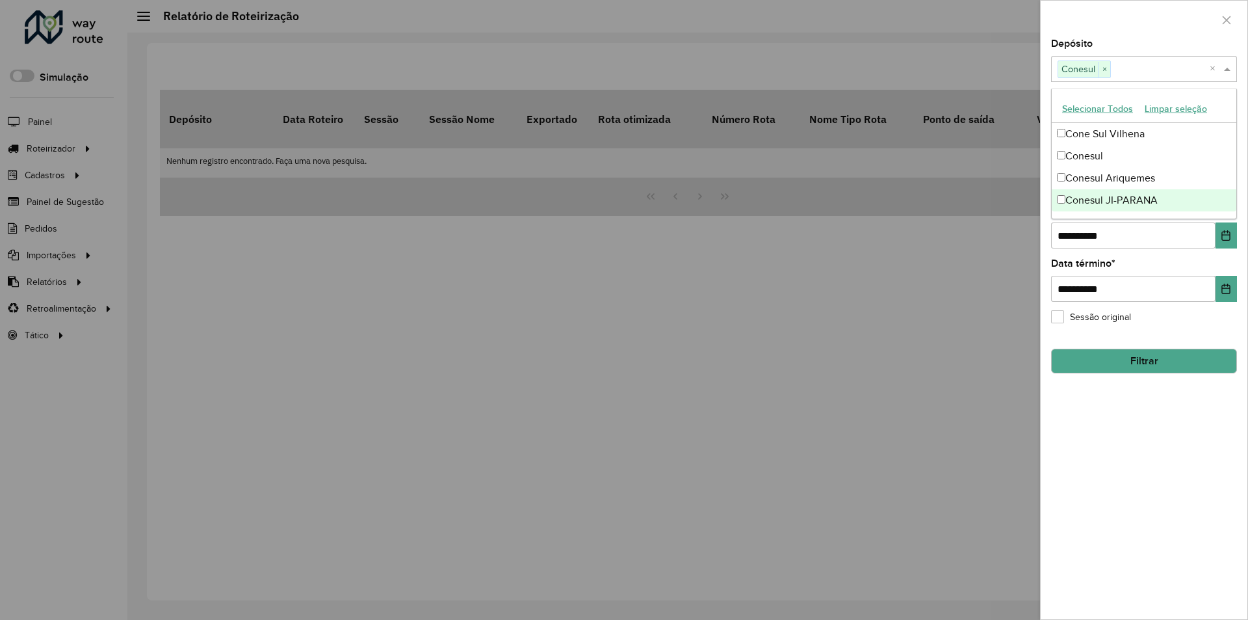
click at [1153, 472] on div "**********" at bounding box center [1144, 329] width 207 height 580
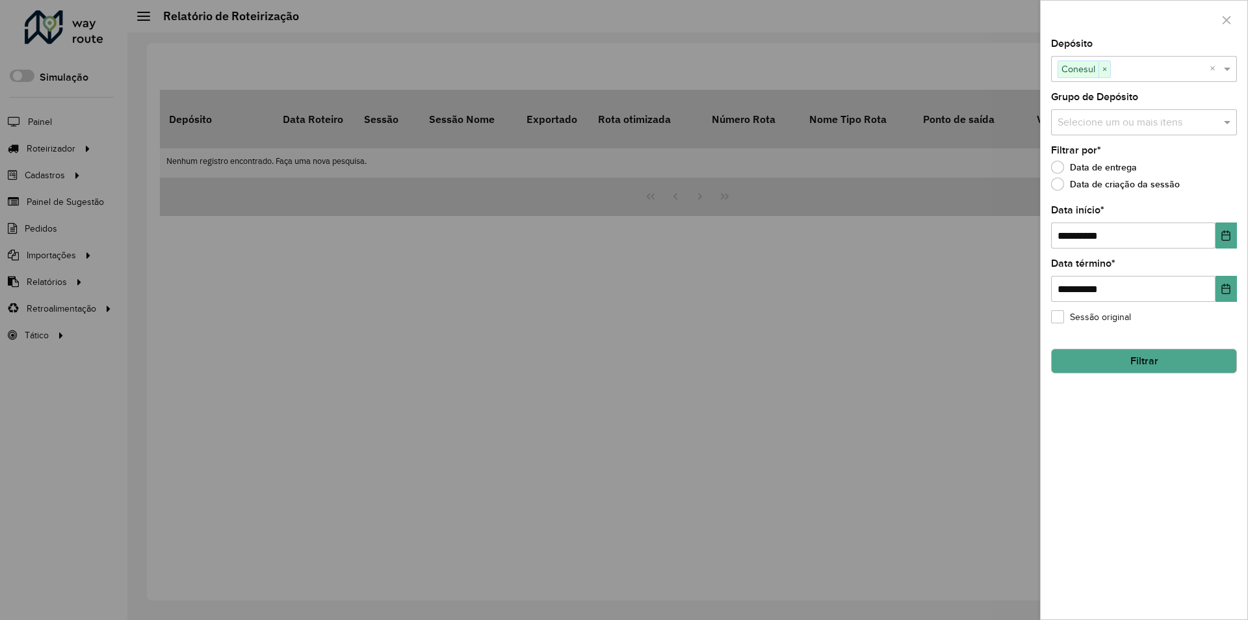
click at [1132, 360] on button "Filtrar" at bounding box center [1144, 360] width 186 height 25
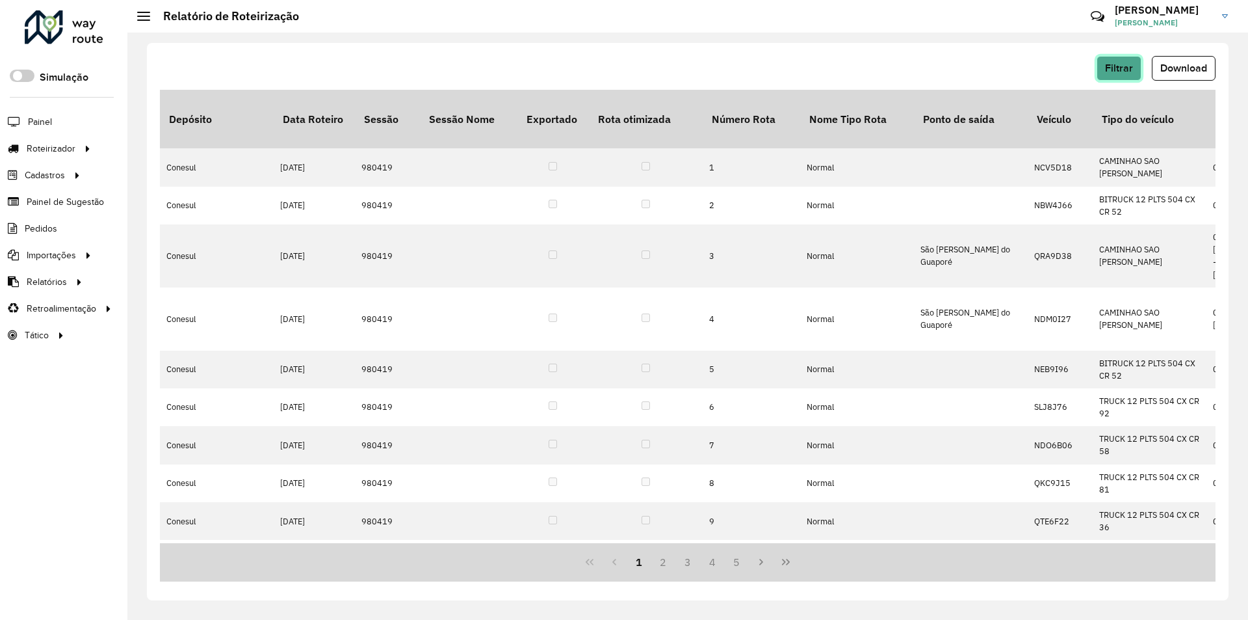
click at [1124, 57] on button "Filtrar" at bounding box center [1119, 68] width 45 height 25
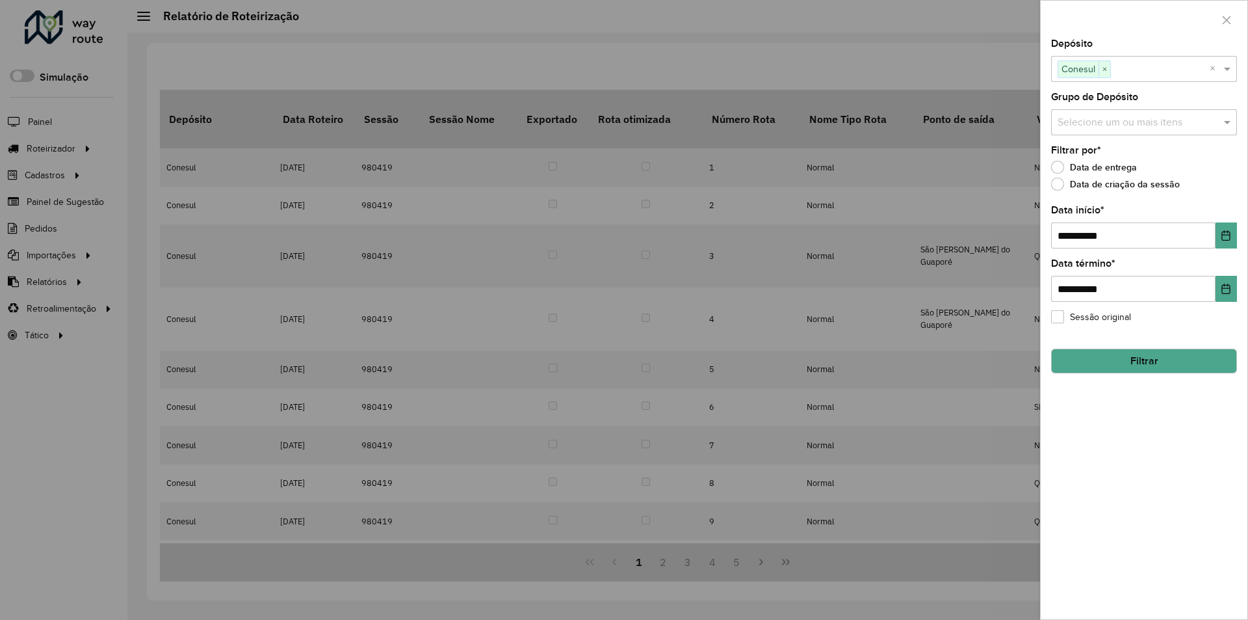
click at [994, 68] on div at bounding box center [624, 310] width 1248 height 620
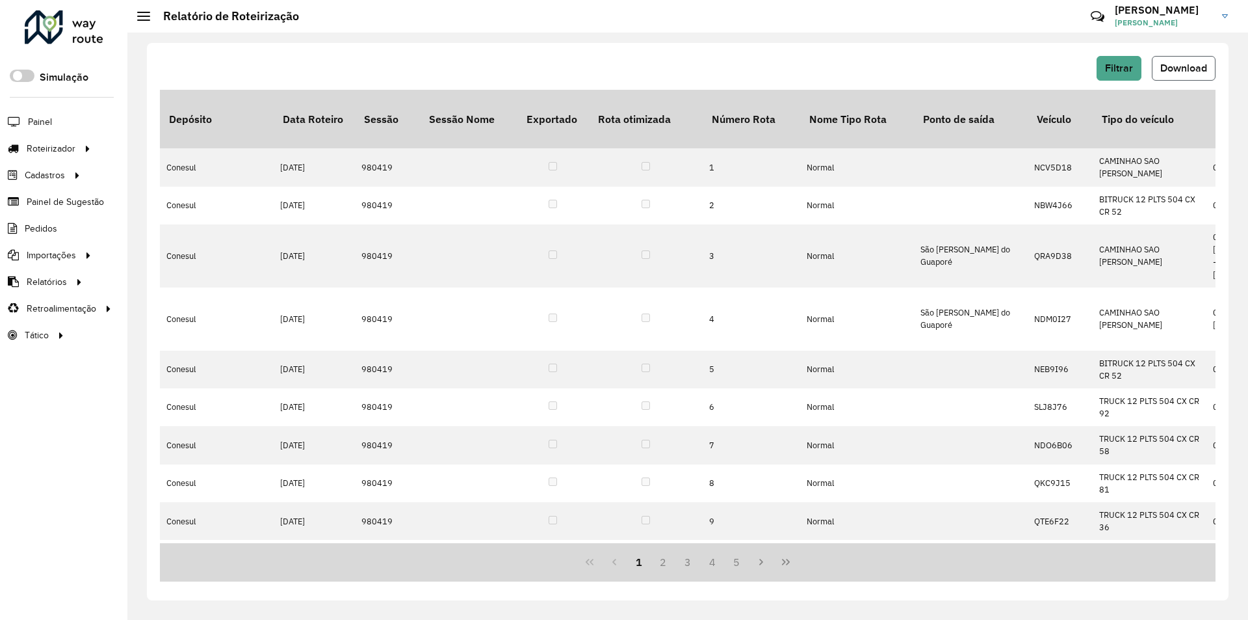
click at [1162, 72] on span "Download" at bounding box center [1184, 67] width 47 height 11
click at [1120, 81] on div "Filtrar Download" at bounding box center [688, 73] width 1056 height 34
click at [1120, 72] on span "Filtrar" at bounding box center [1119, 67] width 28 height 11
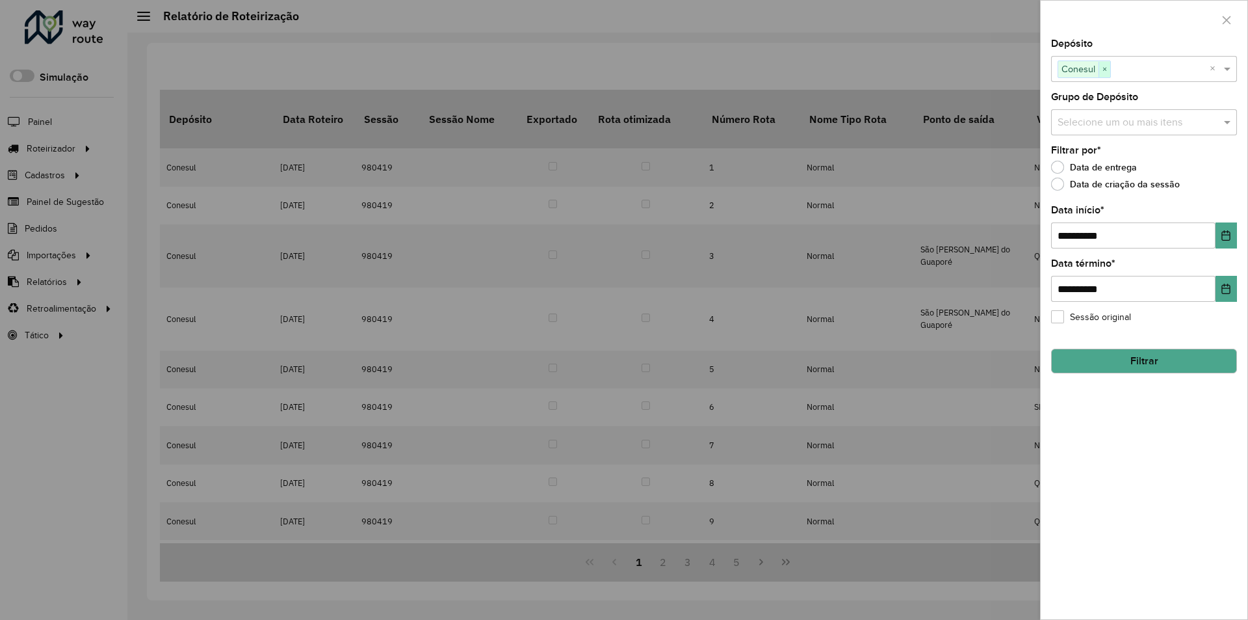
click at [1108, 68] on span "×" at bounding box center [1105, 70] width 12 height 16
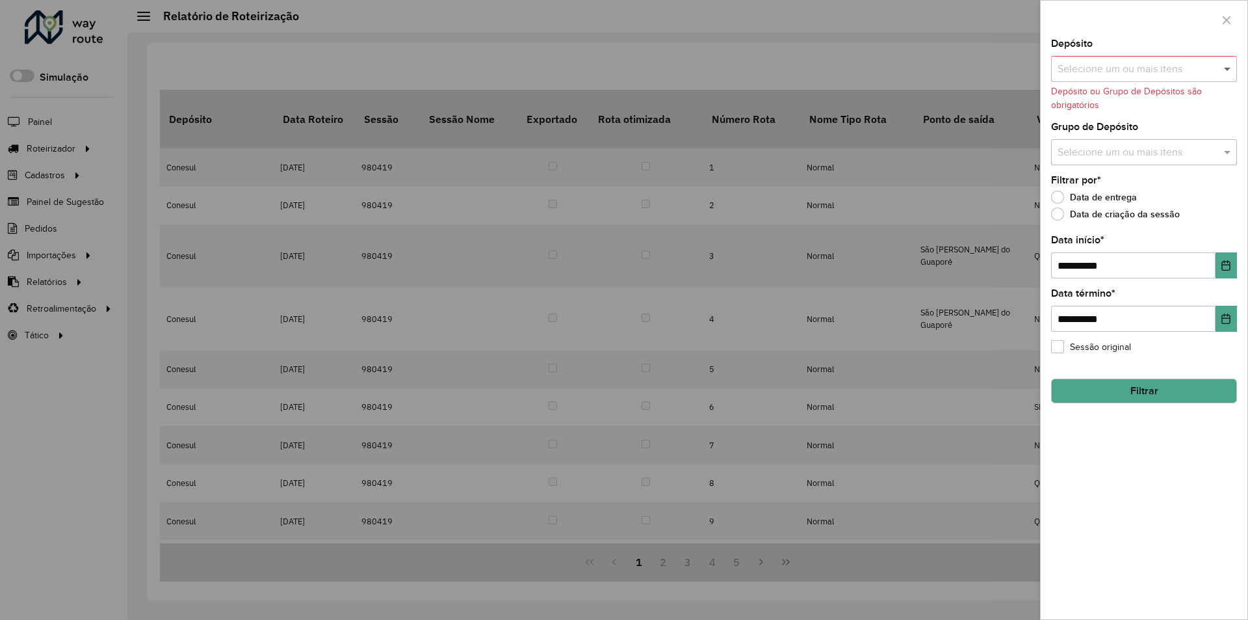
click at [1225, 68] on span at bounding box center [1229, 69] width 16 height 16
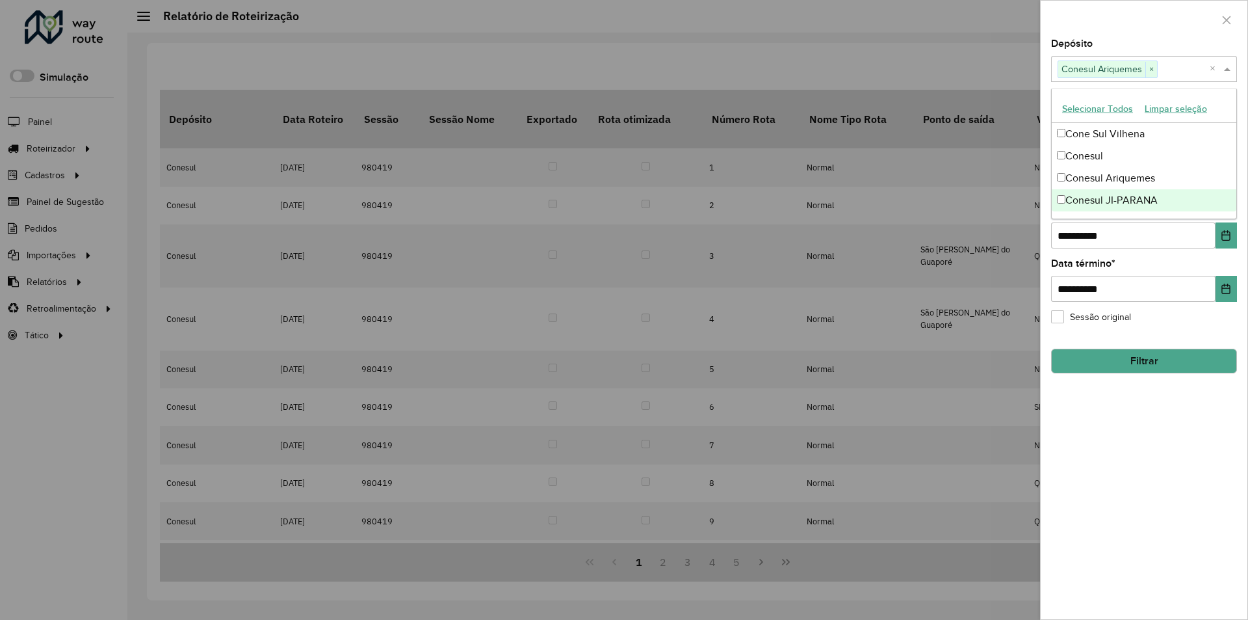
click at [1062, 398] on div "**********" at bounding box center [1144, 329] width 207 height 580
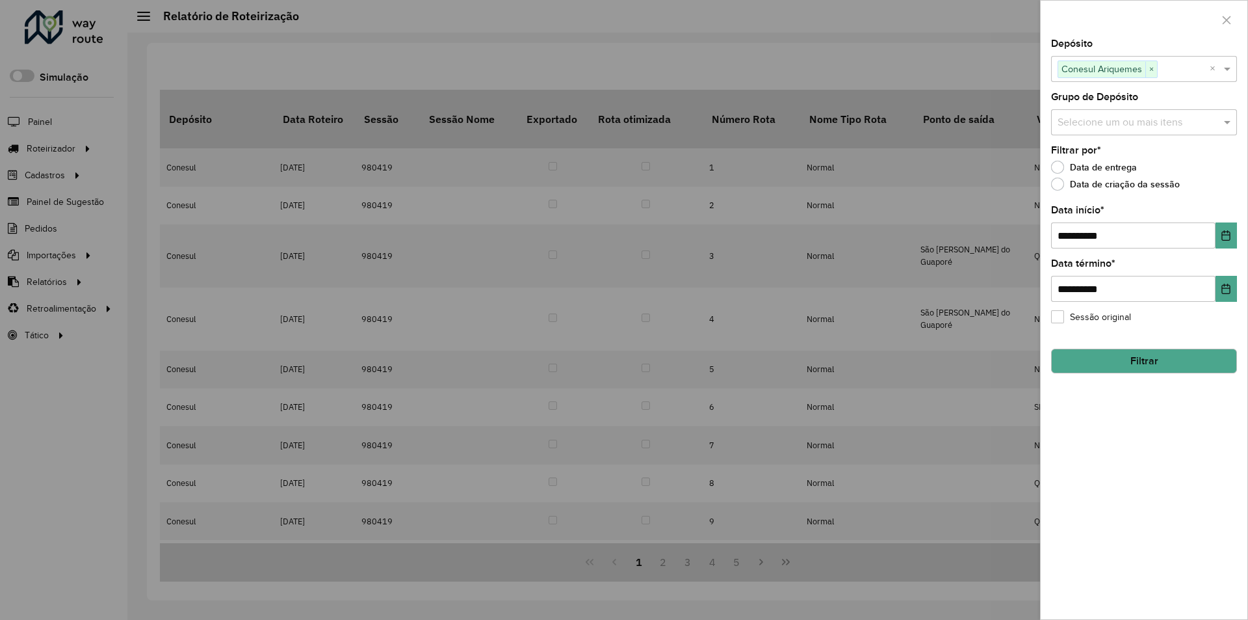
click at [1118, 366] on button "Filtrar" at bounding box center [1144, 360] width 186 height 25
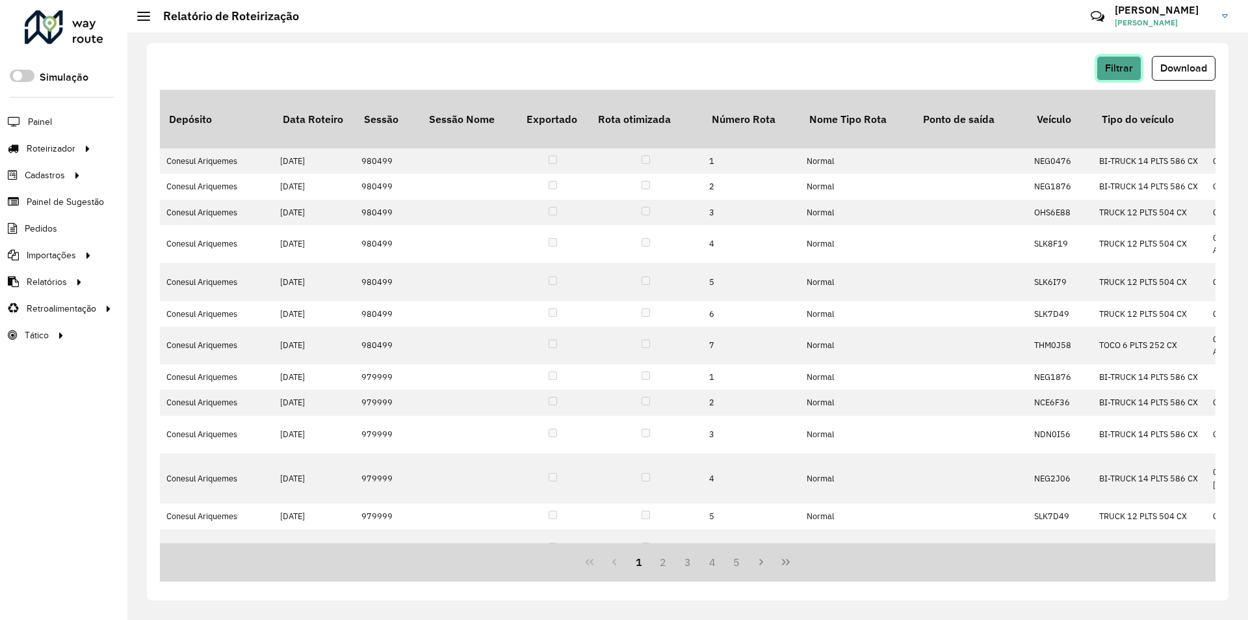
click at [1121, 67] on span "Filtrar" at bounding box center [1119, 67] width 28 height 11
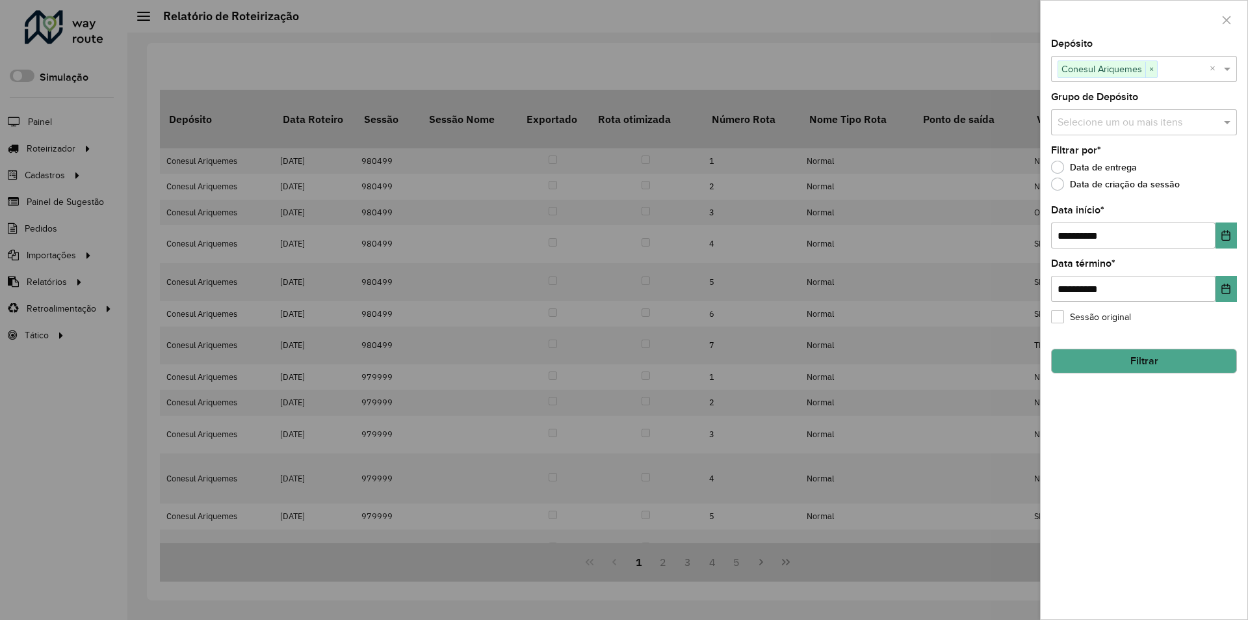
click at [1007, 70] on div at bounding box center [624, 310] width 1248 height 620
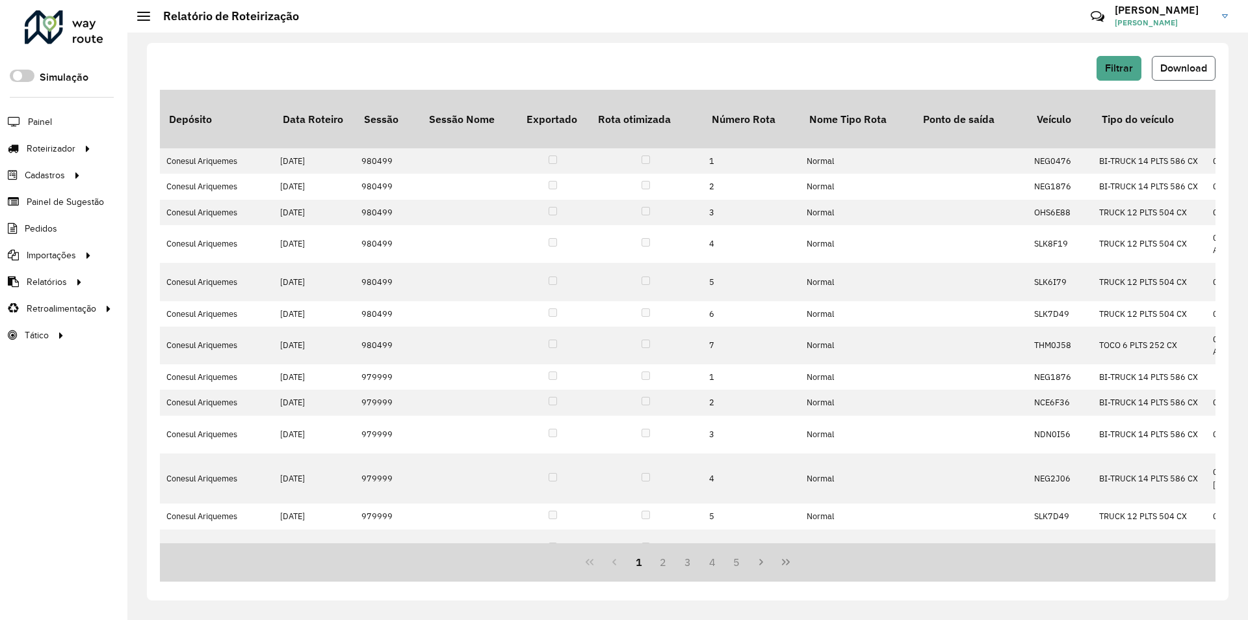
click at [1181, 66] on span "Download" at bounding box center [1184, 67] width 47 height 11
click at [1120, 70] on span "Filtrar" at bounding box center [1119, 67] width 28 height 11
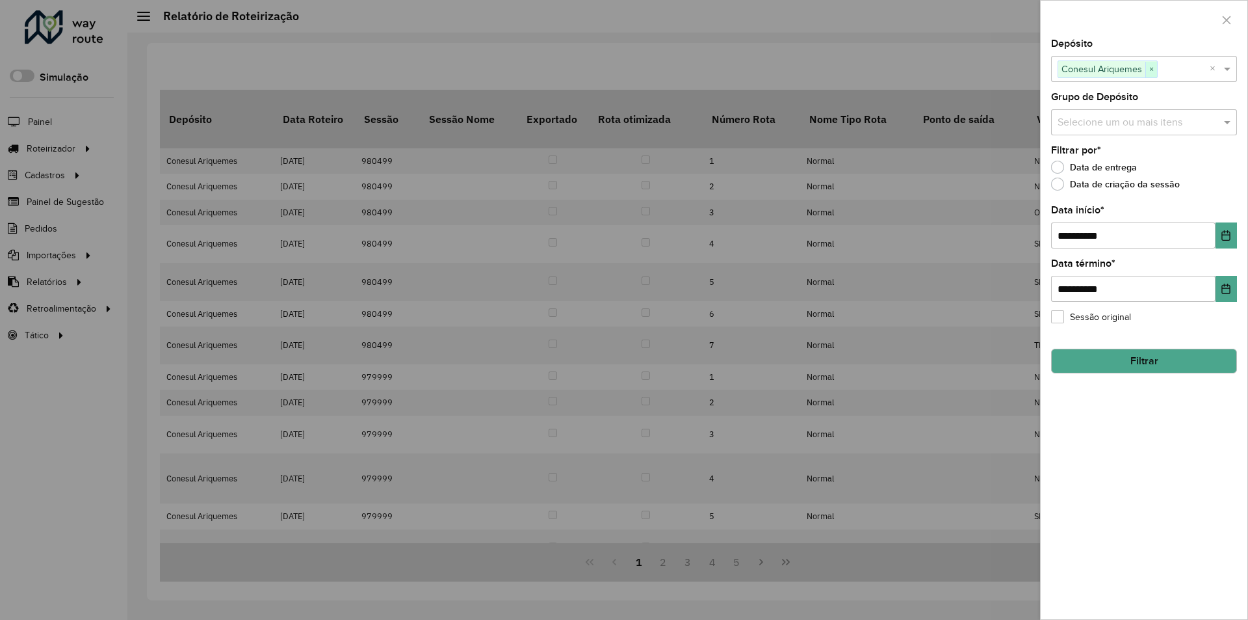
click at [1153, 71] on span "×" at bounding box center [1152, 70] width 12 height 16
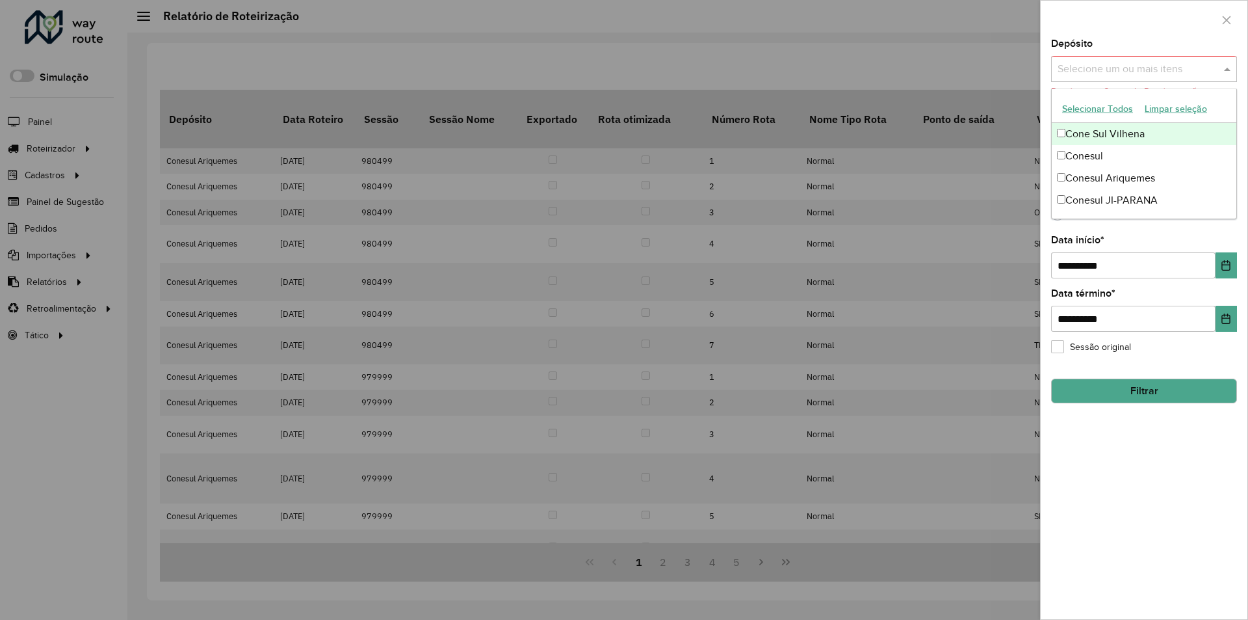
click at [1226, 68] on span at bounding box center [1229, 69] width 16 height 16
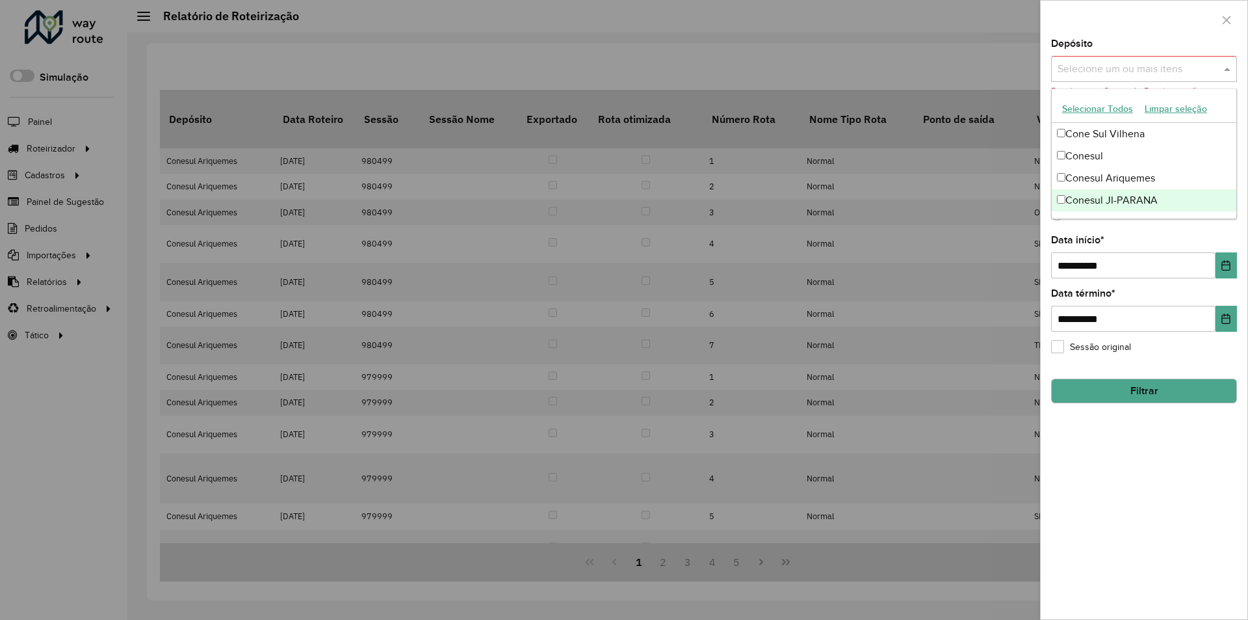
click at [1058, 193] on div "Conesul JI-PARANA" at bounding box center [1144, 200] width 185 height 22
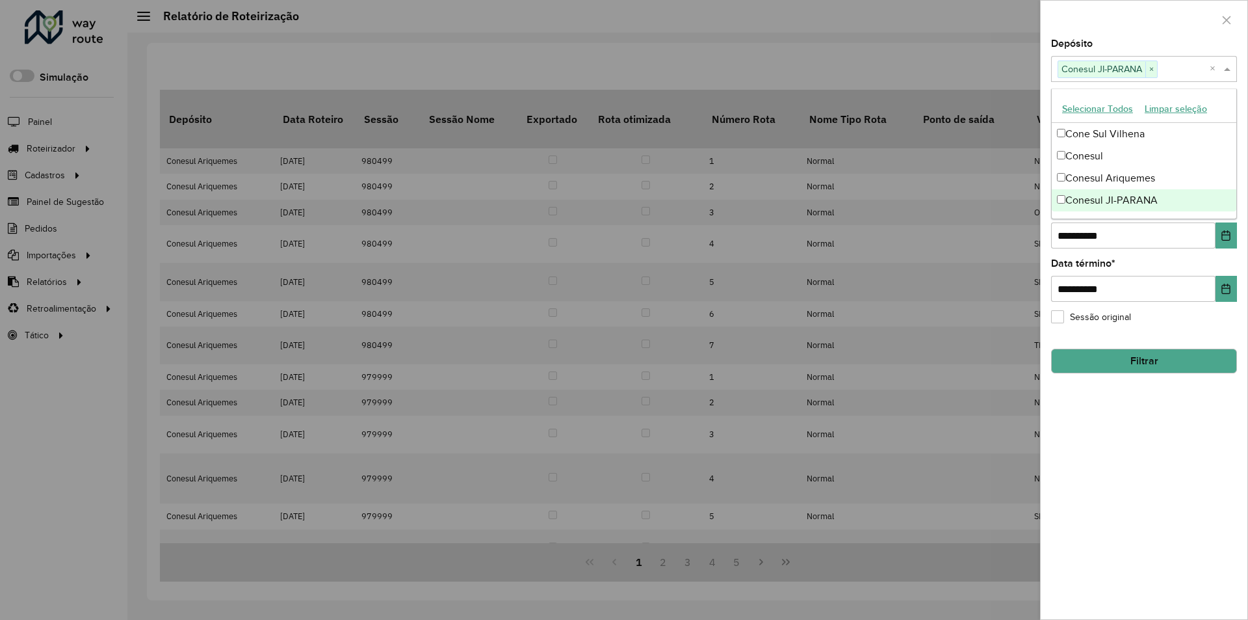
click at [1132, 363] on button "Filtrar" at bounding box center [1144, 360] width 186 height 25
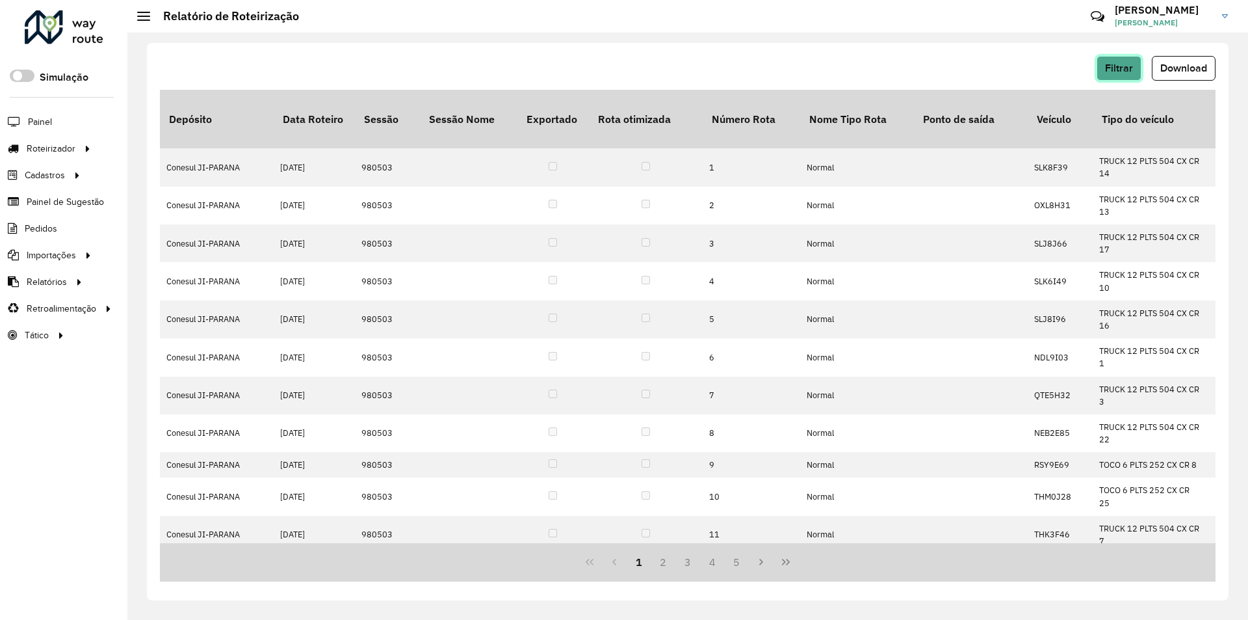
click at [1118, 72] on span "Filtrar" at bounding box center [1119, 67] width 28 height 11
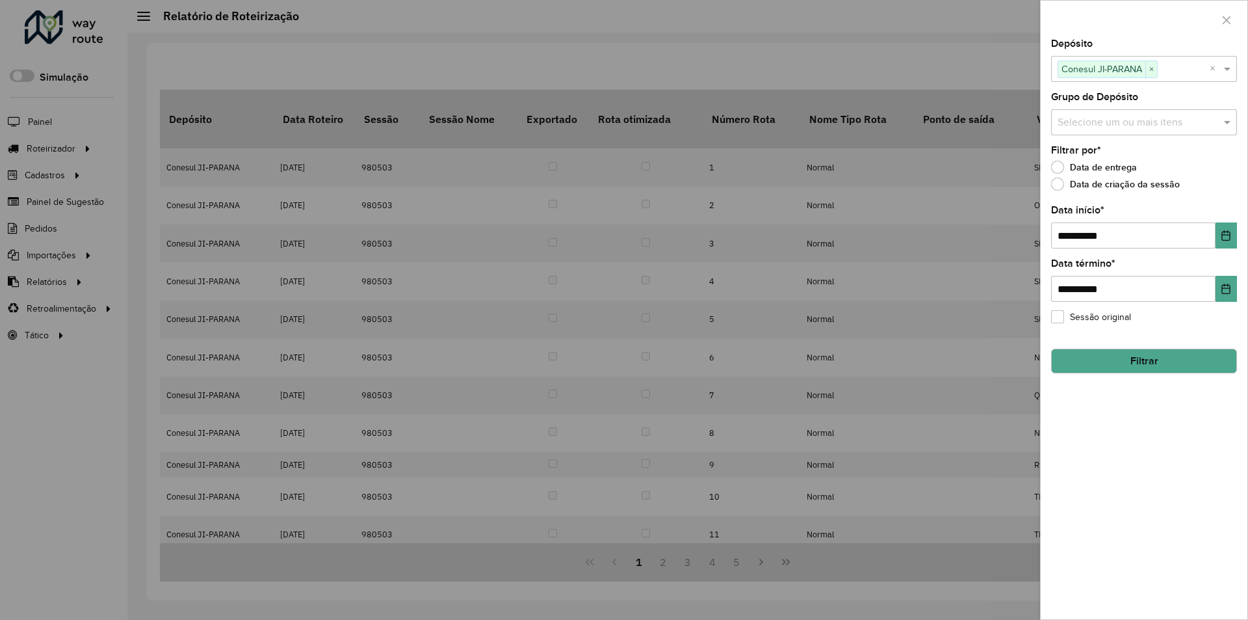
click at [999, 65] on div at bounding box center [624, 310] width 1248 height 620
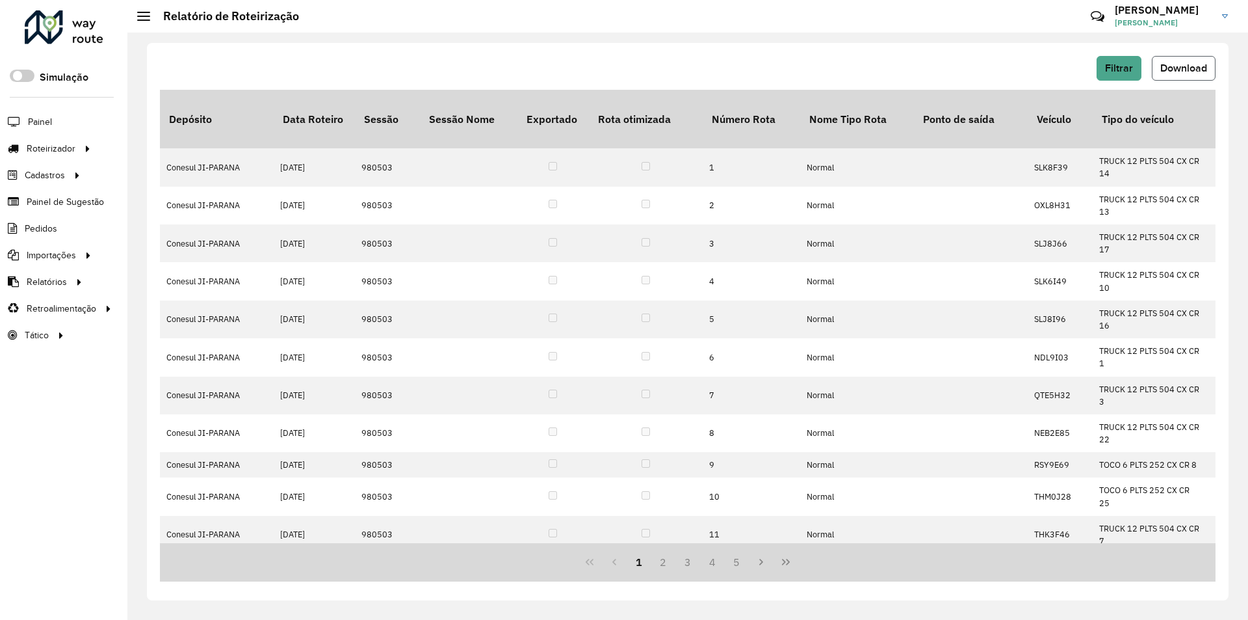
click at [1166, 63] on span "Download" at bounding box center [1184, 67] width 47 height 11
click at [1127, 64] on span "Filtrar" at bounding box center [1119, 67] width 28 height 11
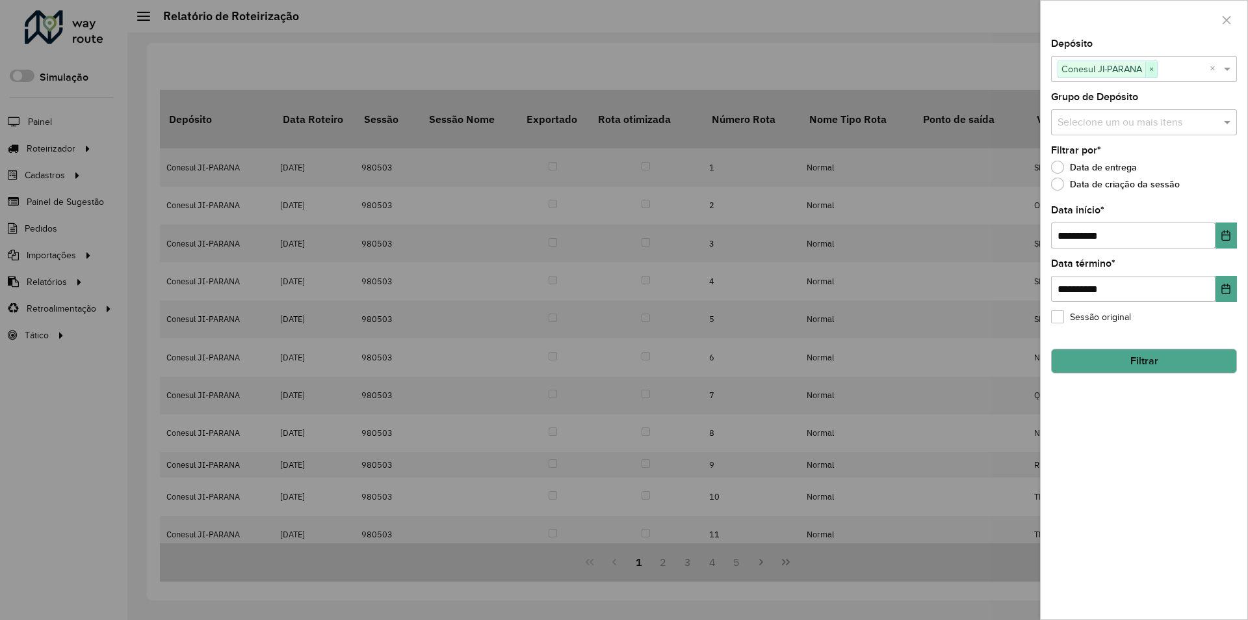
click at [1154, 68] on span "×" at bounding box center [1152, 70] width 12 height 16
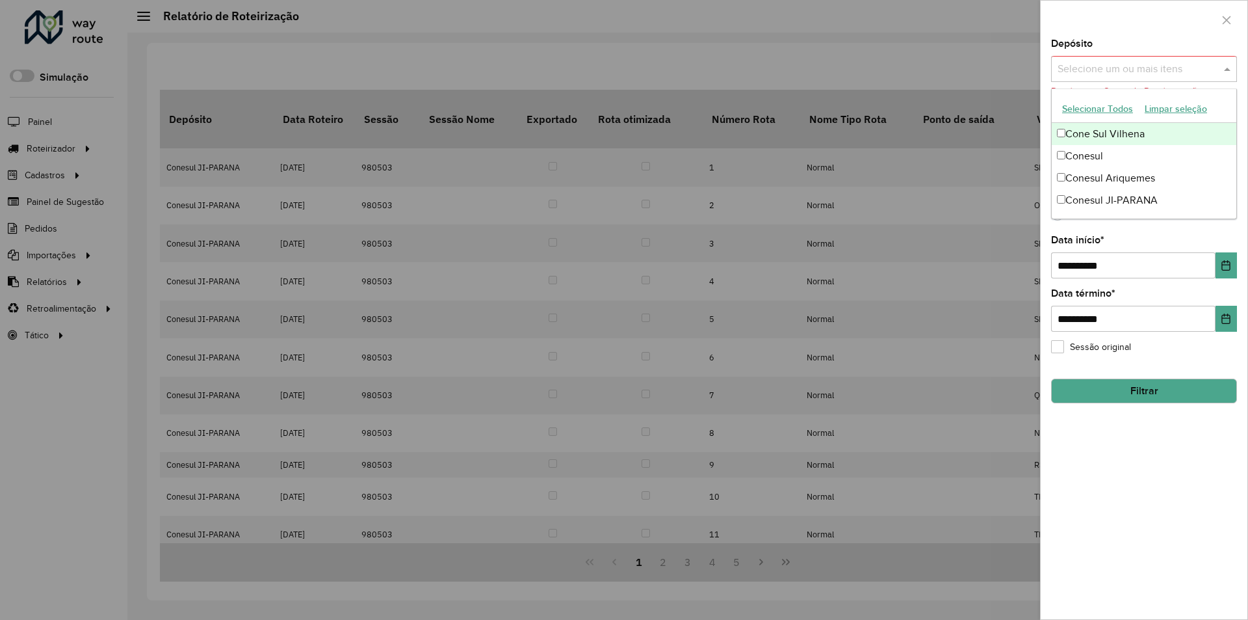
click at [1227, 68] on span at bounding box center [1229, 69] width 16 height 16
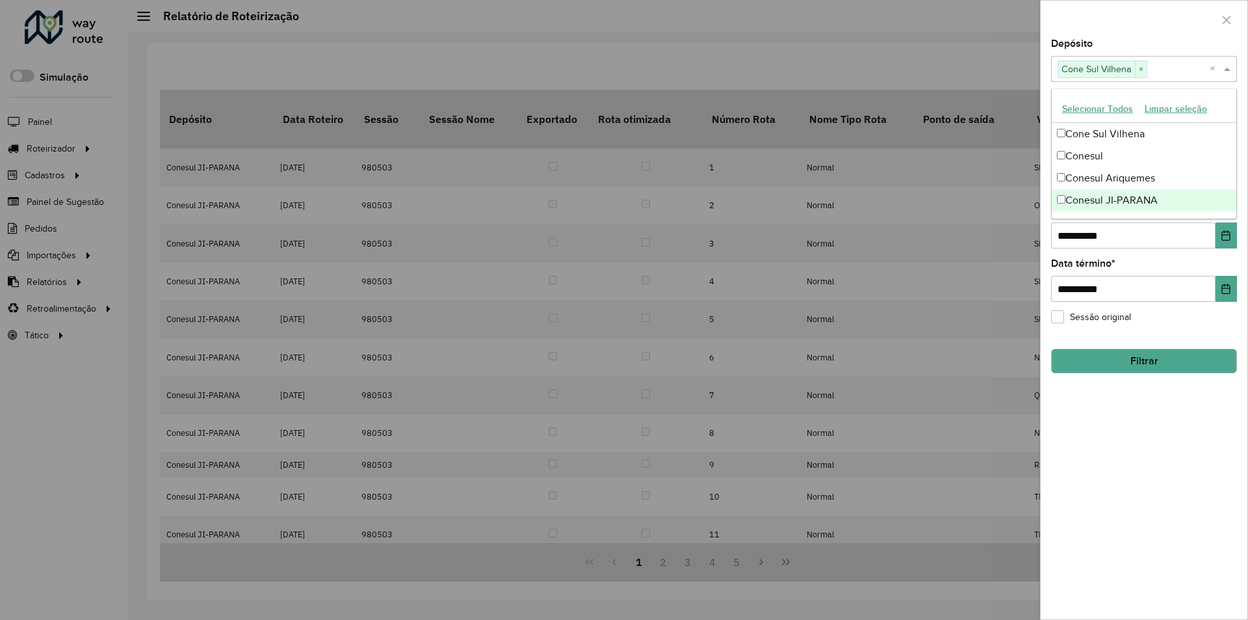
click at [1094, 410] on div "**********" at bounding box center [1144, 329] width 207 height 580
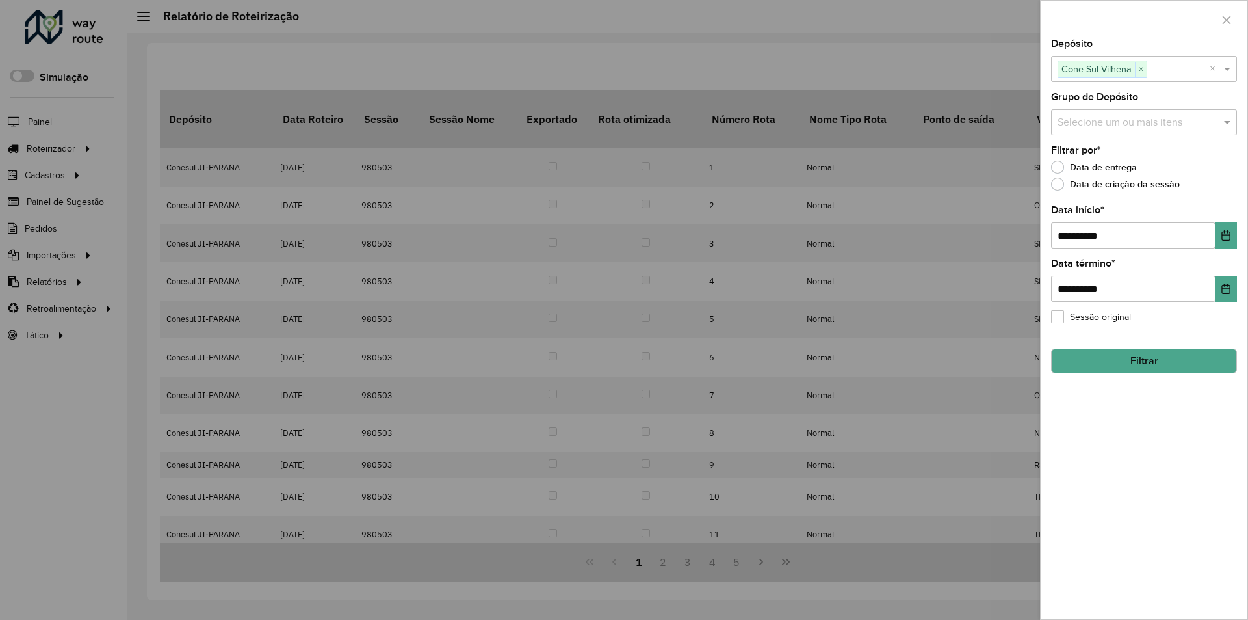
click at [1099, 361] on button "Filtrar" at bounding box center [1144, 360] width 186 height 25
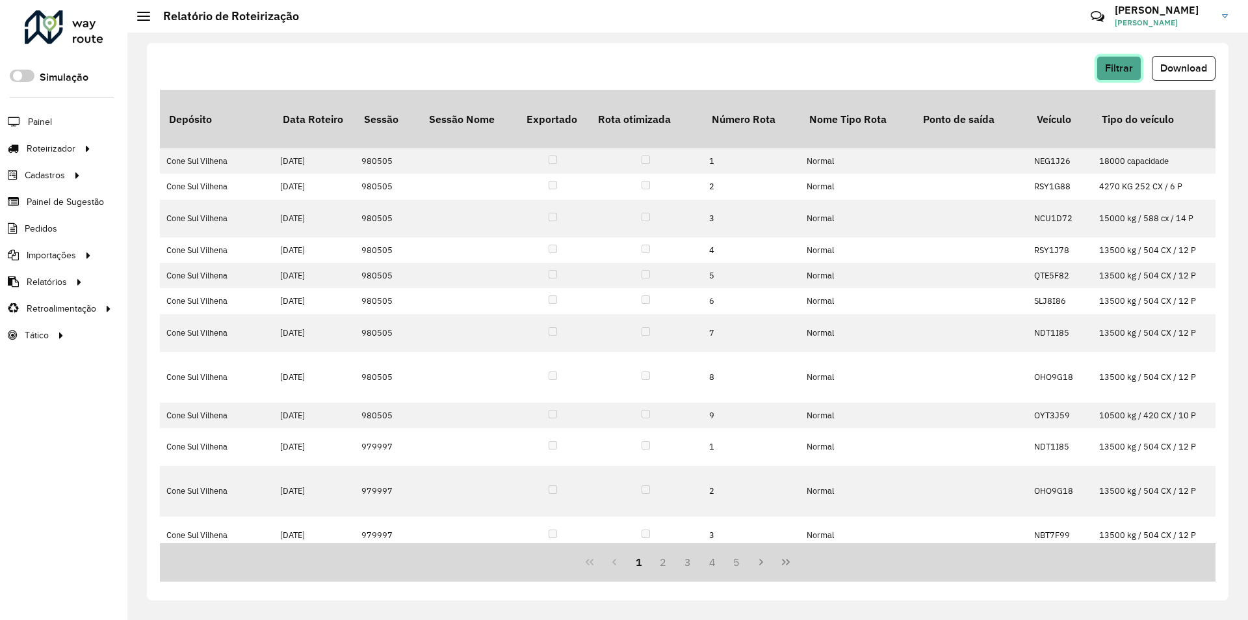
click at [1135, 74] on button "Filtrar" at bounding box center [1119, 68] width 45 height 25
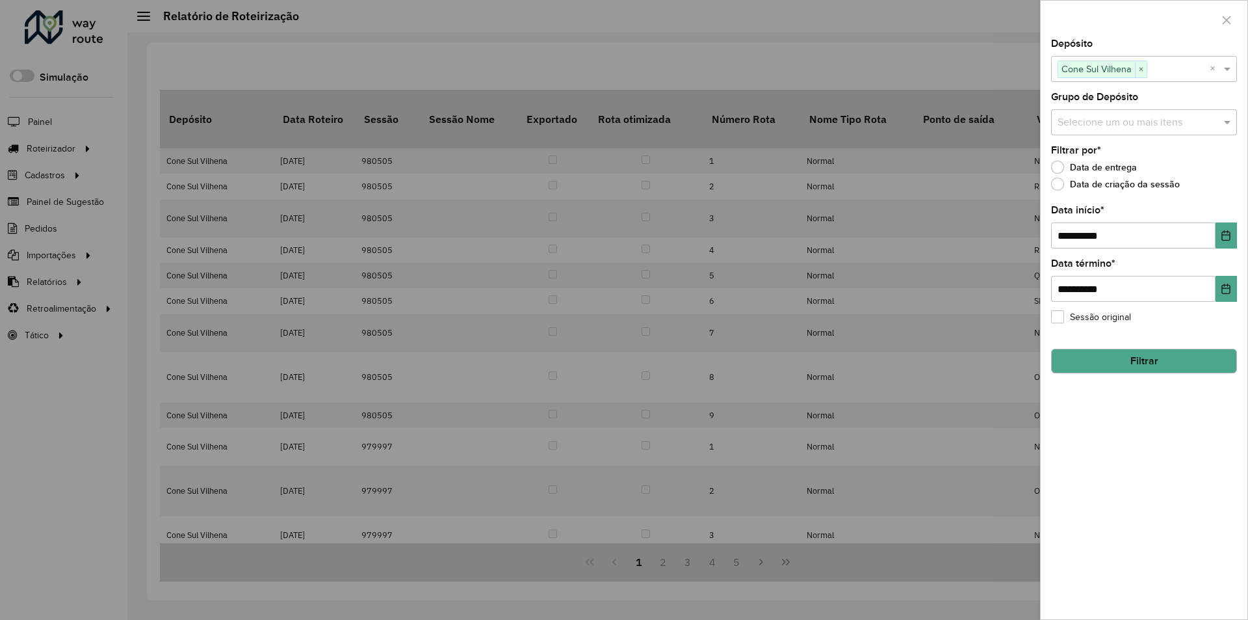
click at [994, 67] on div at bounding box center [624, 310] width 1248 height 620
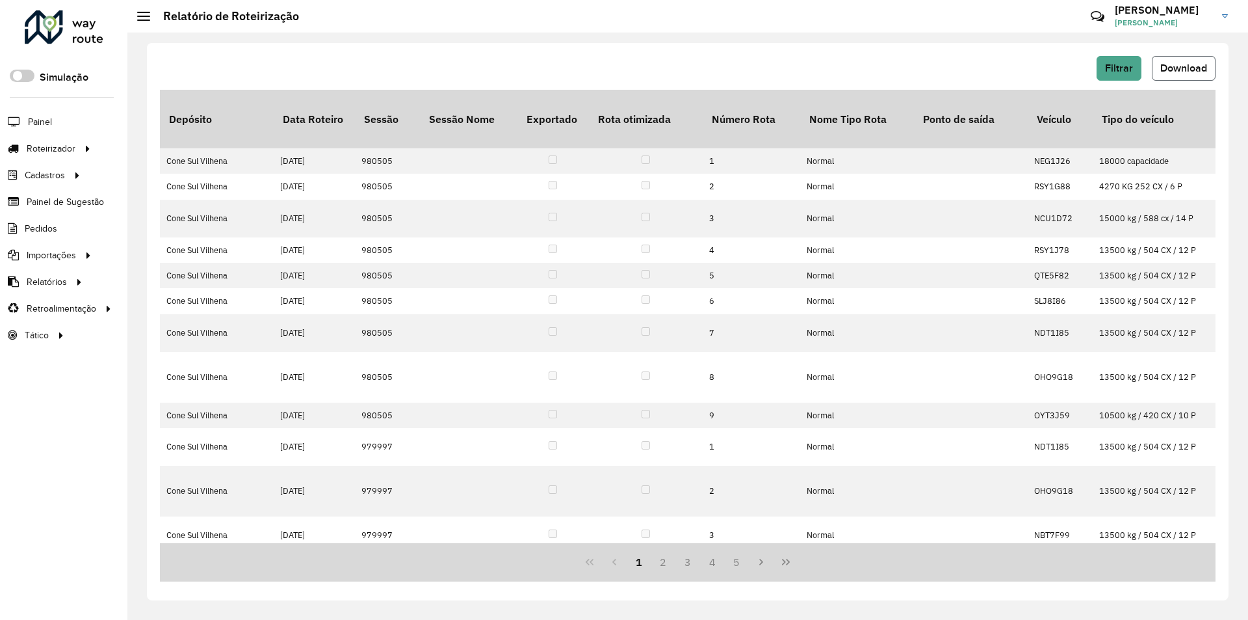
click at [1189, 64] on span "Download" at bounding box center [1184, 67] width 47 height 11
